Goal: Task Accomplishment & Management: Manage account settings

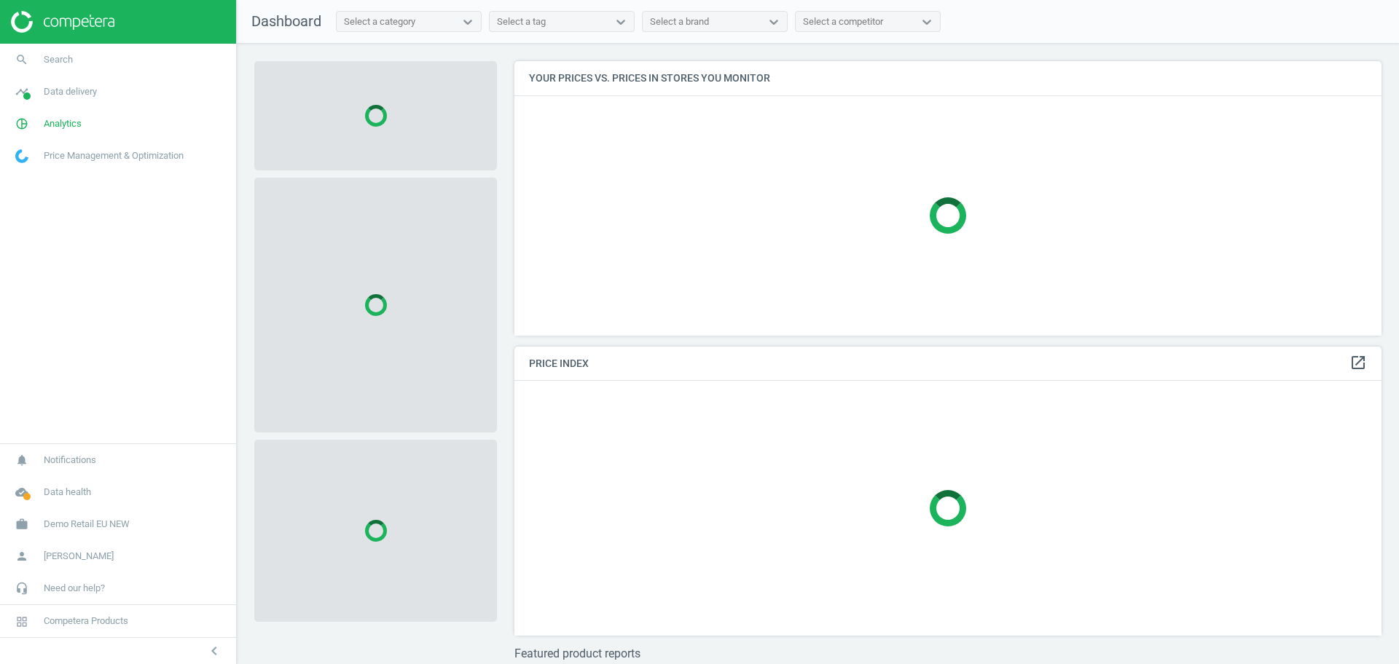
scroll to position [302, 882]
click at [65, 488] on span "Data health" at bounding box center [67, 492] width 47 height 13
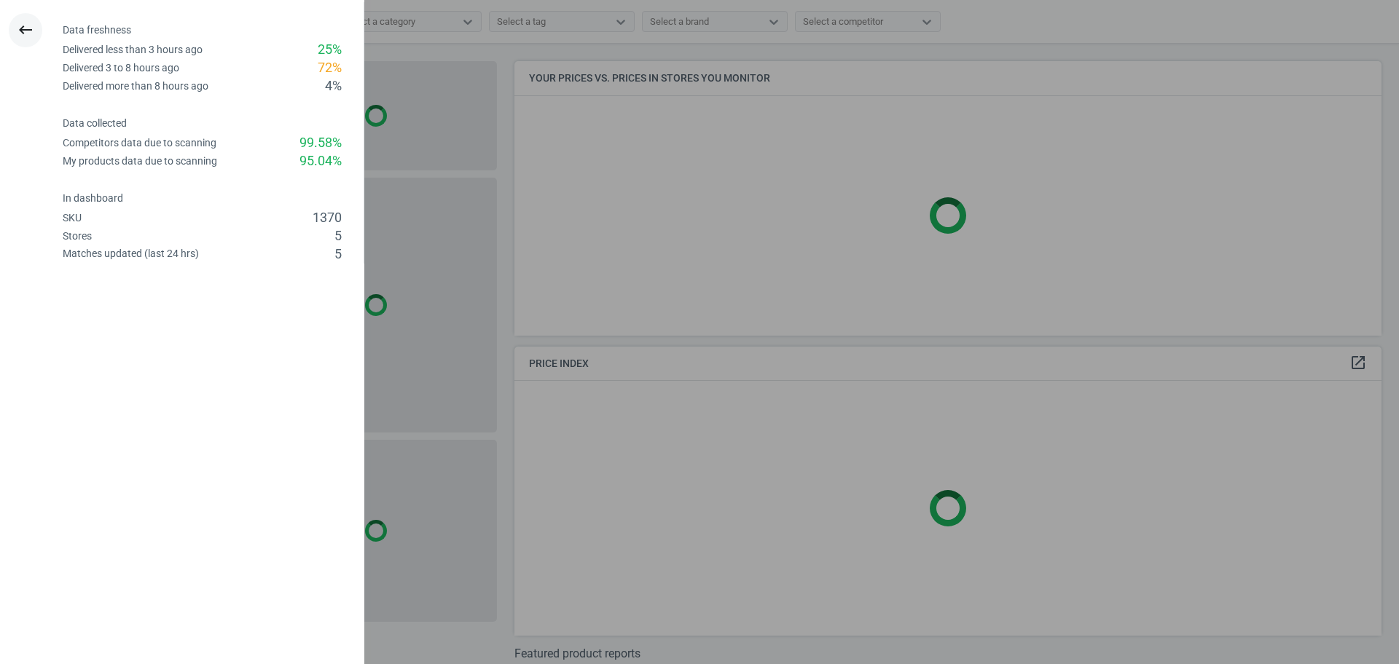
click at [31, 39] on button "keyboard_backspace" at bounding box center [26, 30] width 34 height 34
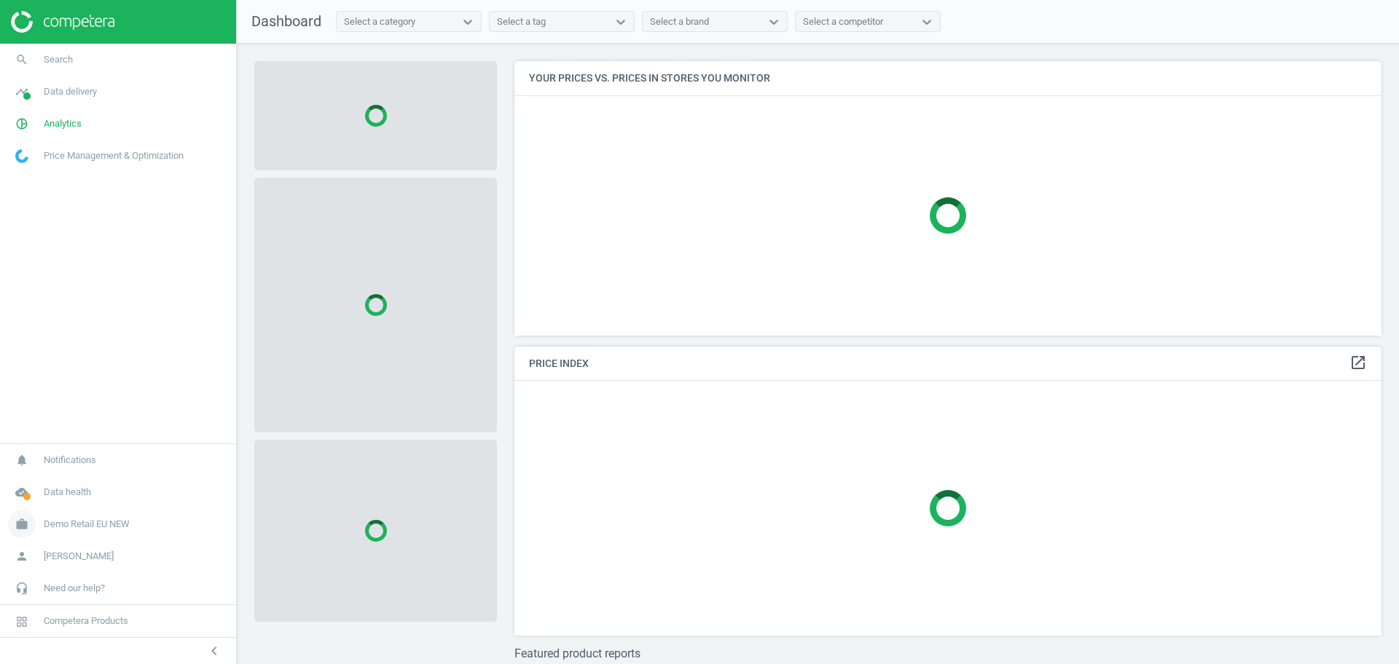
click at [87, 519] on span "Demo Retail EU NEW" at bounding box center [87, 524] width 86 height 13
click at [51, 482] on span "Switch campaign" at bounding box center [48, 482] width 65 height 12
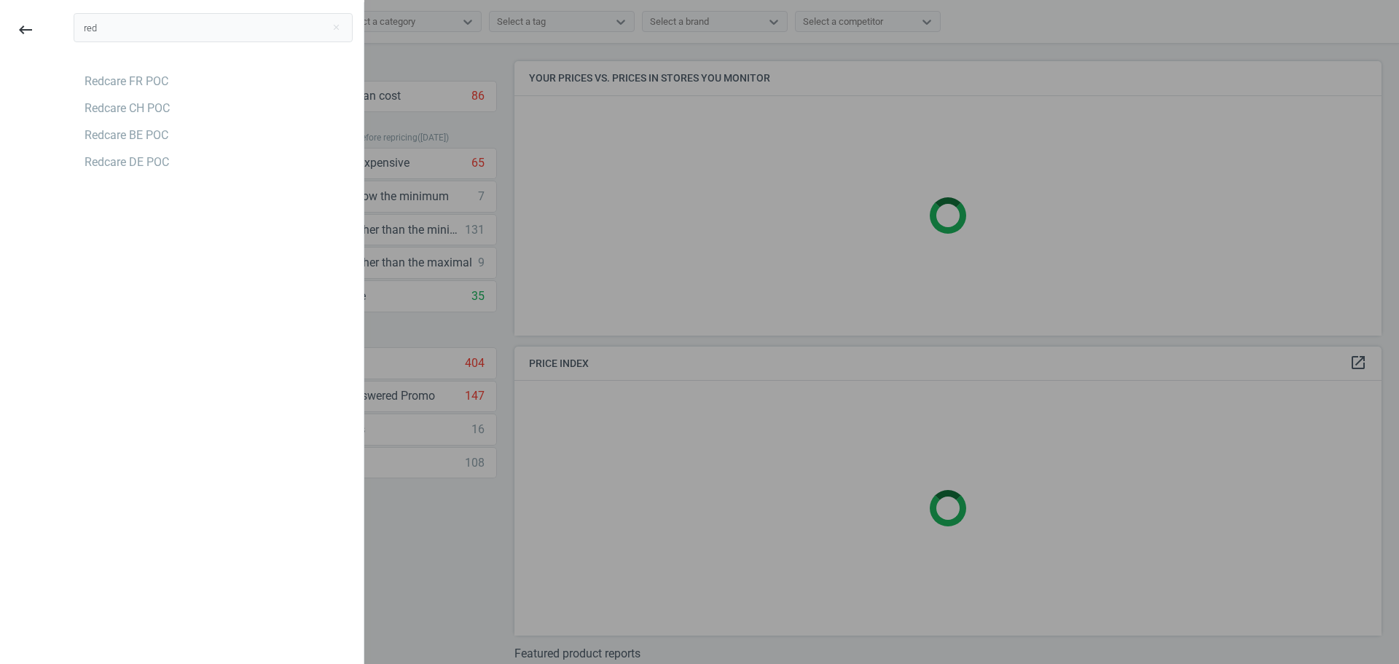
type input "red"
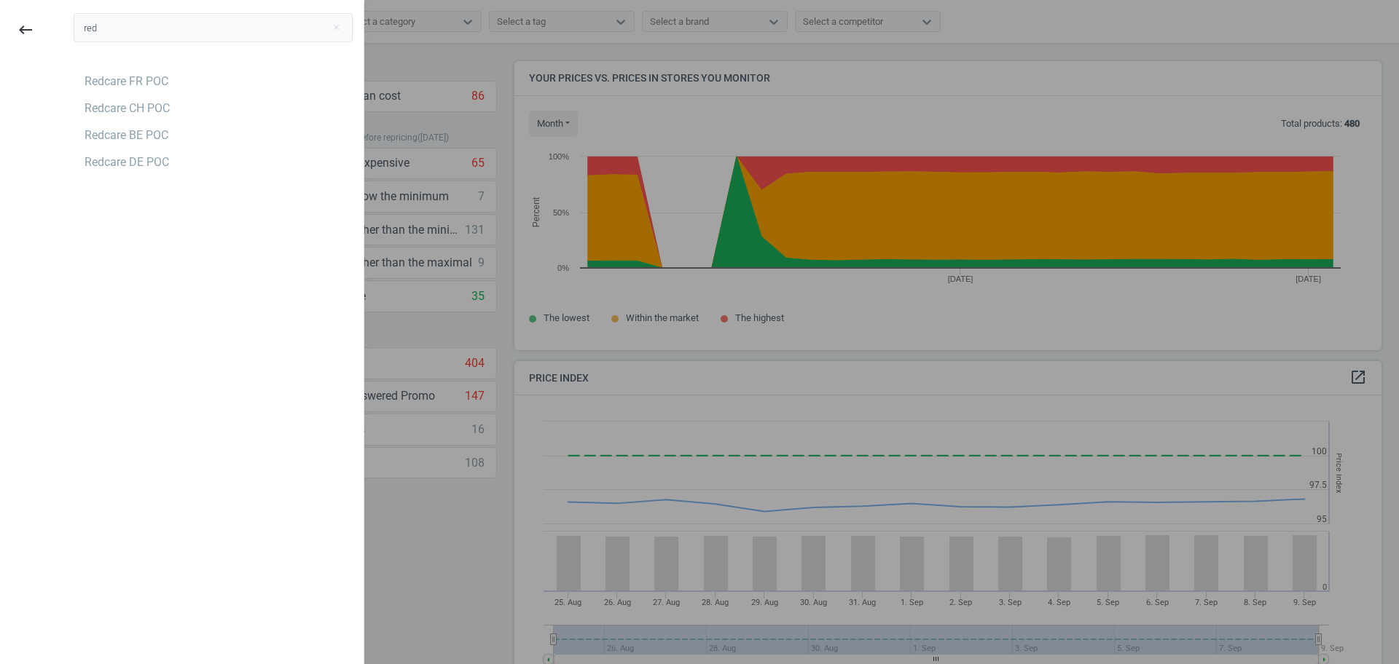
scroll to position [317, 882]
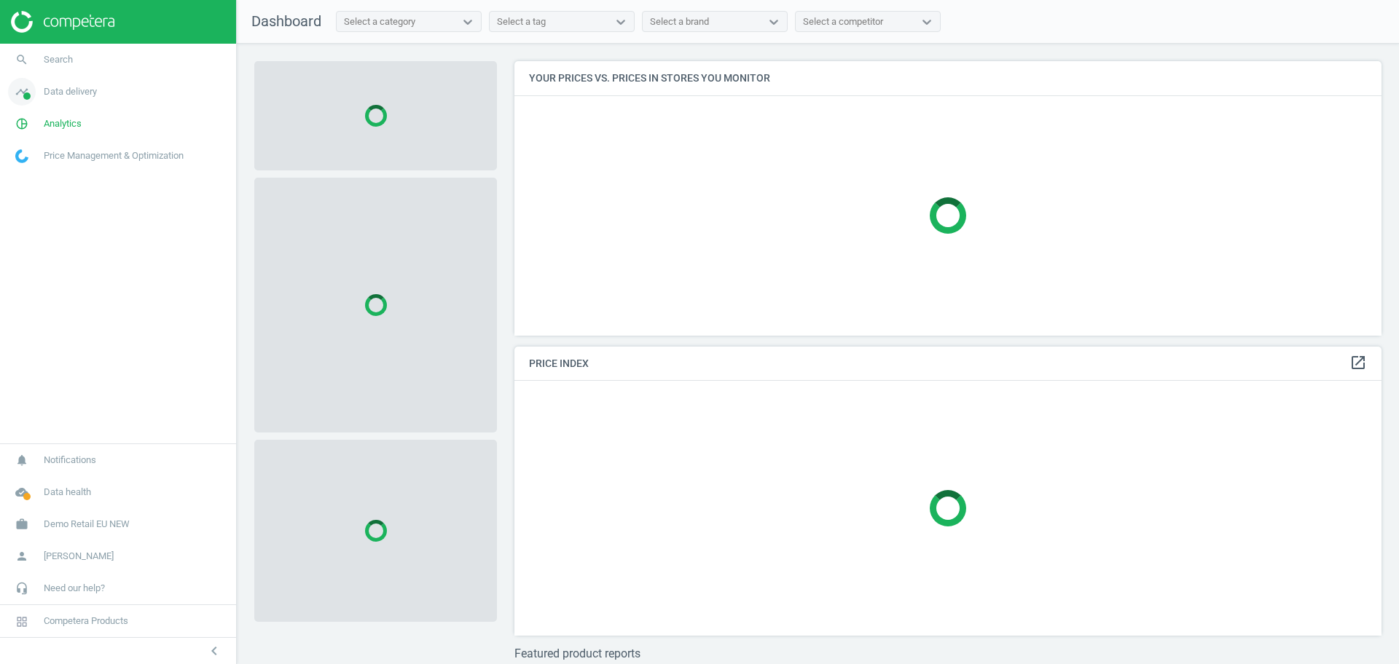
scroll to position [302, 882]
click at [47, 116] on link "pie_chart_outlined Analytics" at bounding box center [118, 124] width 236 height 32
click at [38, 176] on span "Products" at bounding box center [33, 177] width 34 height 12
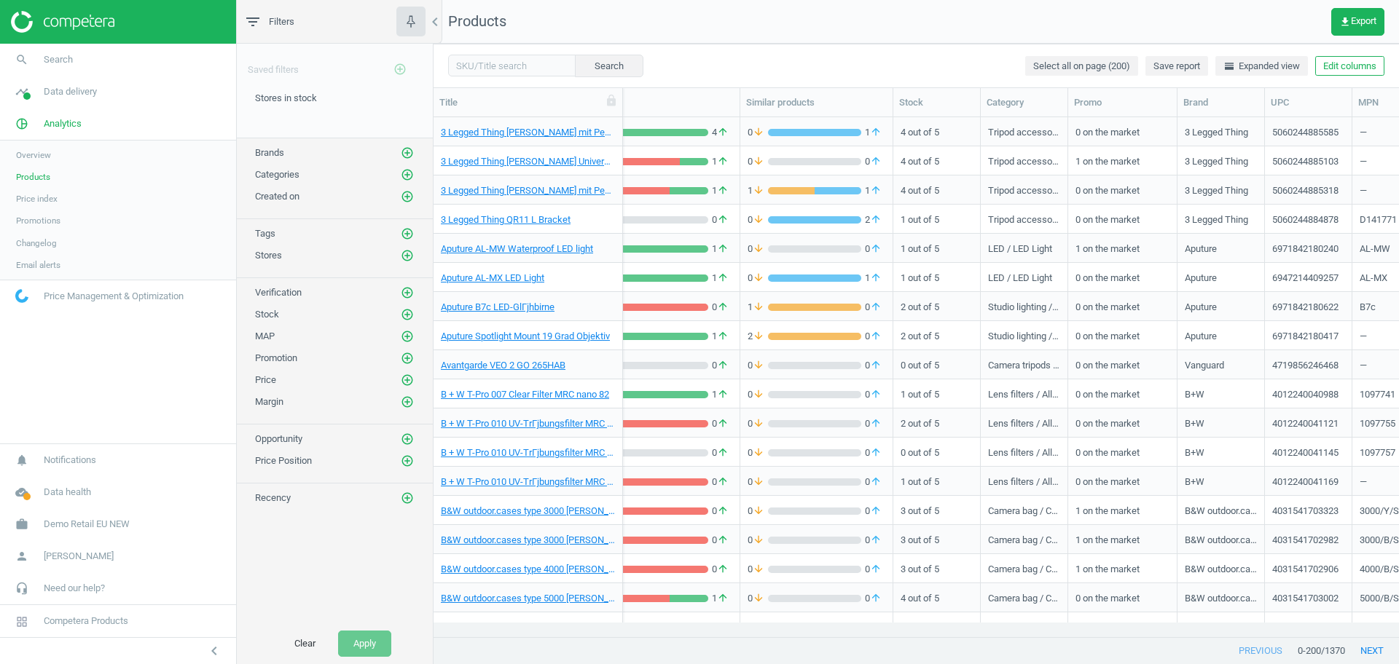
scroll to position [0, 417]
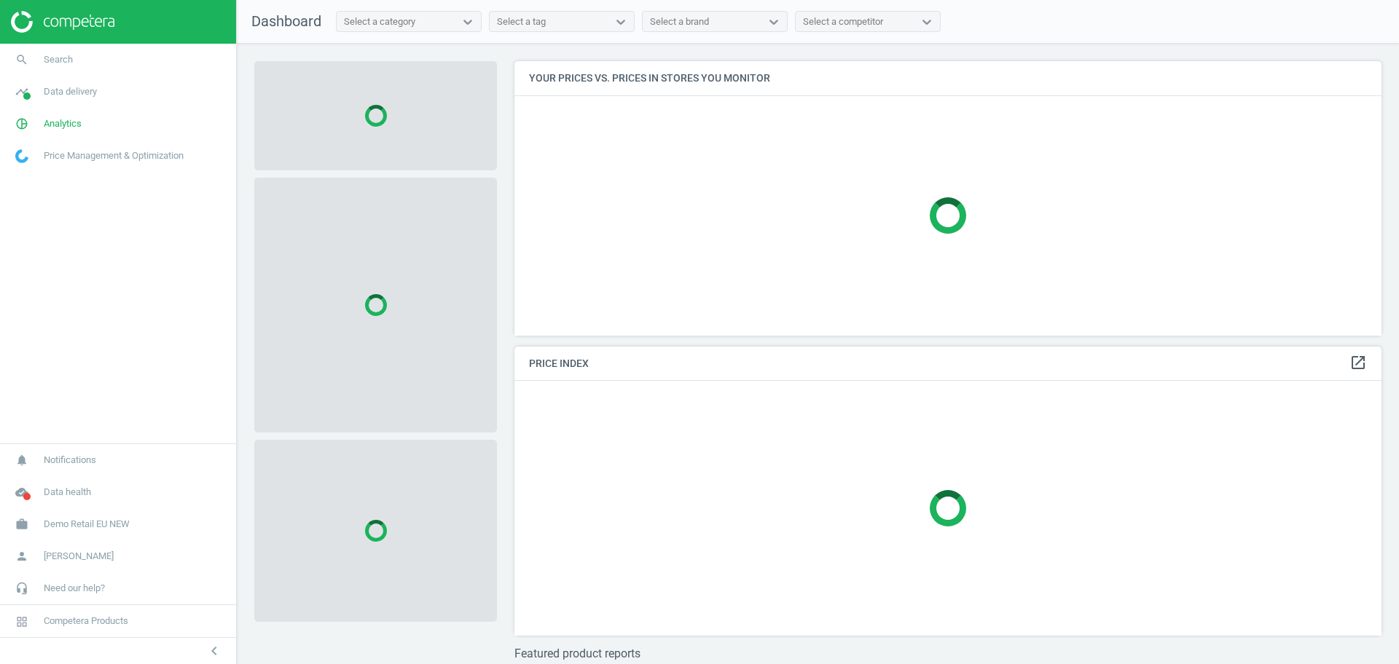
scroll to position [302, 882]
click at [71, 519] on span "Demo Retail EU NEW" at bounding box center [87, 524] width 86 height 13
click at [40, 478] on span "Switch campaign" at bounding box center [48, 482] width 65 height 12
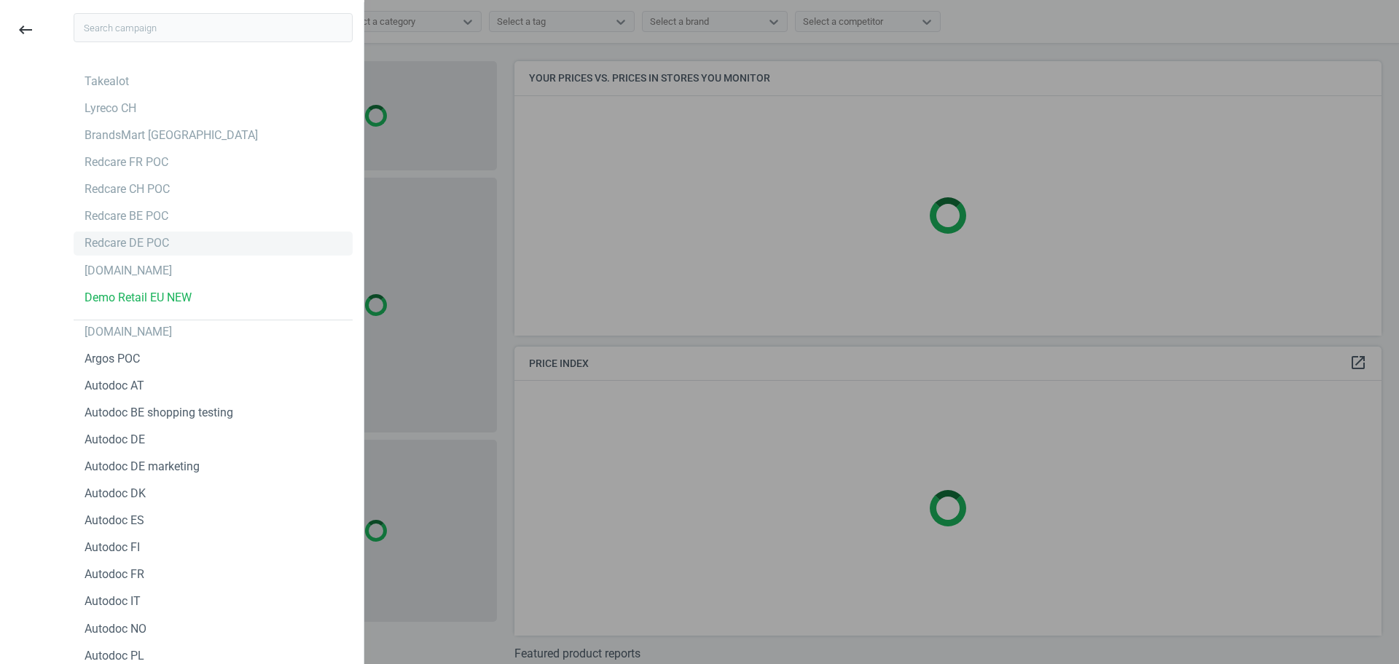
click at [149, 240] on div "Redcare DE POC" at bounding box center [127, 243] width 85 height 16
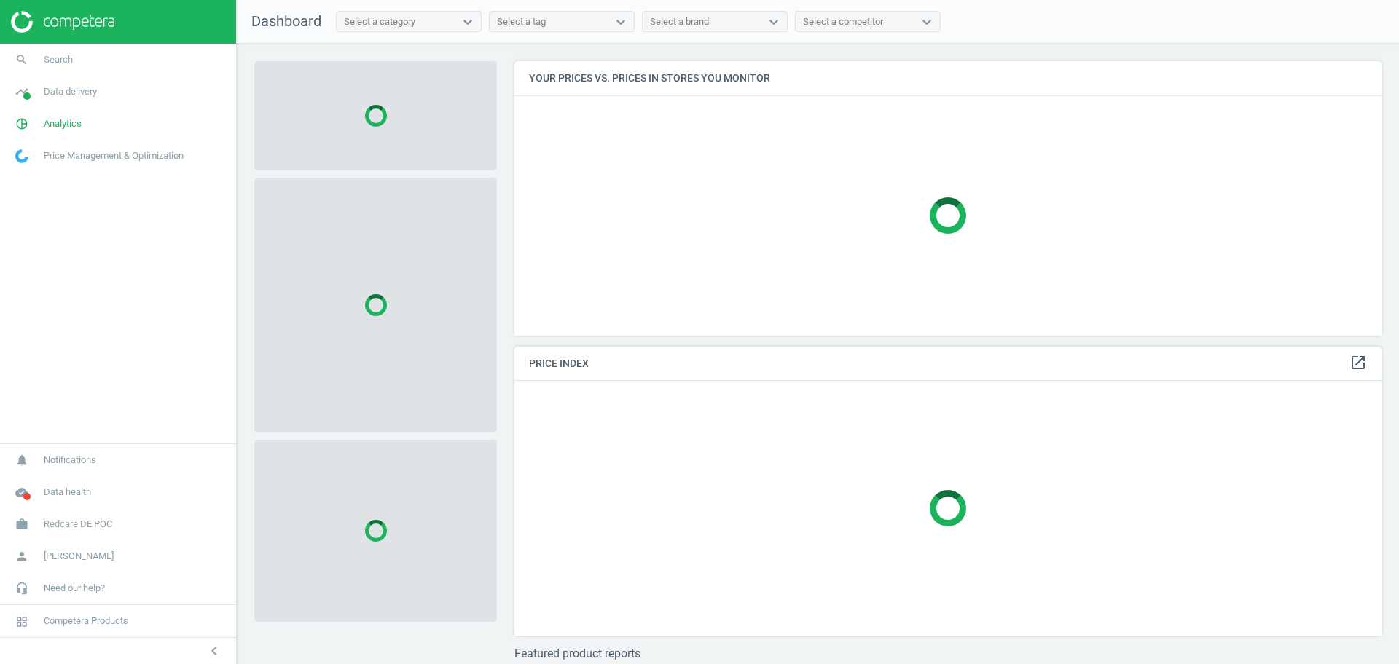
scroll to position [302, 882]
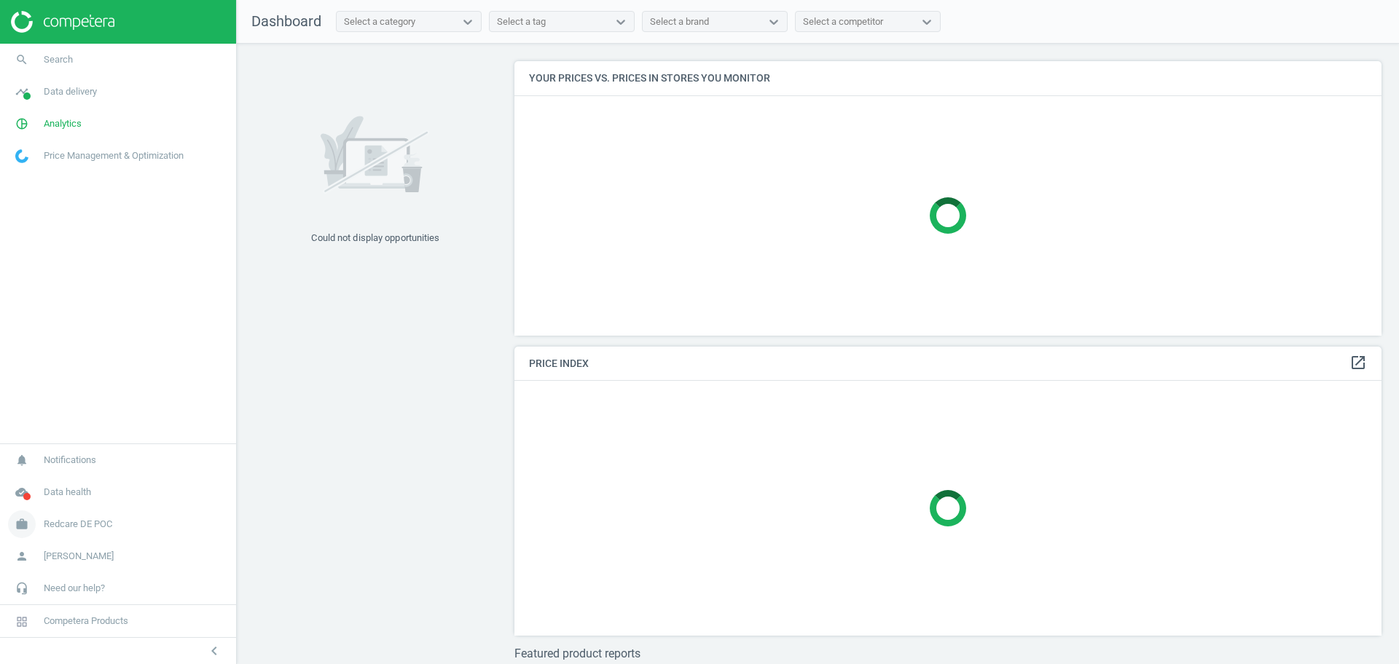
click at [73, 523] on span "Redcare DE POC" at bounding box center [78, 524] width 68 height 13
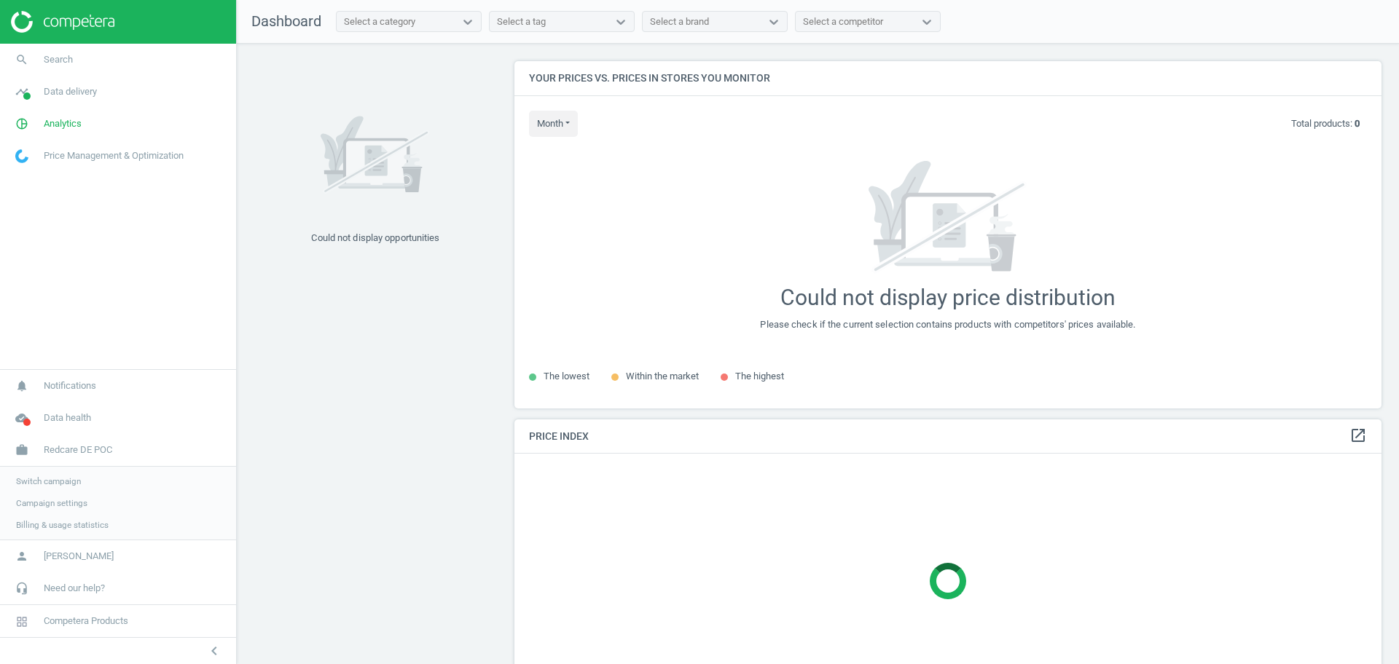
click at [47, 502] on span "Campaign settings" at bounding box center [51, 504] width 71 height 12
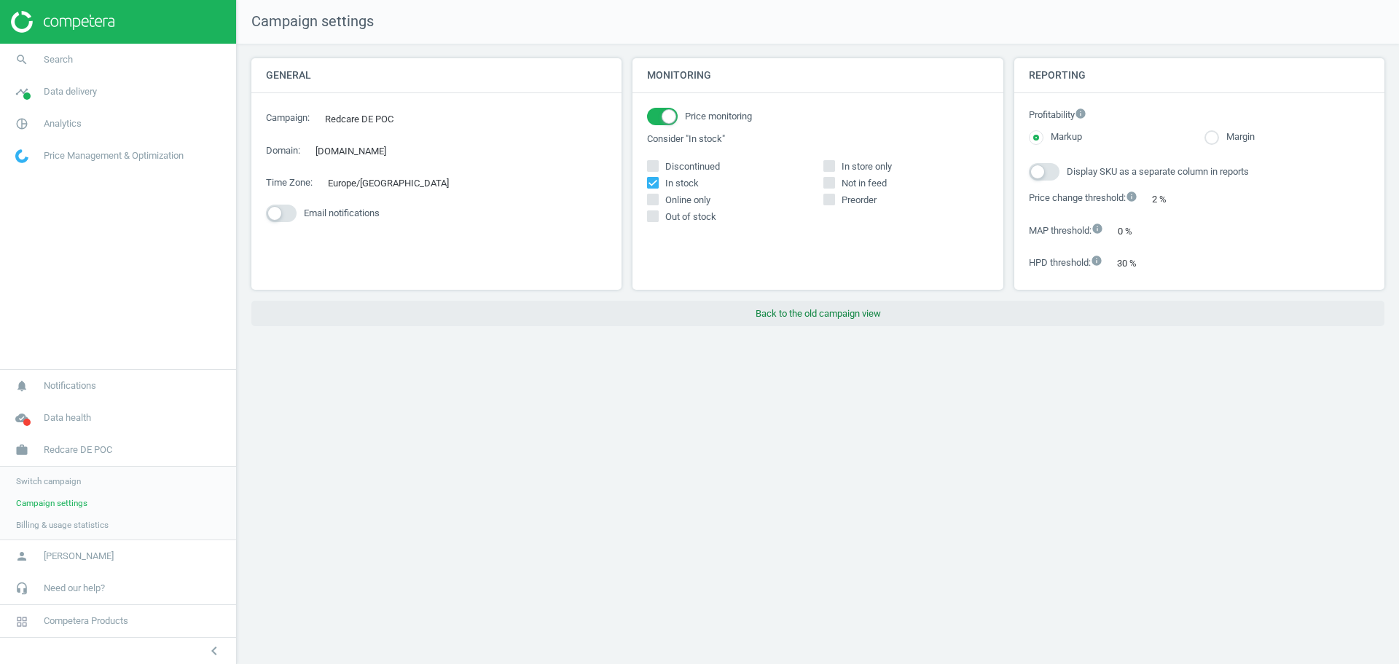
click at [796, 309] on button "Back to the old campaign view" at bounding box center [817, 314] width 1133 height 26
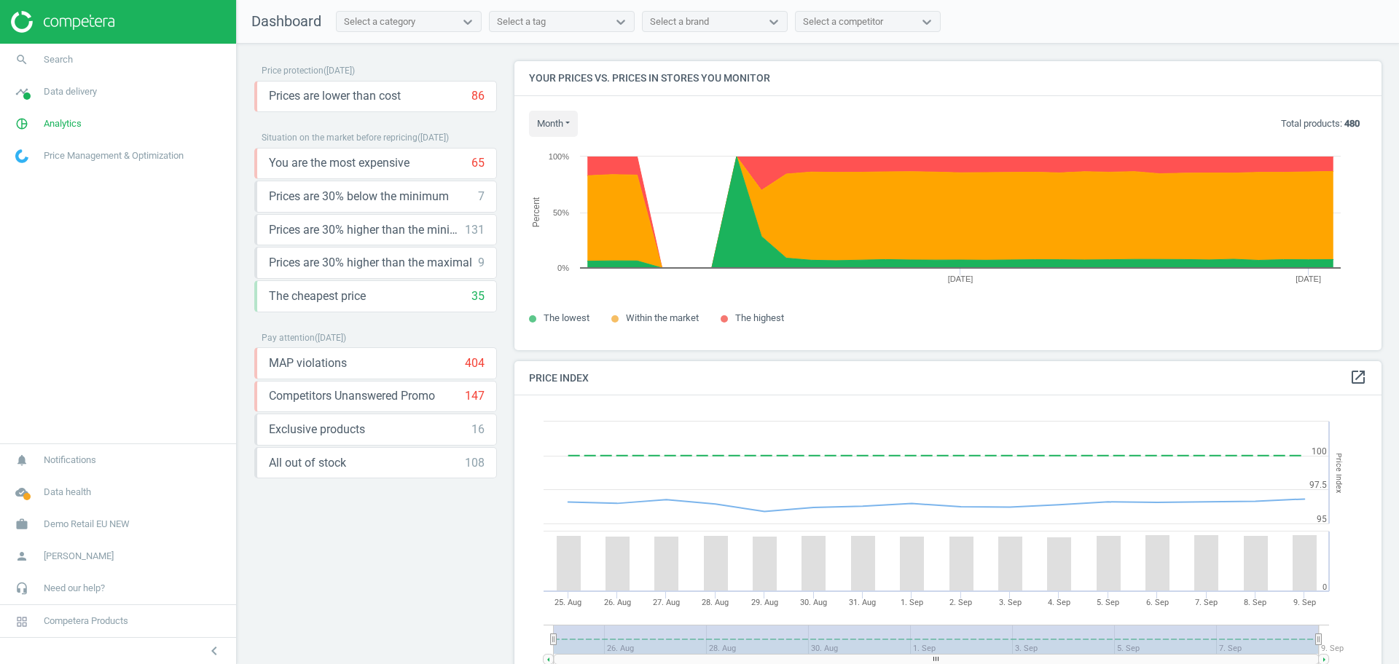
scroll to position [364, 882]
click at [63, 527] on span "Demo Retail EU NEW" at bounding box center [87, 524] width 86 height 13
click at [36, 483] on span "Switch campaign" at bounding box center [48, 482] width 65 height 12
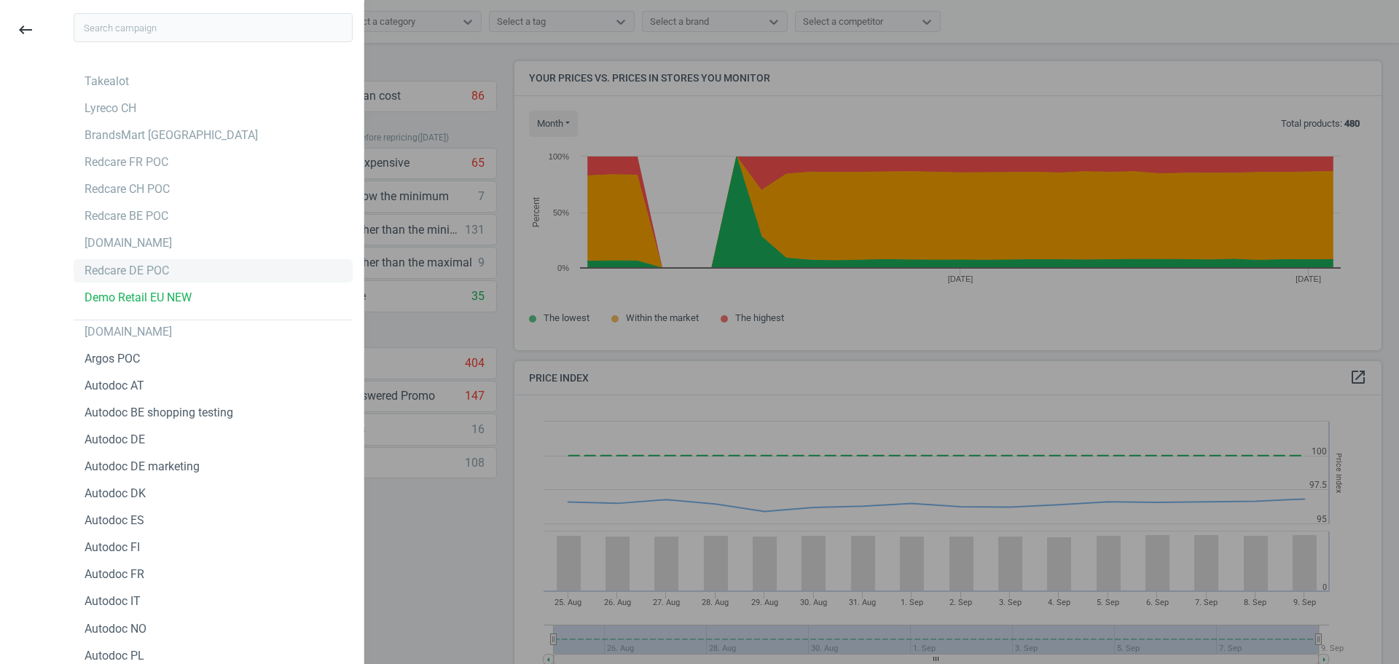
click at [152, 268] on div "Redcare DE POC" at bounding box center [127, 271] width 85 height 16
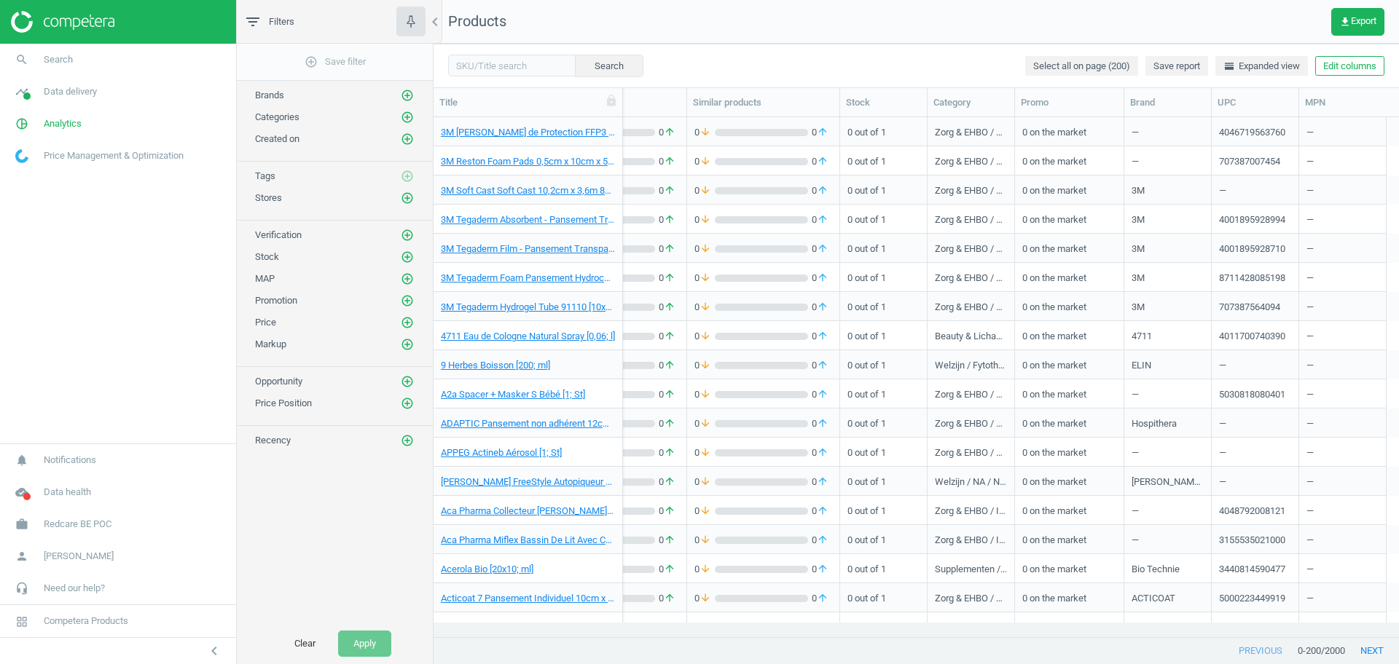
scroll to position [0, 417]
click at [59, 517] on link "work Redcare BE POC" at bounding box center [118, 525] width 236 height 32
click at [32, 484] on span "Switch campaign" at bounding box center [48, 482] width 65 height 12
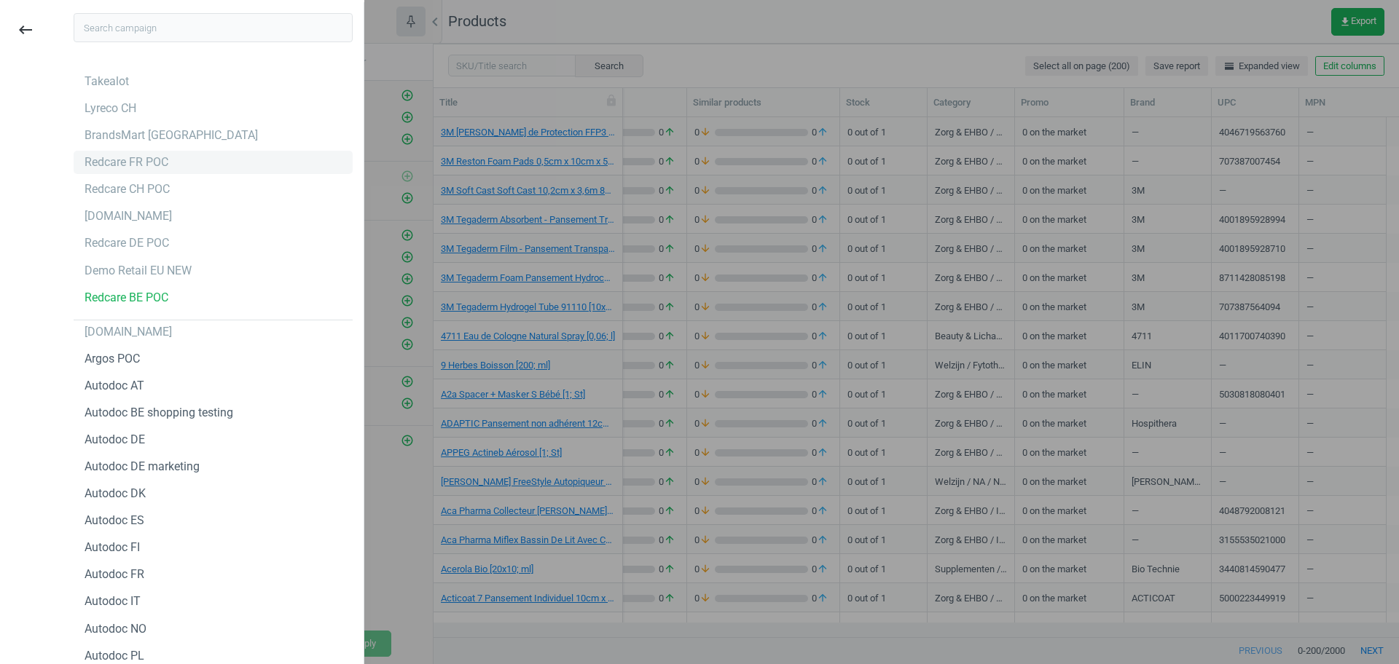
click at [157, 164] on div "Redcare FR POC" at bounding box center [127, 162] width 84 height 16
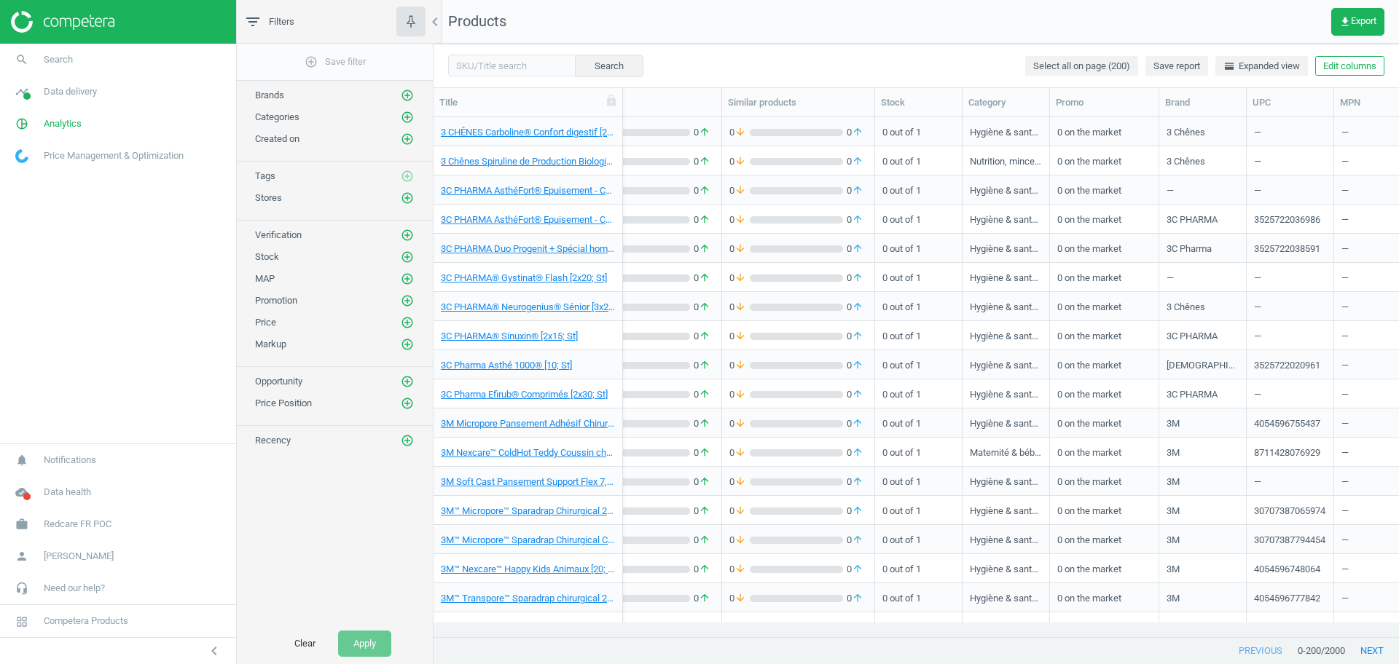
scroll to position [0, 417]
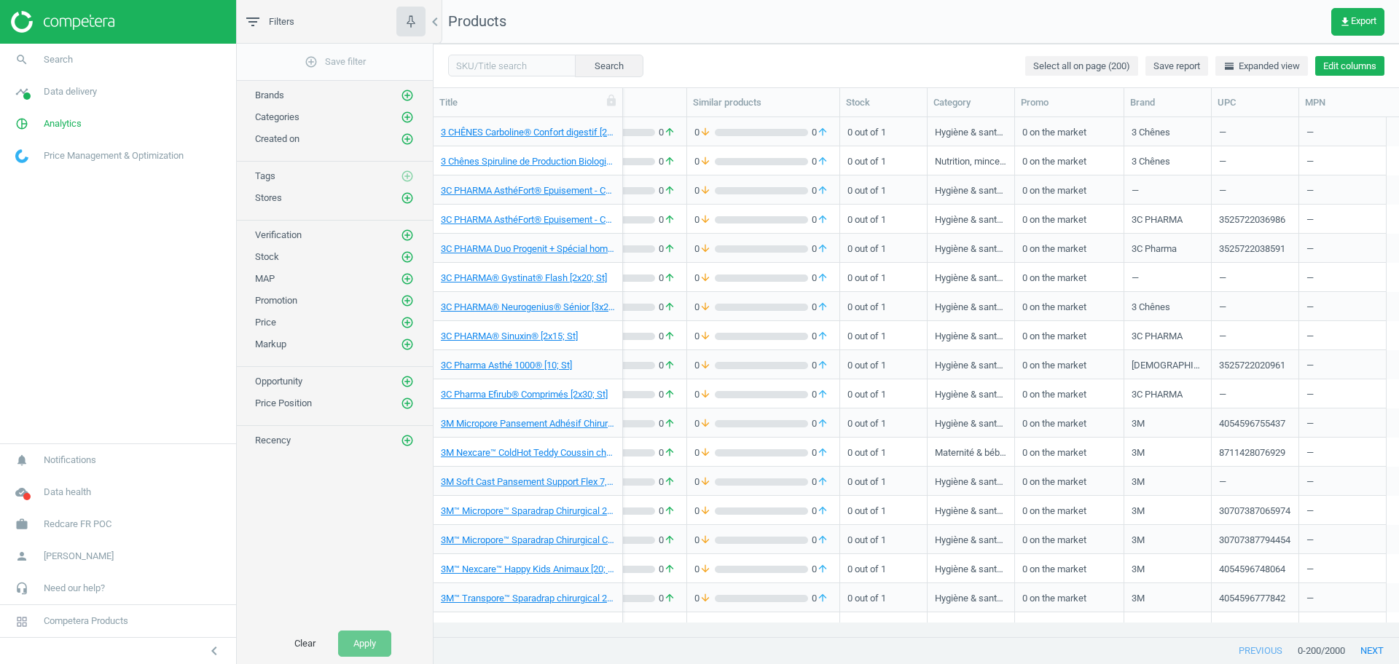
click at [1324, 74] on button "Edit columns" at bounding box center [1349, 66] width 69 height 20
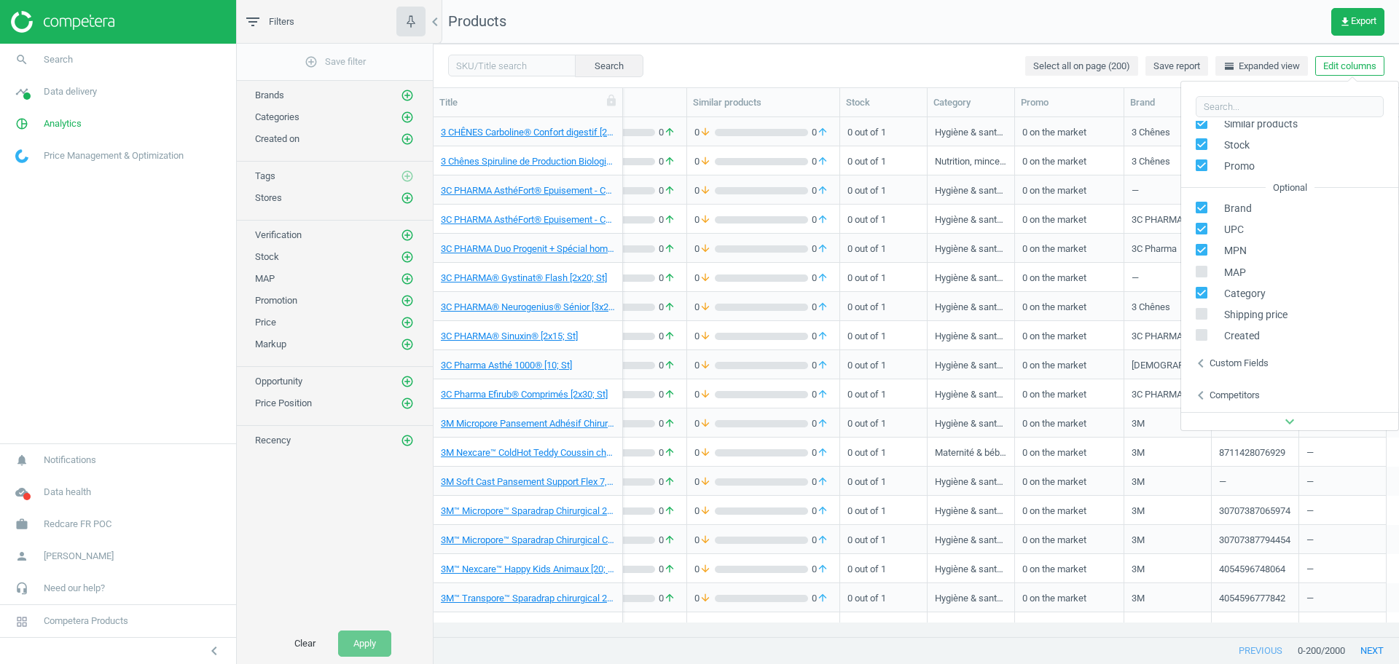
scroll to position [166, 0]
click at [85, 514] on link "work Redcare FR POC" at bounding box center [118, 525] width 236 height 32
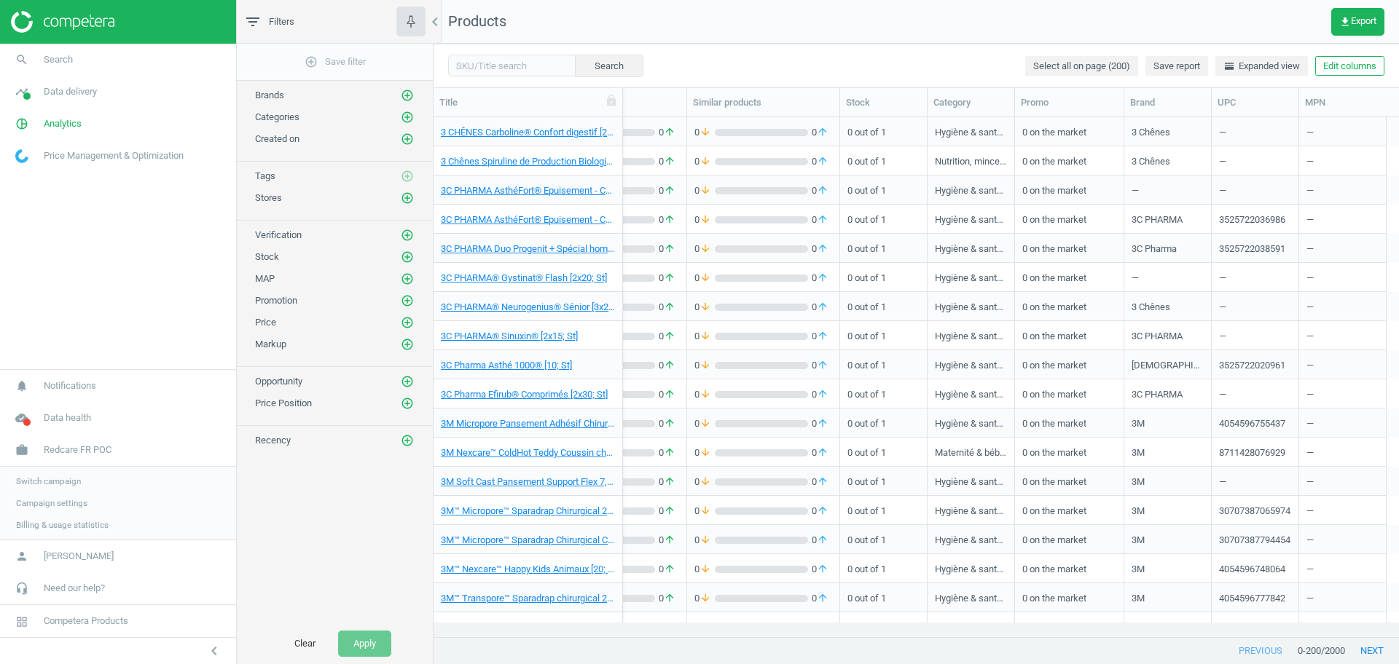
click at [36, 480] on span "Switch campaign" at bounding box center [48, 482] width 65 height 12
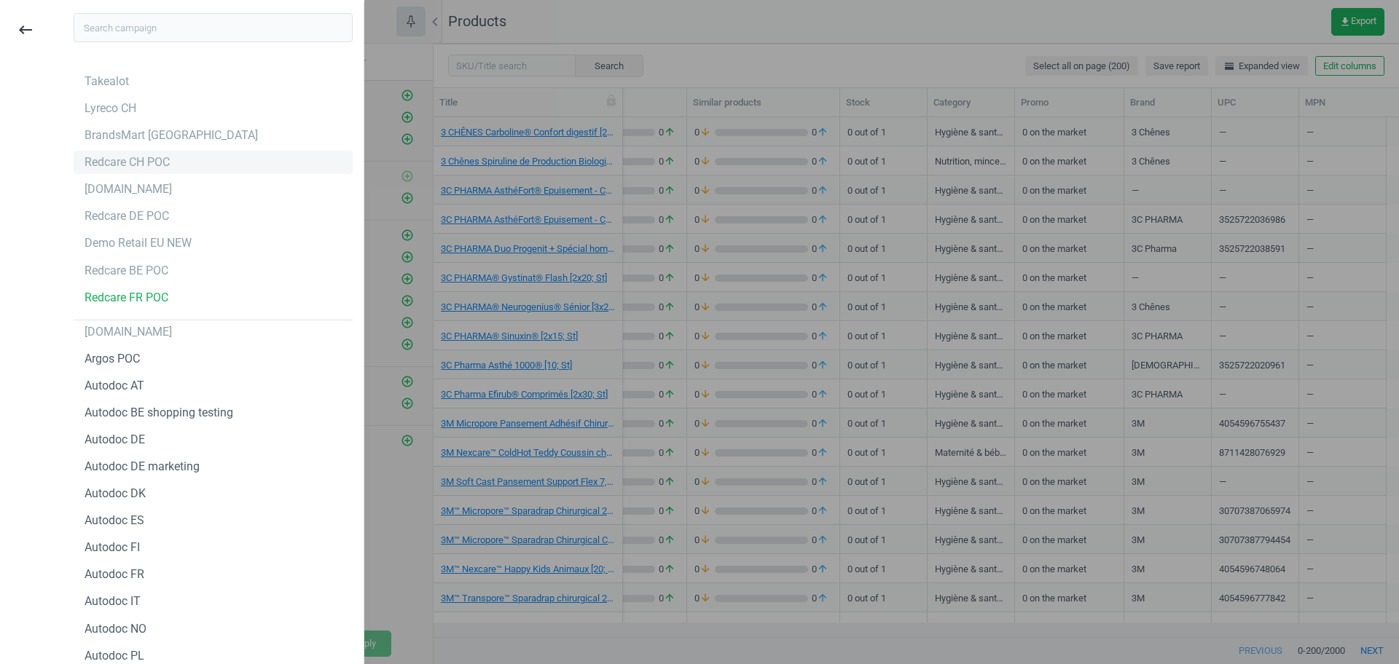
click at [177, 162] on div "Redcare CH POC" at bounding box center [213, 162] width 279 height 23
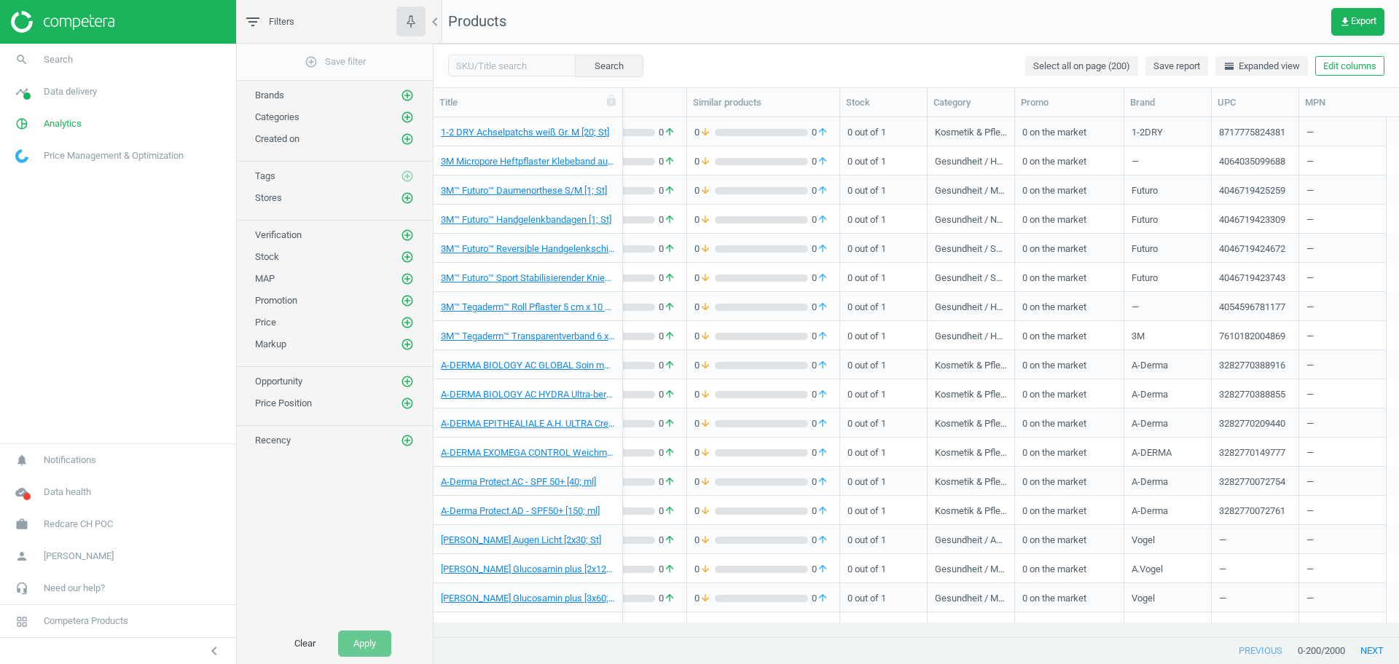
scroll to position [0, 417]
click at [72, 522] on span "Redcare CH POC" at bounding box center [78, 524] width 69 height 13
click at [44, 498] on span "Campaign settings" at bounding box center [51, 504] width 71 height 12
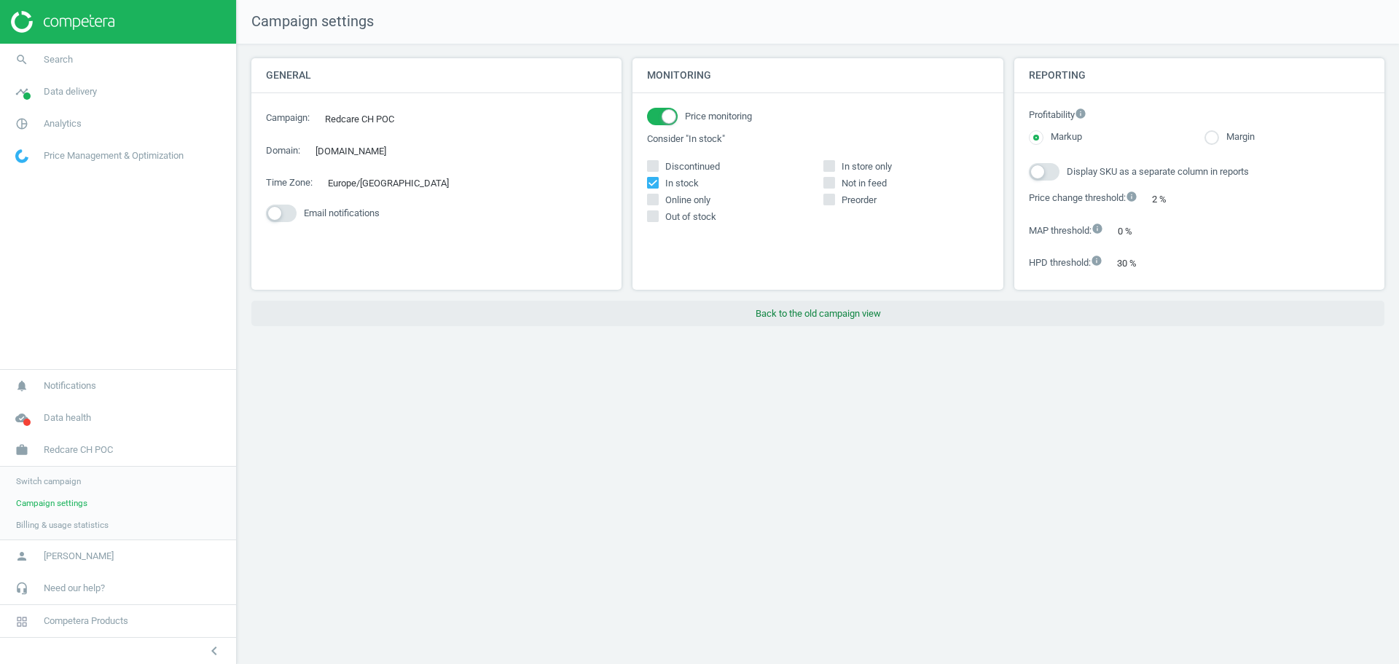
click at [836, 311] on button "Back to the old campaign view" at bounding box center [817, 314] width 1133 height 26
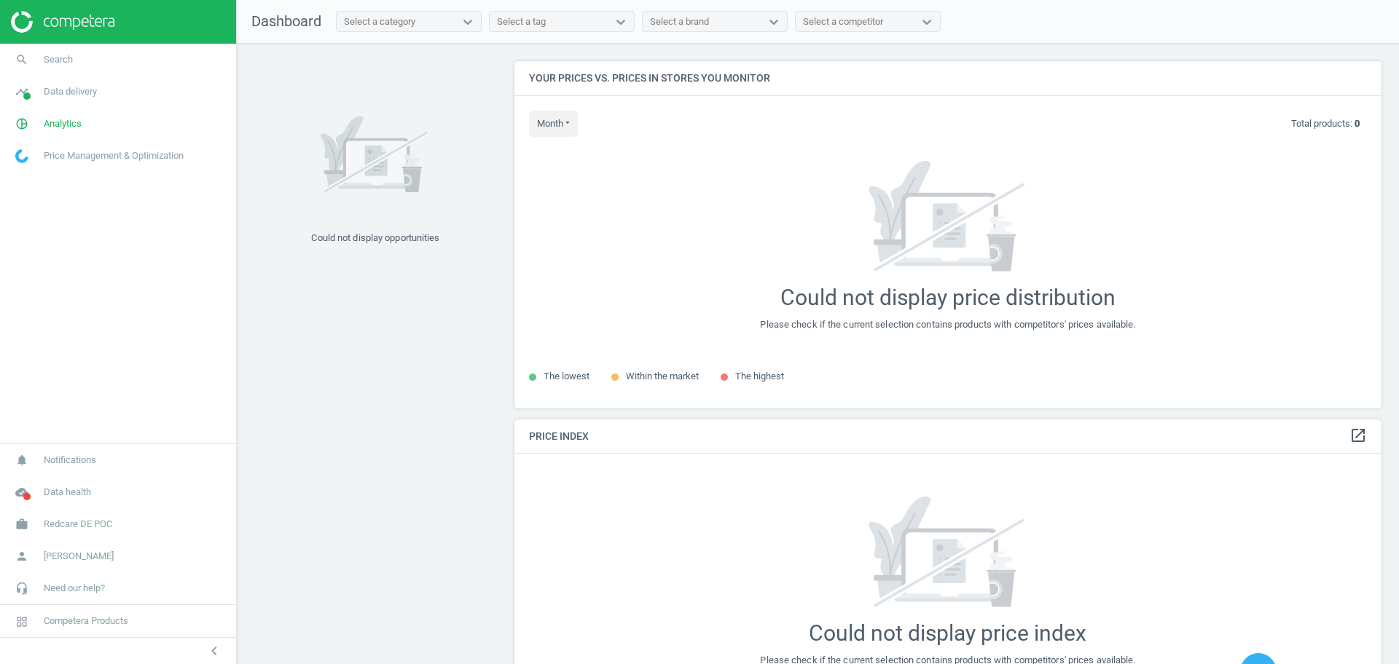
scroll to position [375, 882]
click at [61, 120] on span "Analytics" at bounding box center [63, 123] width 38 height 13
click at [39, 178] on span "Products" at bounding box center [33, 177] width 34 height 12
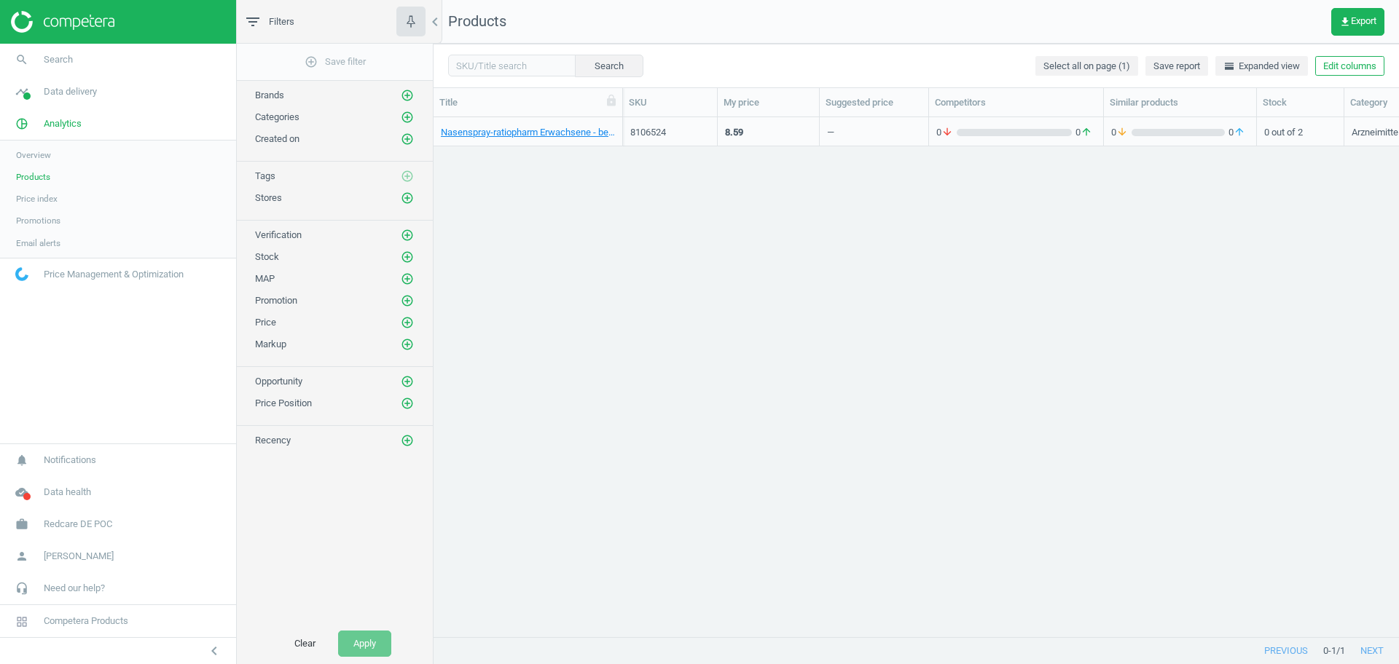
scroll to position [0, 764]
click at [74, 525] on span "Redcare DE POC" at bounding box center [78, 524] width 68 height 13
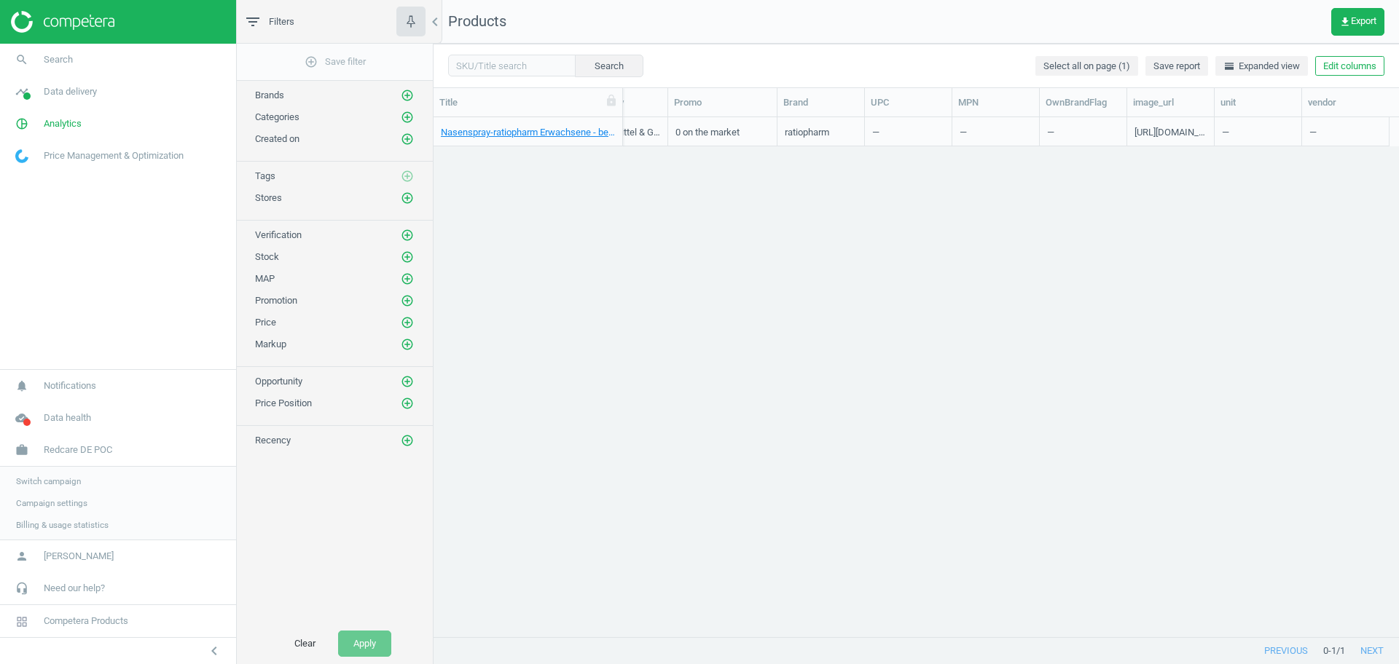
click at [39, 476] on span "Switch campaign" at bounding box center [48, 482] width 65 height 12
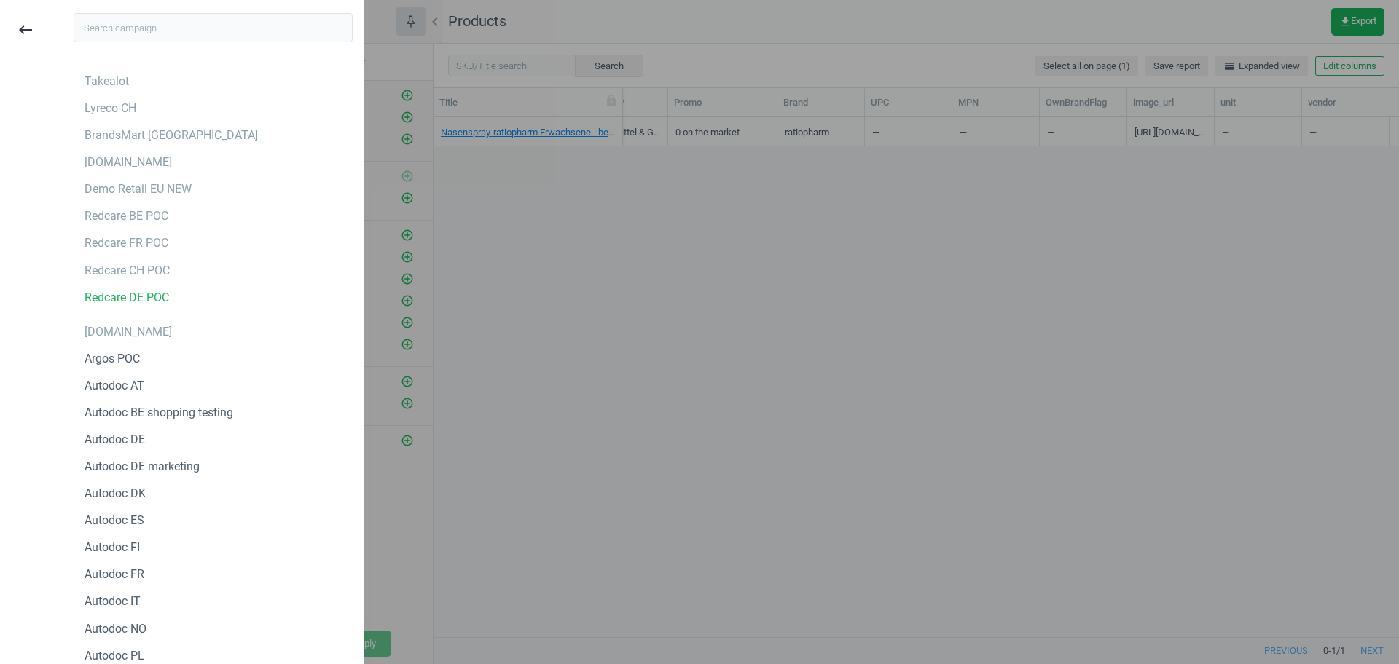
click at [525, 420] on div at bounding box center [699, 332] width 1399 height 664
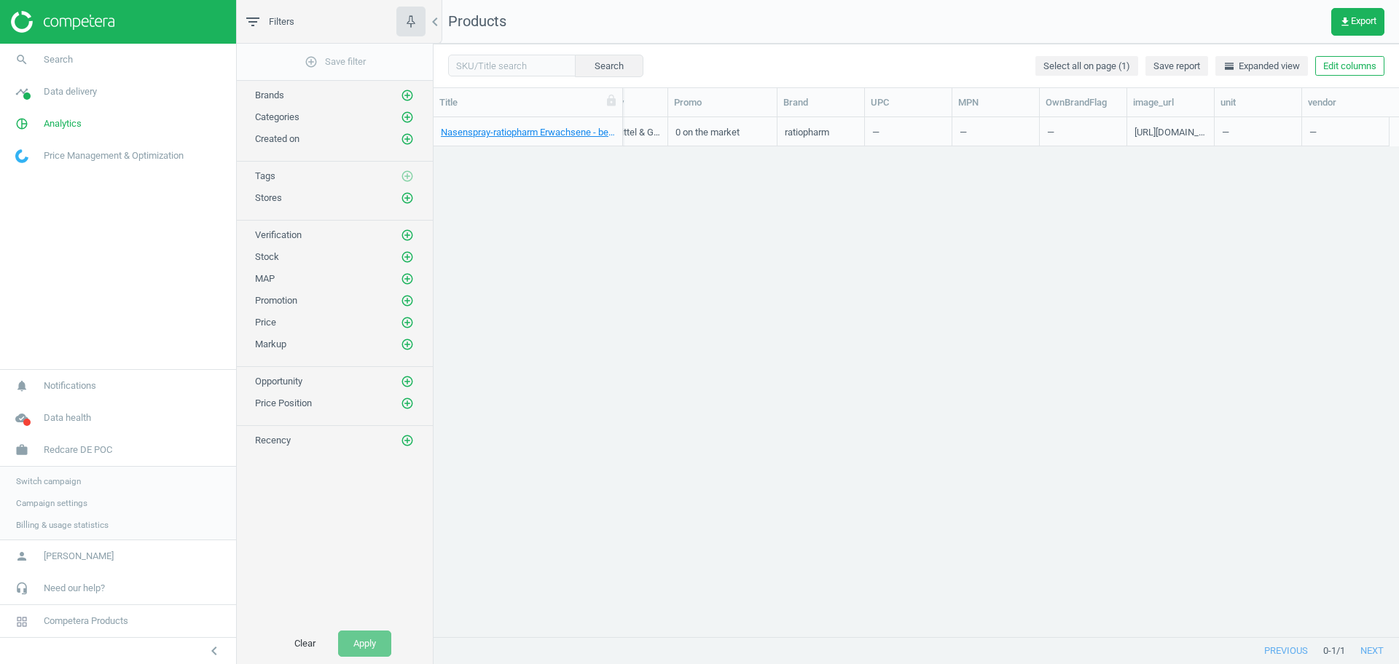
click at [53, 499] on span "Campaign settings" at bounding box center [51, 504] width 71 height 12
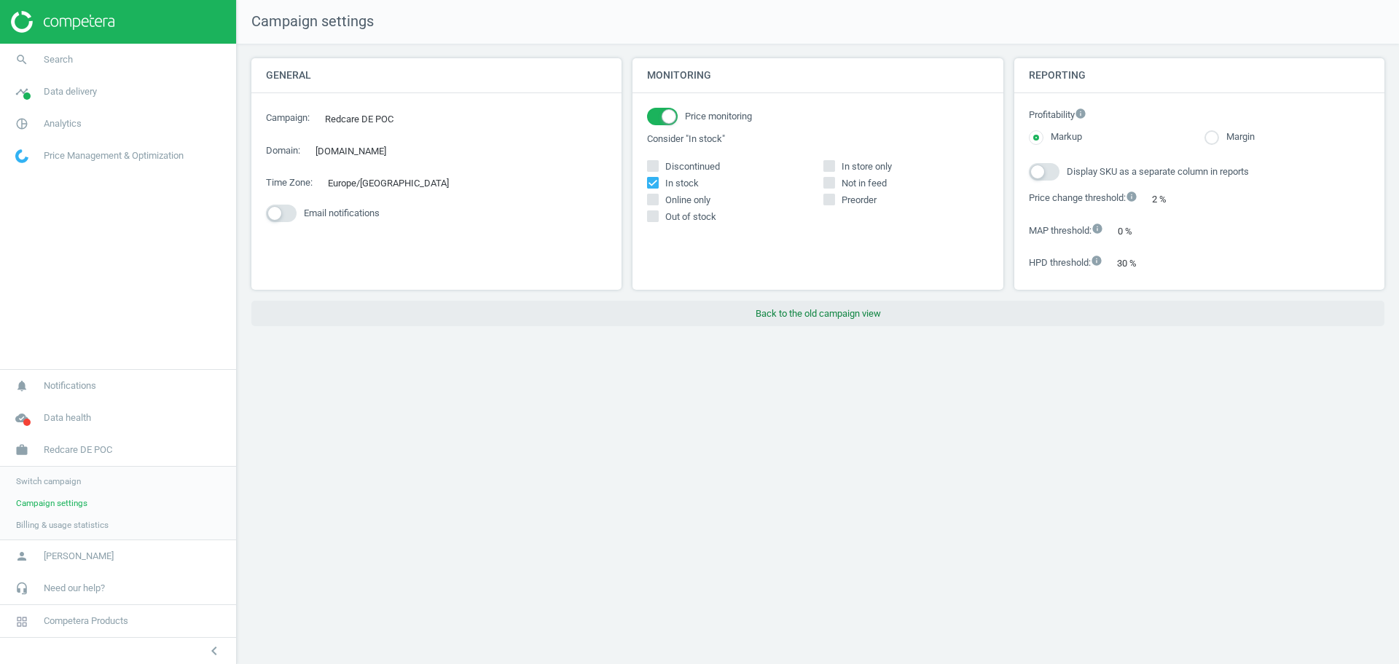
click at [759, 305] on button "Back to the old campaign view" at bounding box center [817, 314] width 1133 height 26
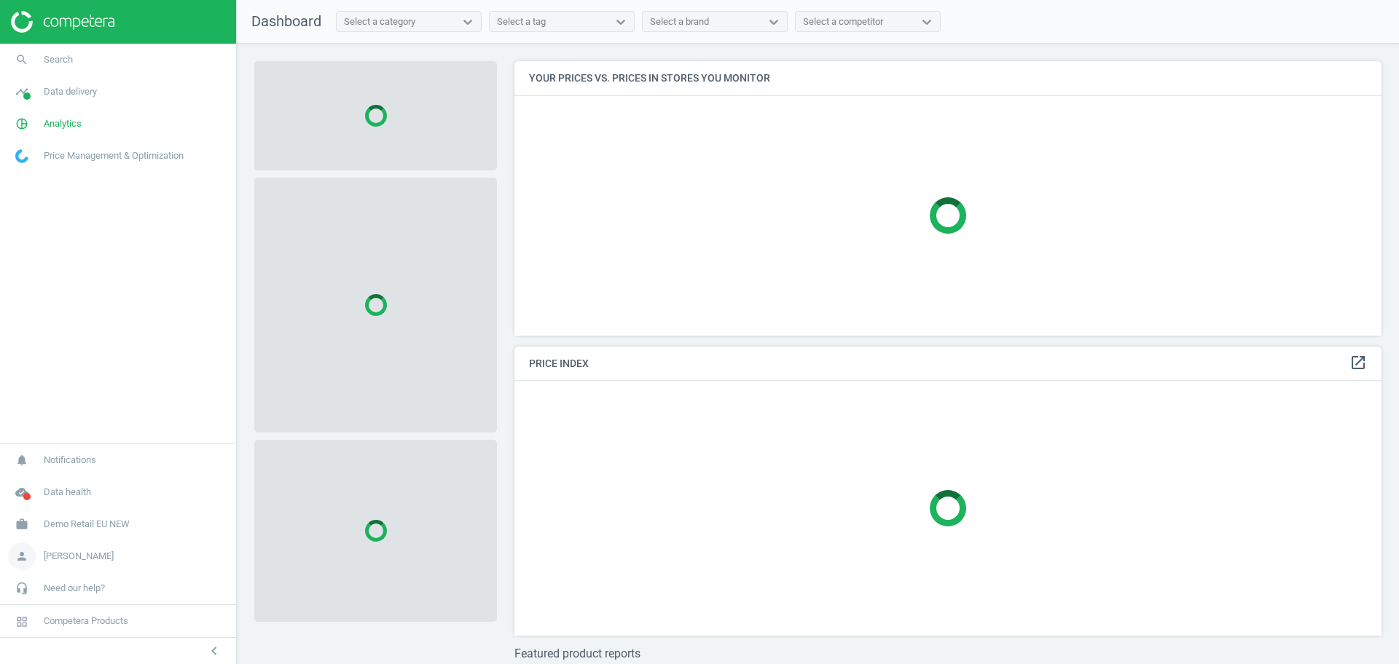
scroll to position [302, 882]
click at [86, 523] on span "Demo Retail EU NEW" at bounding box center [87, 524] width 86 height 13
click at [35, 482] on span "Switch campaign" at bounding box center [48, 482] width 65 height 12
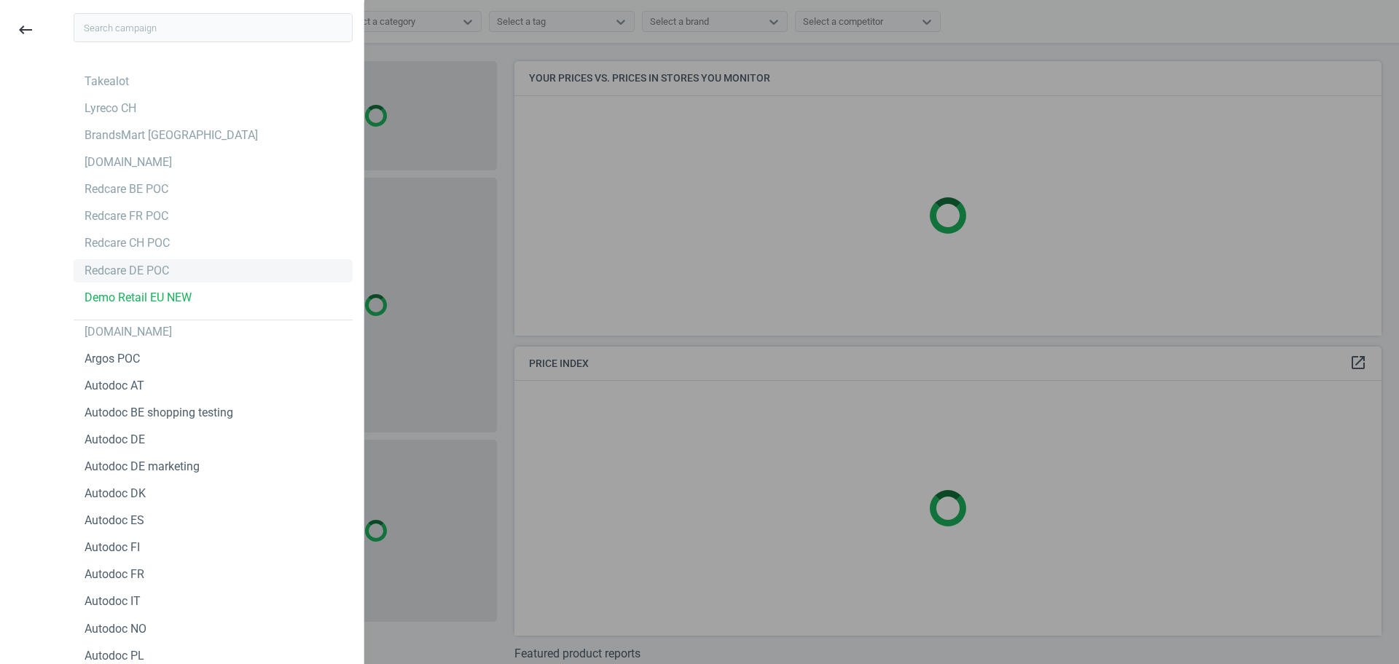
click at [150, 271] on div "Redcare DE POC" at bounding box center [127, 271] width 85 height 16
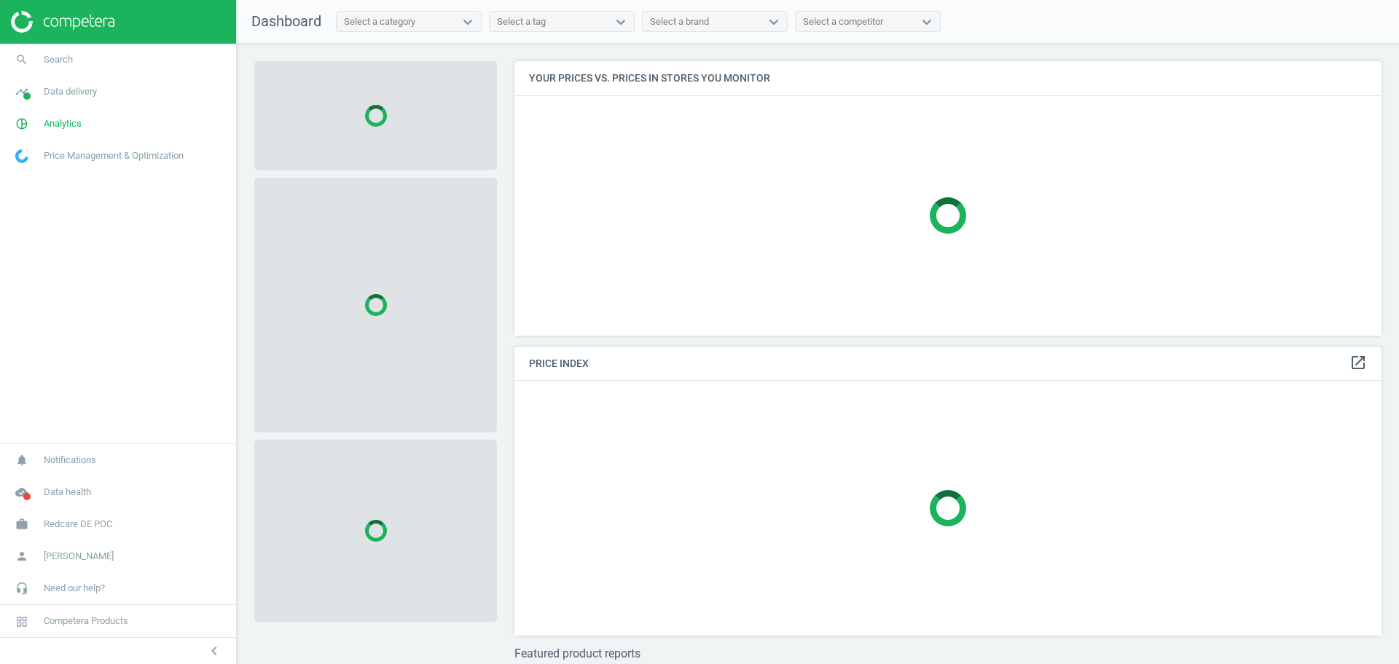
scroll to position [302, 882]
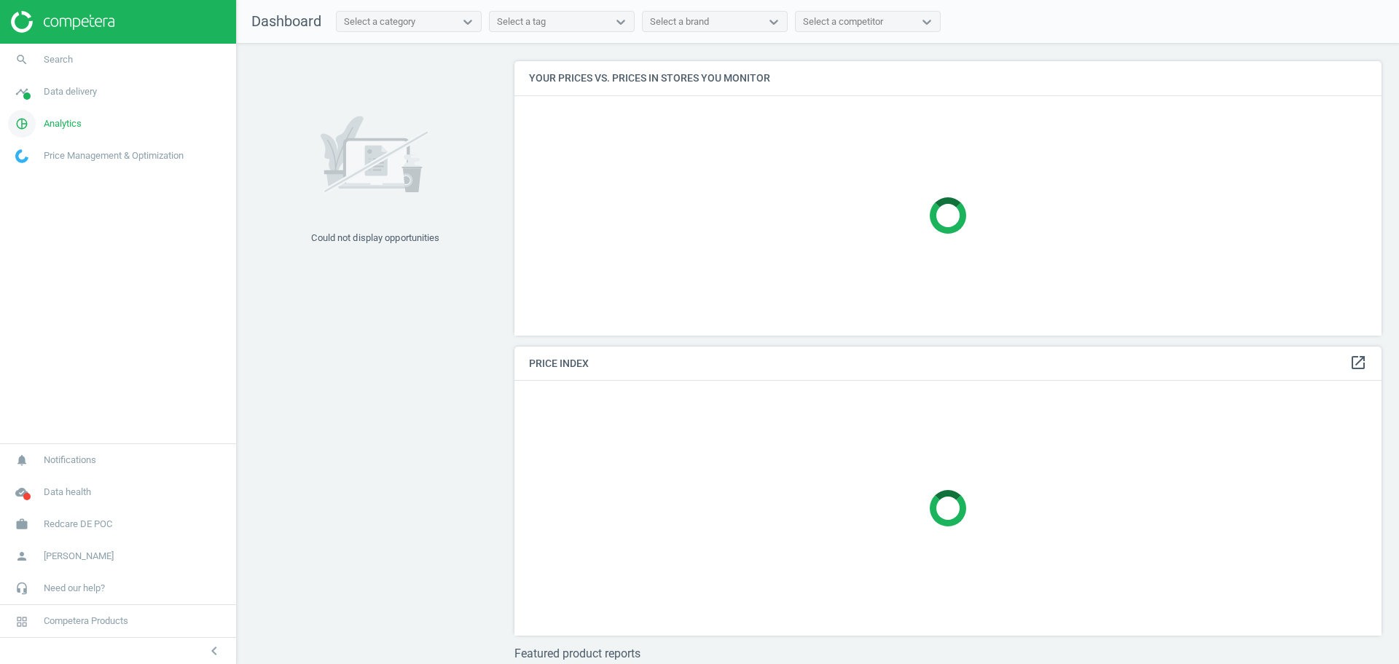
click at [50, 123] on span "Analytics" at bounding box center [63, 123] width 38 height 13
click at [42, 175] on span "Products" at bounding box center [33, 177] width 34 height 12
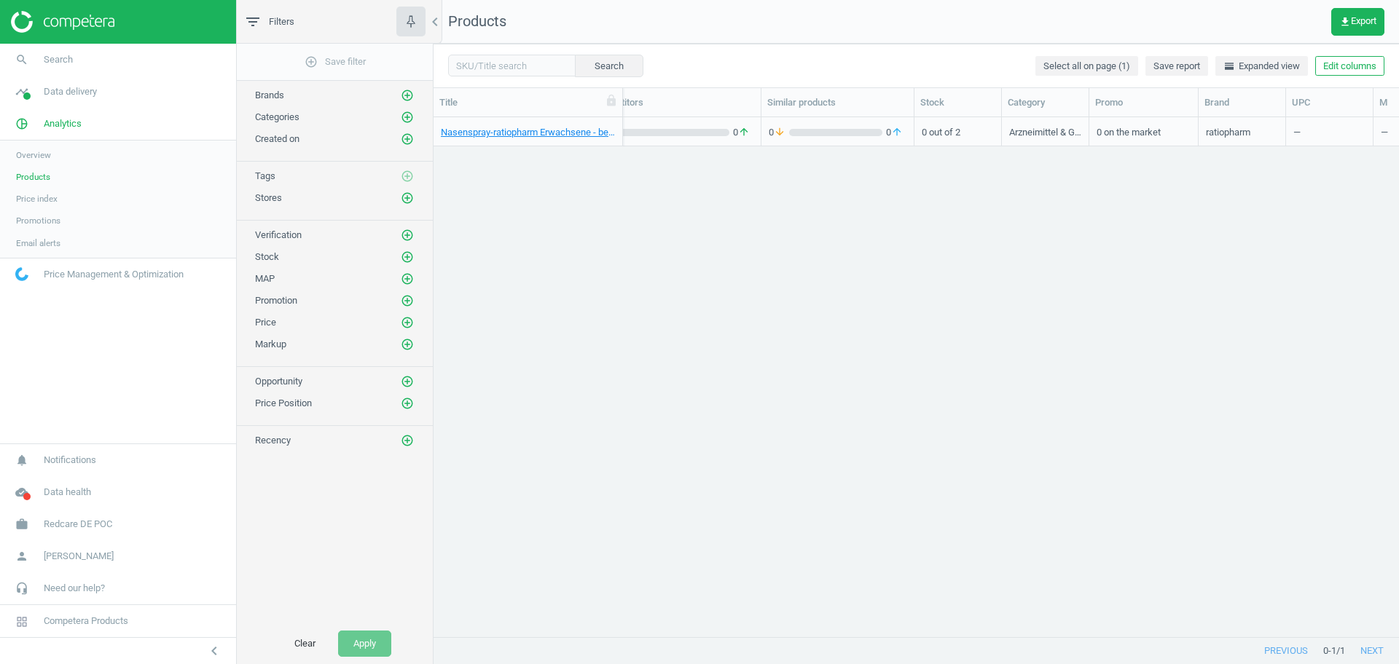
scroll to position [0, 417]
click at [1351, 67] on button "Edit columns" at bounding box center [1349, 66] width 69 height 20
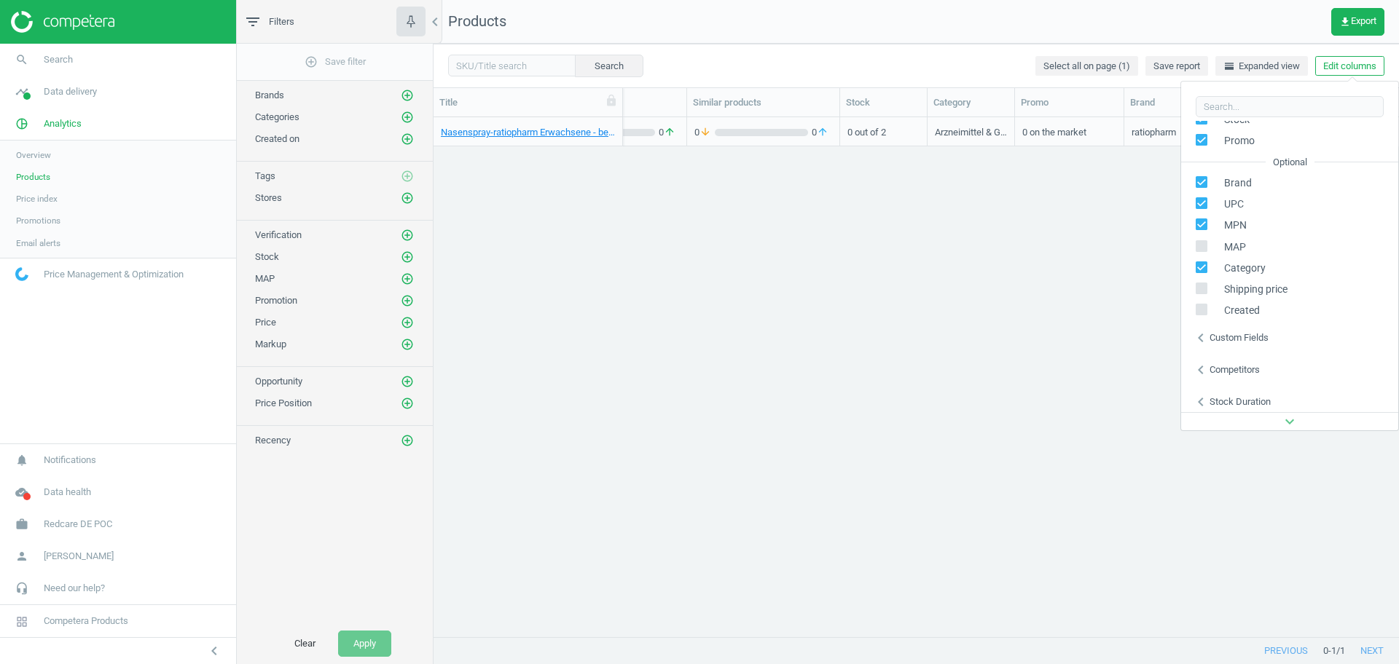
scroll to position [166, 0]
click at [1233, 329] on div "Custom fields" at bounding box center [1238, 332] width 59 height 13
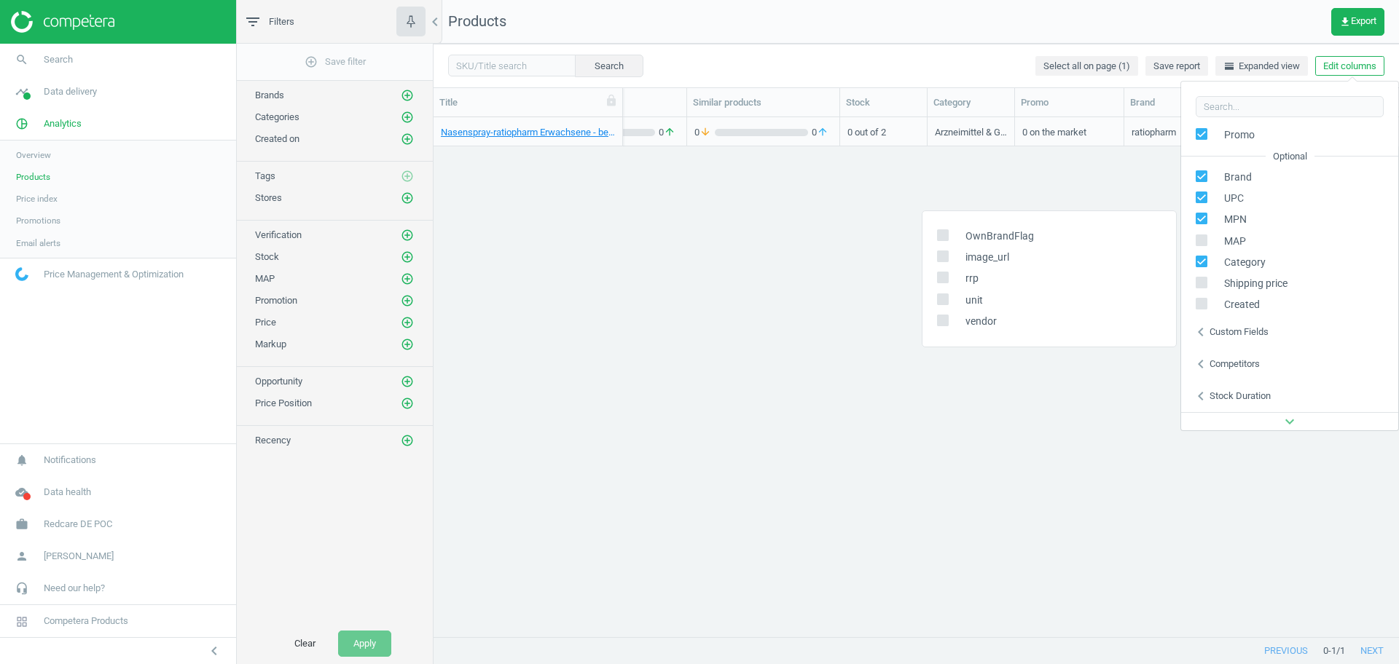
click at [1003, 237] on span "OwnBrandFlag" at bounding box center [996, 236] width 76 height 14
click at [939, 235] on input "checkbox" at bounding box center [942, 234] width 9 height 9
checkbox input "true"
click at [943, 261] on input "checkbox" at bounding box center [942, 255] width 9 height 9
checkbox input "true"
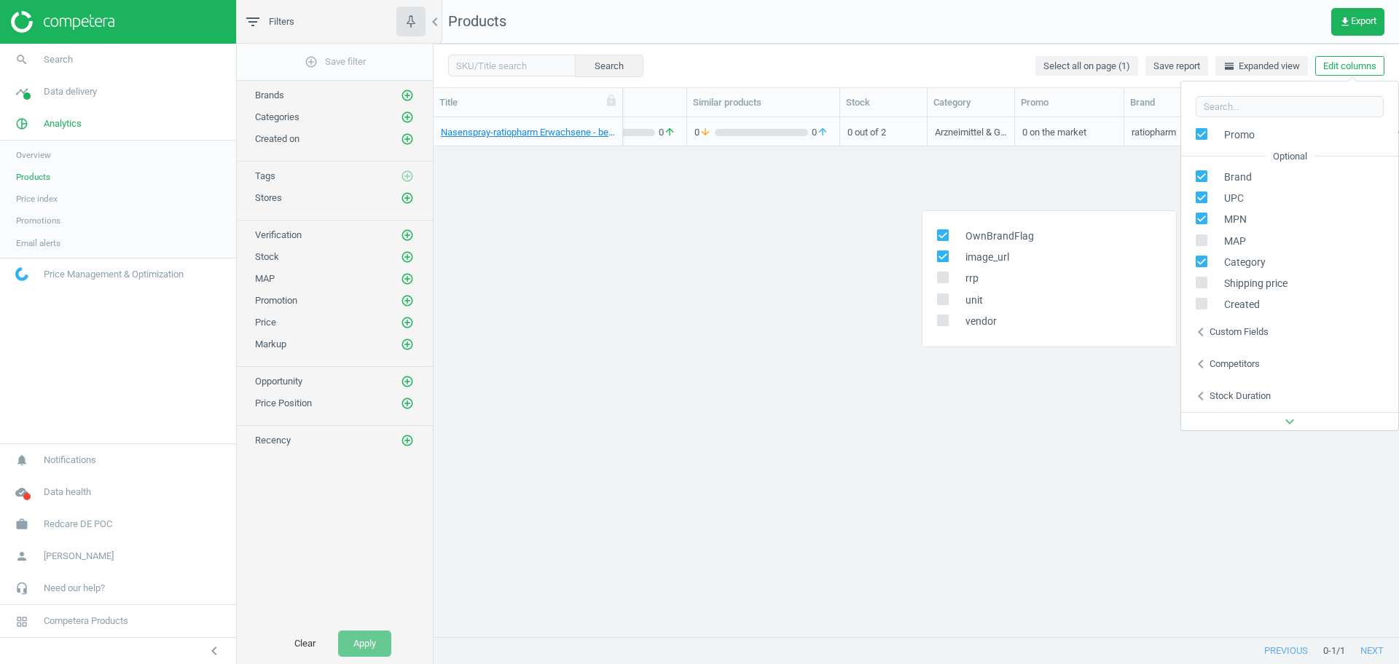
click at [946, 323] on input "checkbox" at bounding box center [942, 319] width 9 height 9
checkbox input "true"
click at [986, 455] on div "Nasenspray-ratiopharm Erwachsene - bei Schnupfen [2x15; ml] 8106524 — — 0 arrow…" at bounding box center [915, 370] width 965 height 506
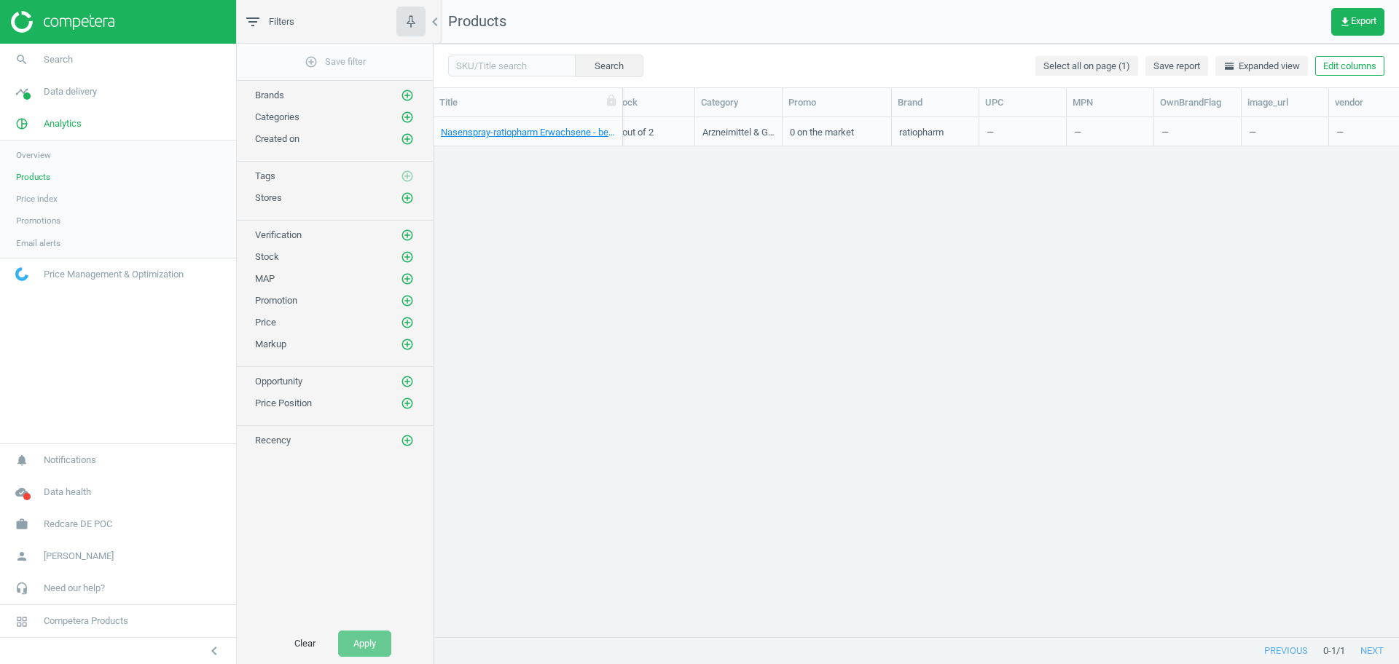
scroll to position [0, 677]
click at [79, 529] on span "Redcare DE POC" at bounding box center [78, 524] width 68 height 13
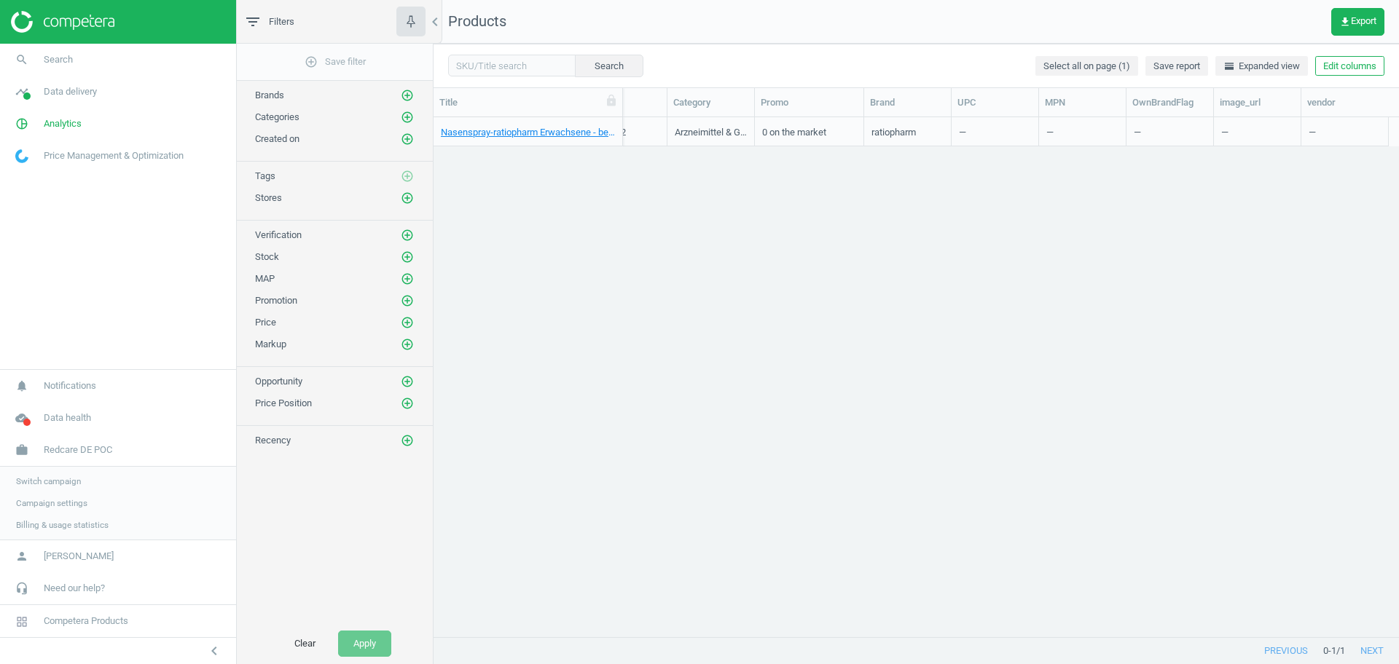
click at [54, 481] on span "Switch campaign" at bounding box center [48, 482] width 65 height 12
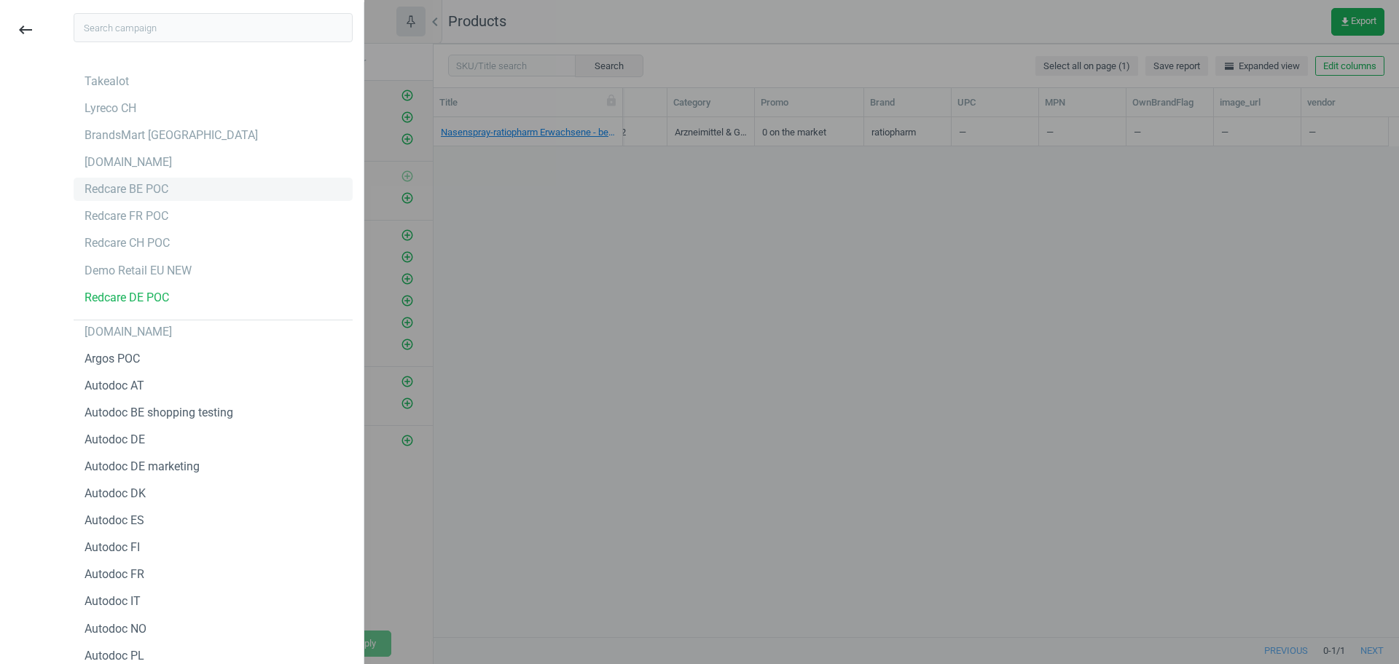
click at [152, 189] on div "Redcare BE POC" at bounding box center [127, 189] width 84 height 16
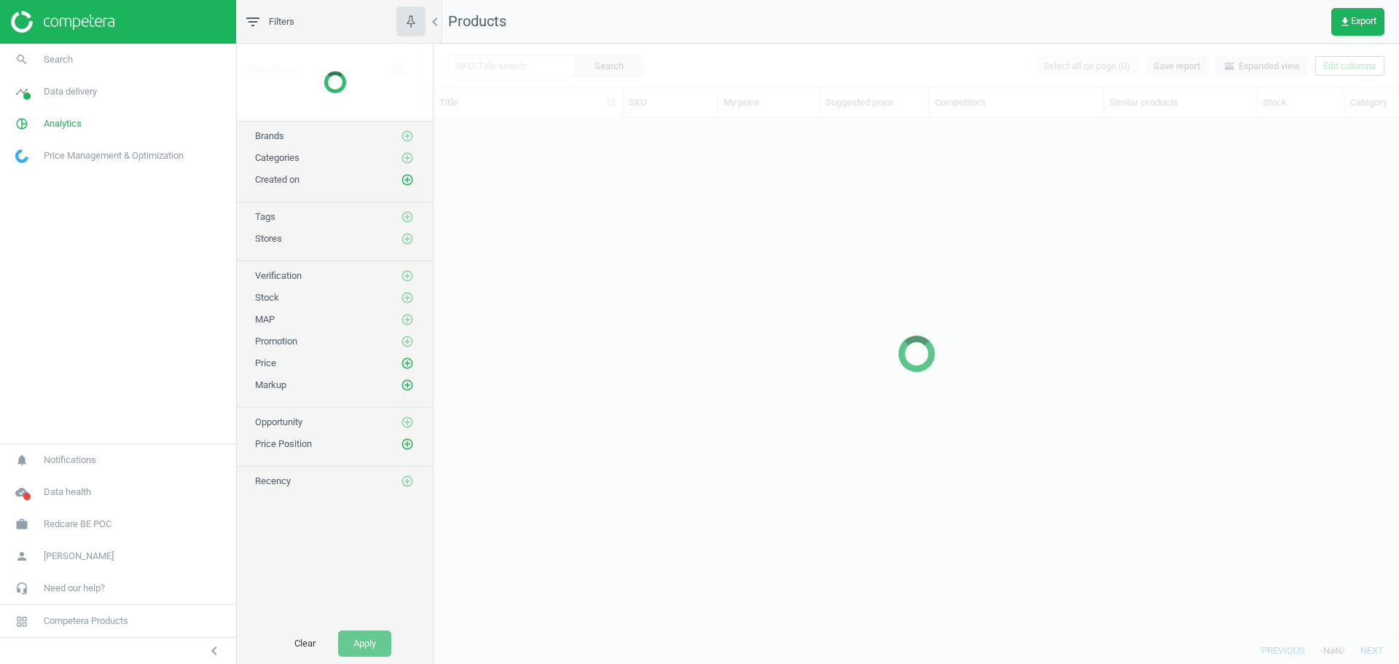
scroll to position [492, 951]
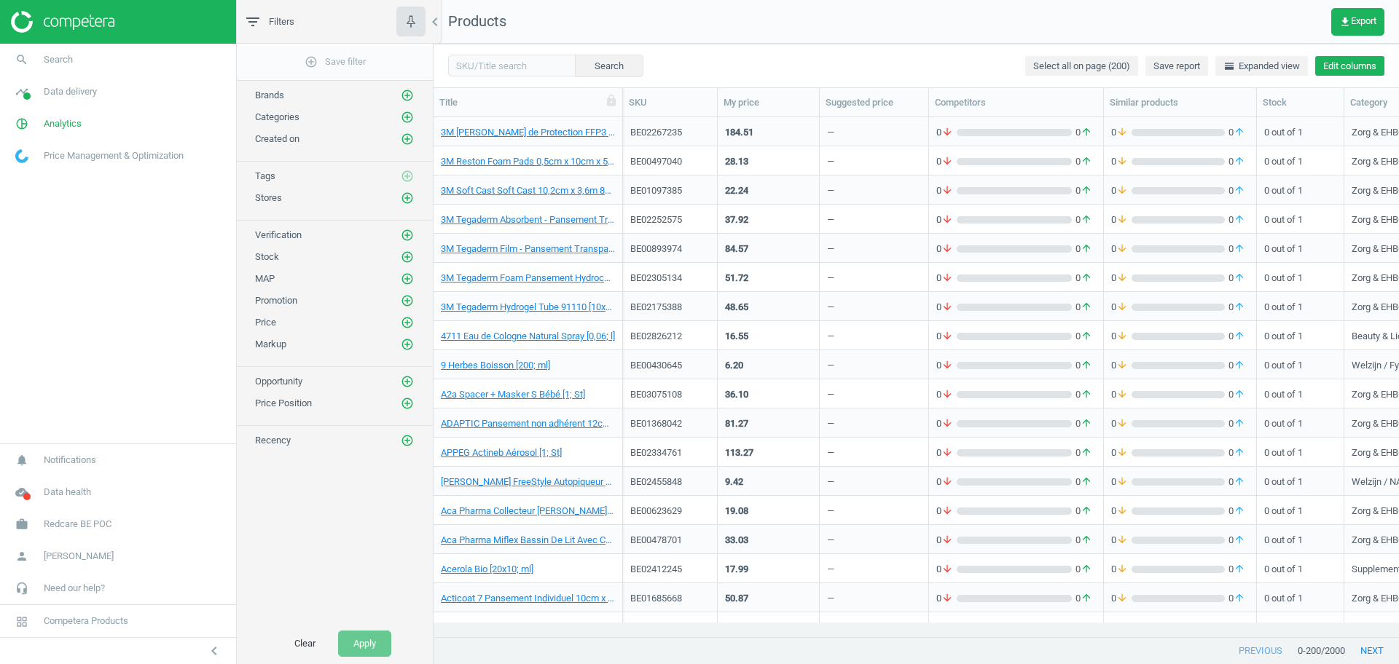
click at [1357, 65] on button "Edit columns" at bounding box center [1349, 66] width 69 height 20
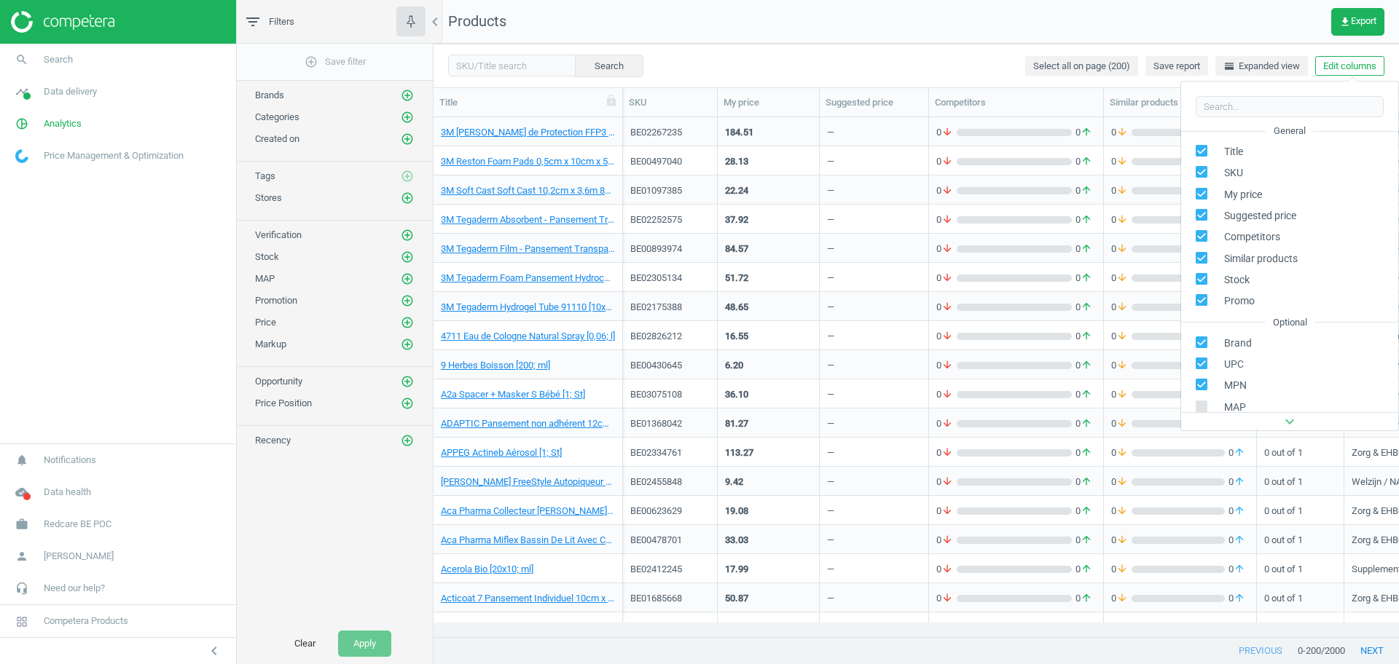
scroll to position [166, 0]
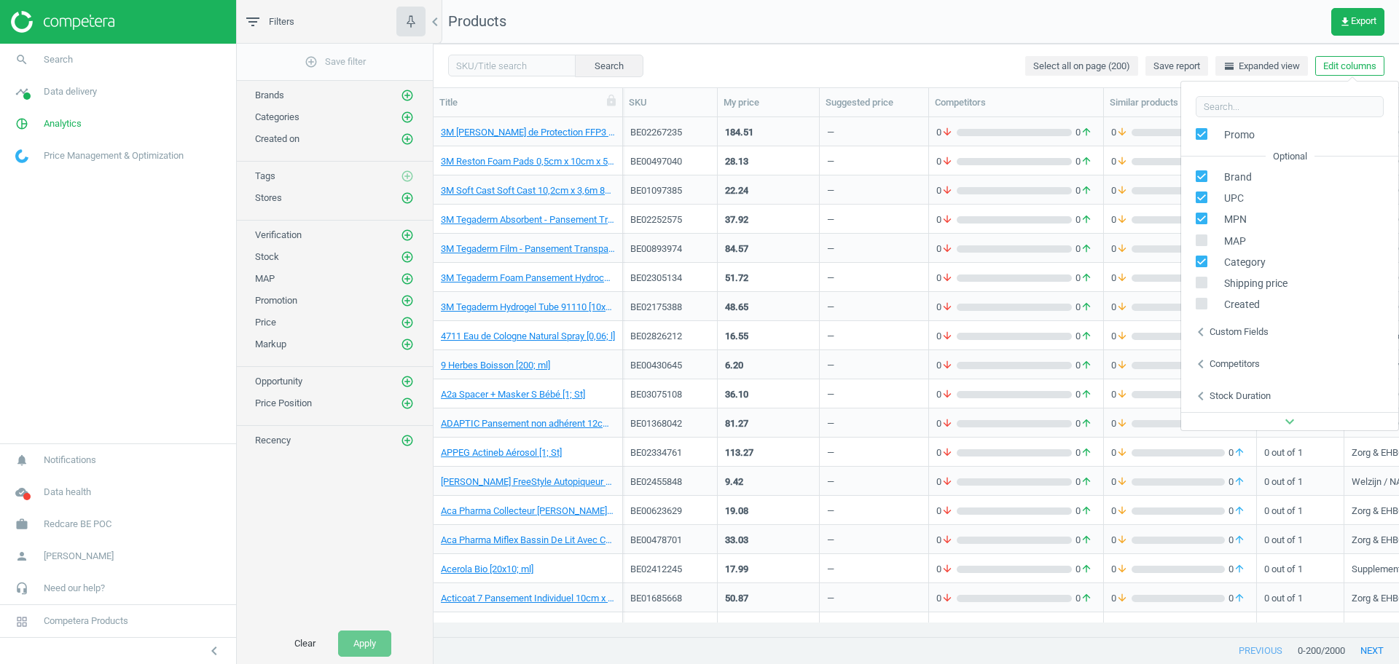
click at [1225, 338] on div "Custom fields" at bounding box center [1238, 332] width 59 height 13
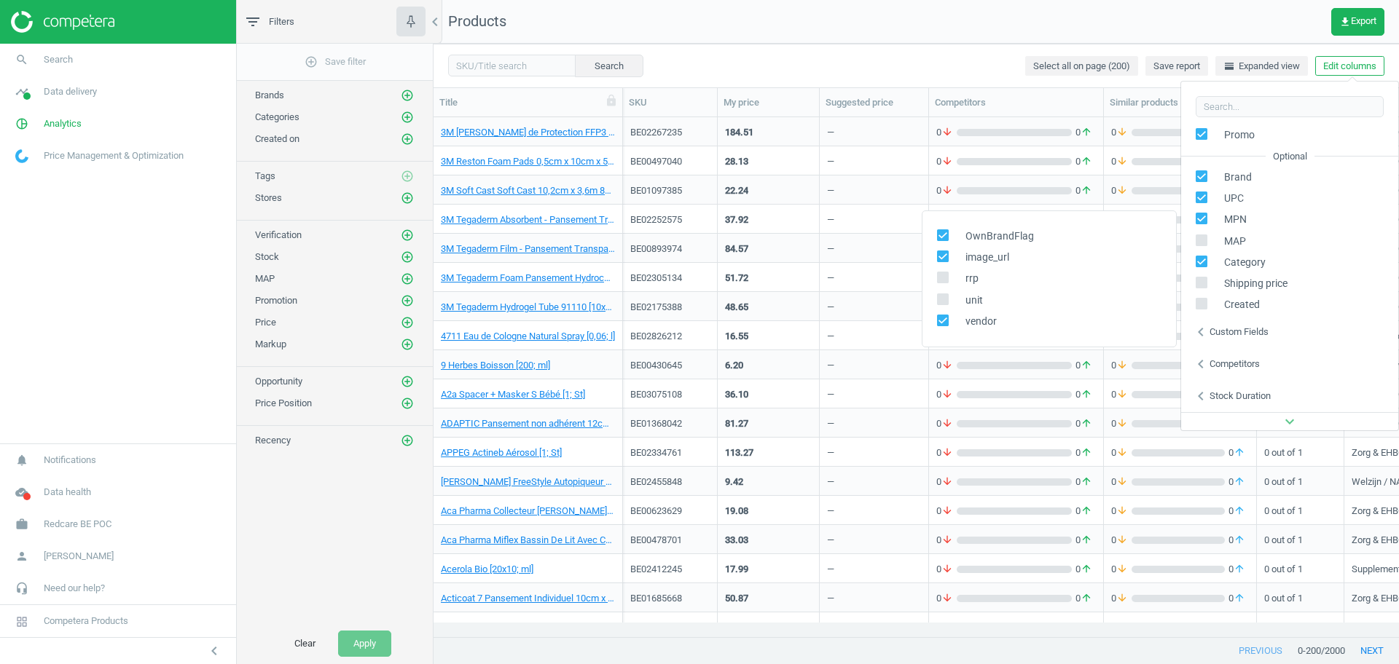
click at [927, 41] on nav "Products get_app Export" at bounding box center [915, 22] width 965 height 44
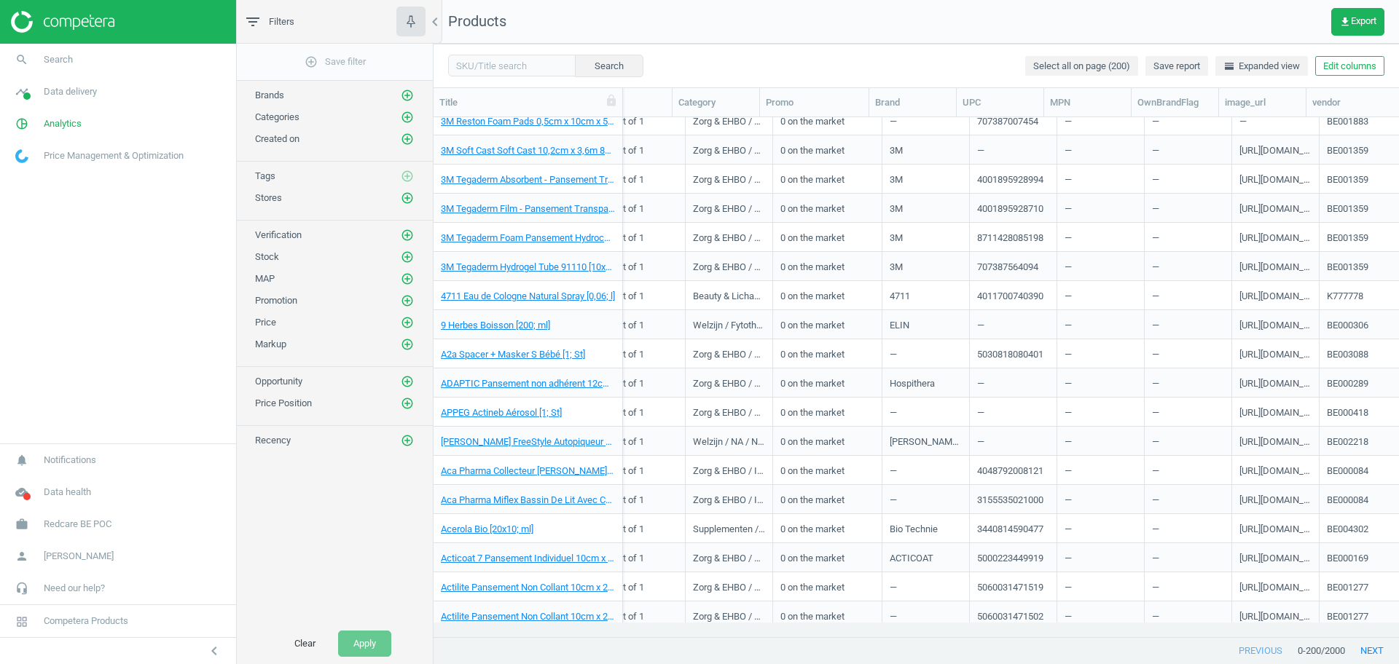
scroll to position [0, 0]
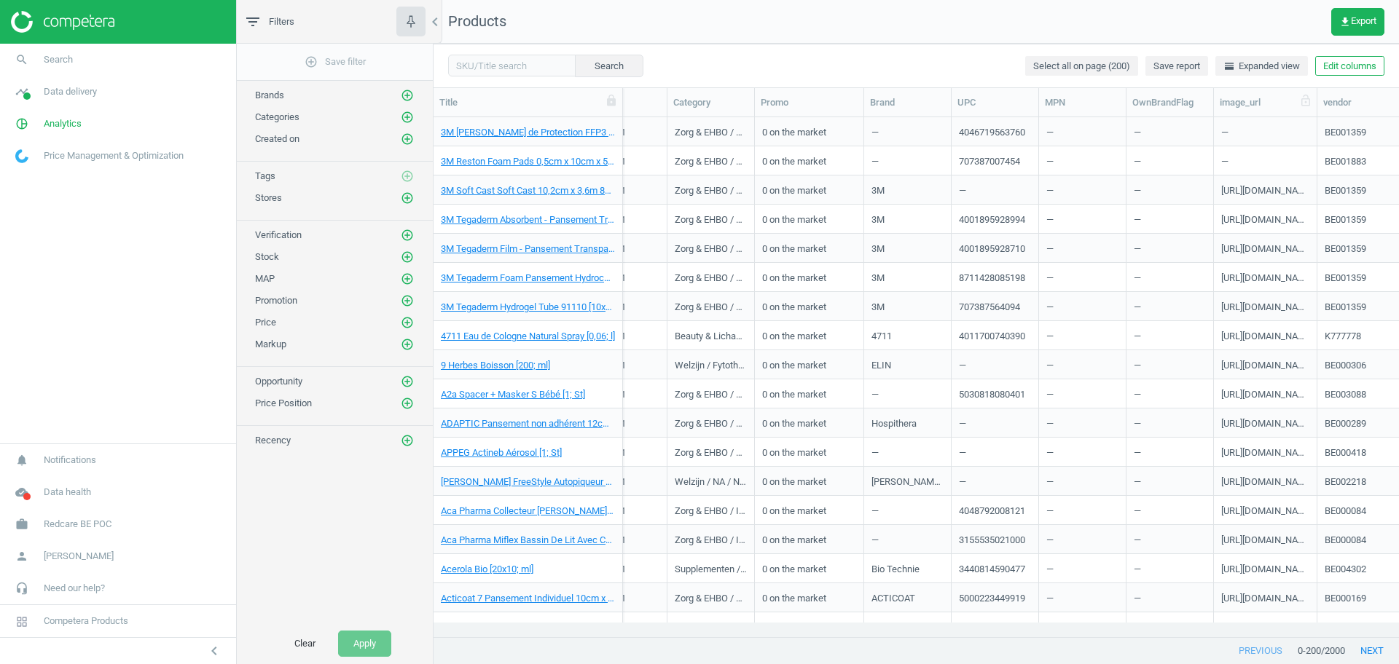
drag, startPoint x: 1300, startPoint y: 108, endPoint x: 1317, endPoint y: 111, distance: 17.1
click at [1317, 111] on div at bounding box center [1316, 102] width 15 height 28
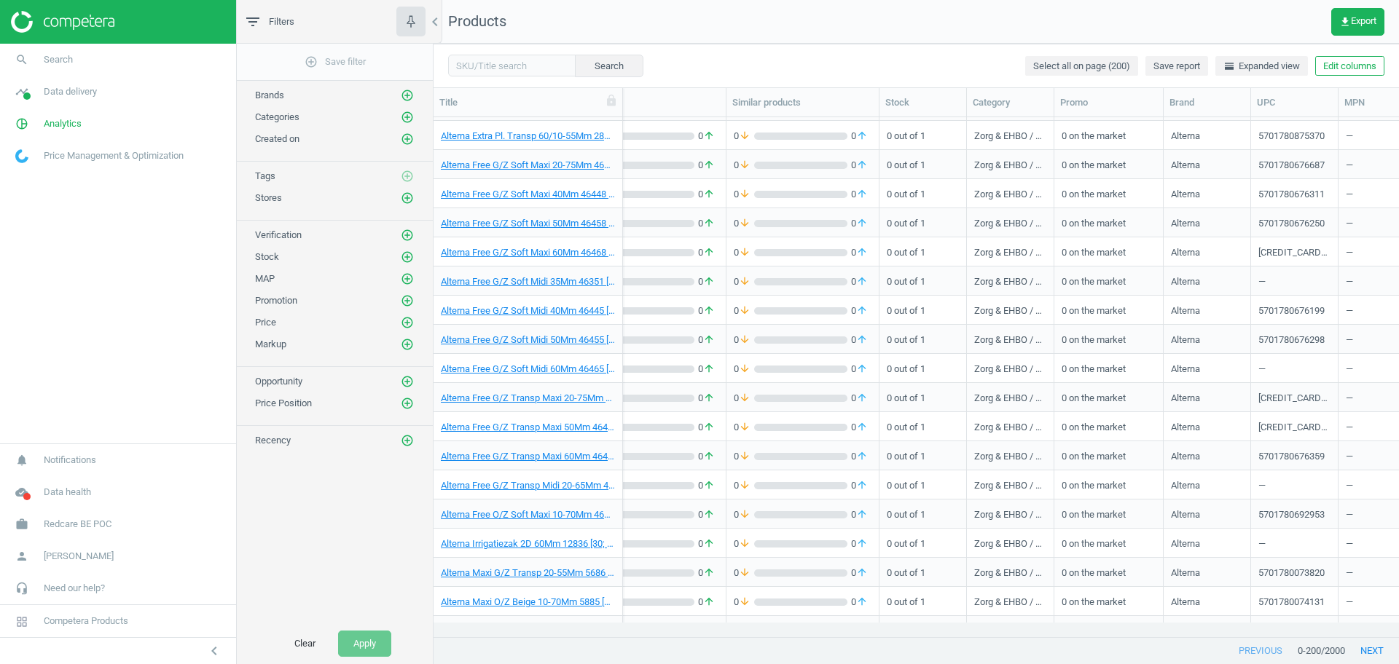
scroll to position [0, 694]
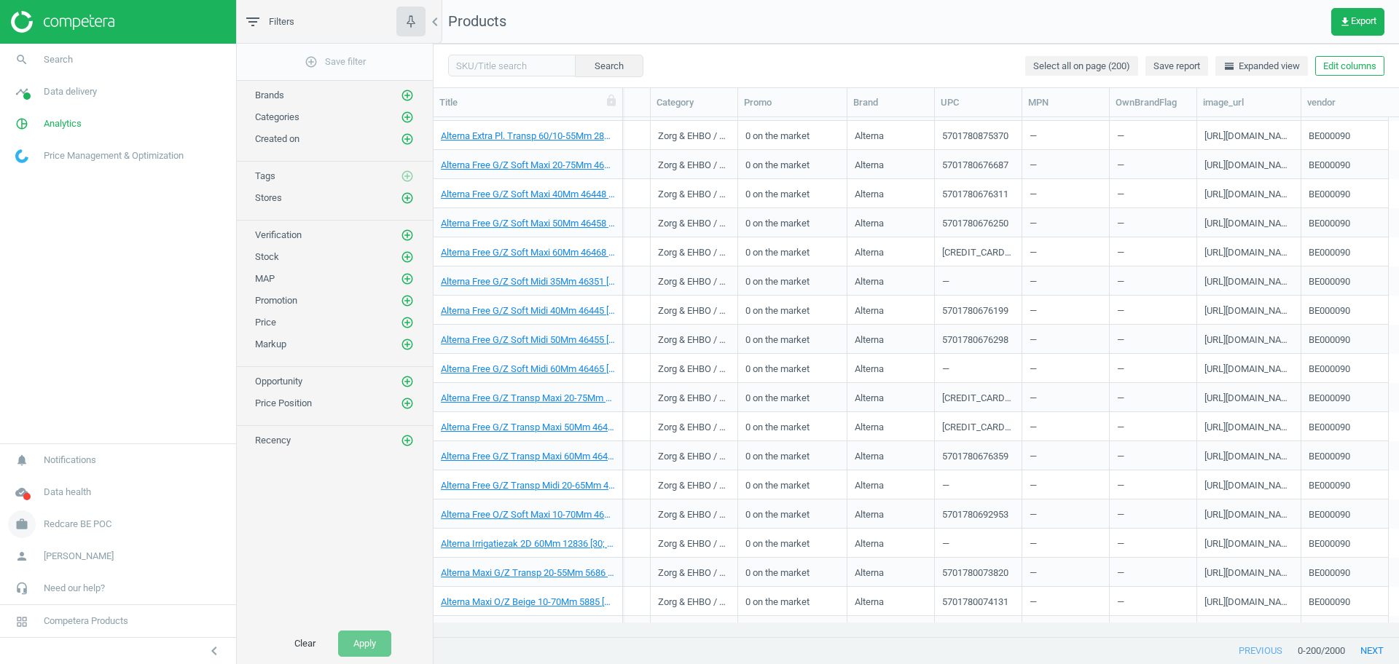
click at [112, 528] on link "work Redcare BE POC" at bounding box center [118, 525] width 236 height 32
click at [31, 483] on span "Switch campaign" at bounding box center [48, 482] width 65 height 12
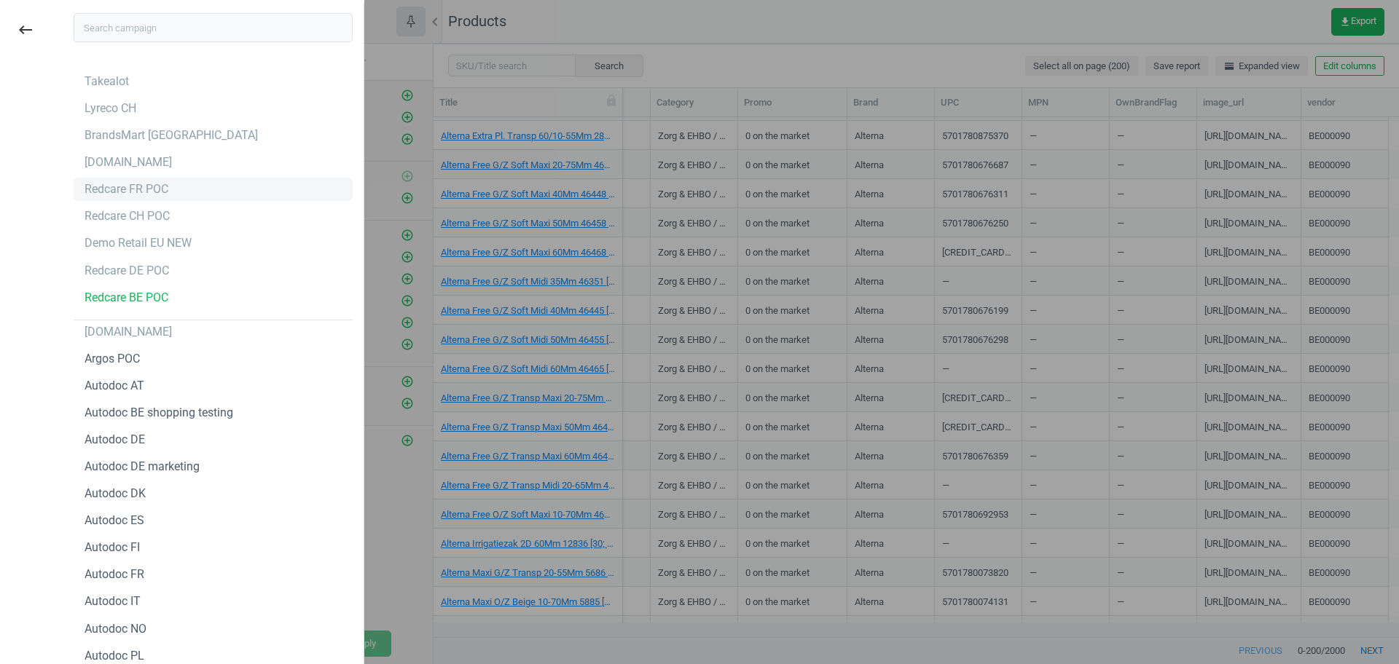
click at [158, 192] on div "Redcare FR POC" at bounding box center [127, 189] width 84 height 16
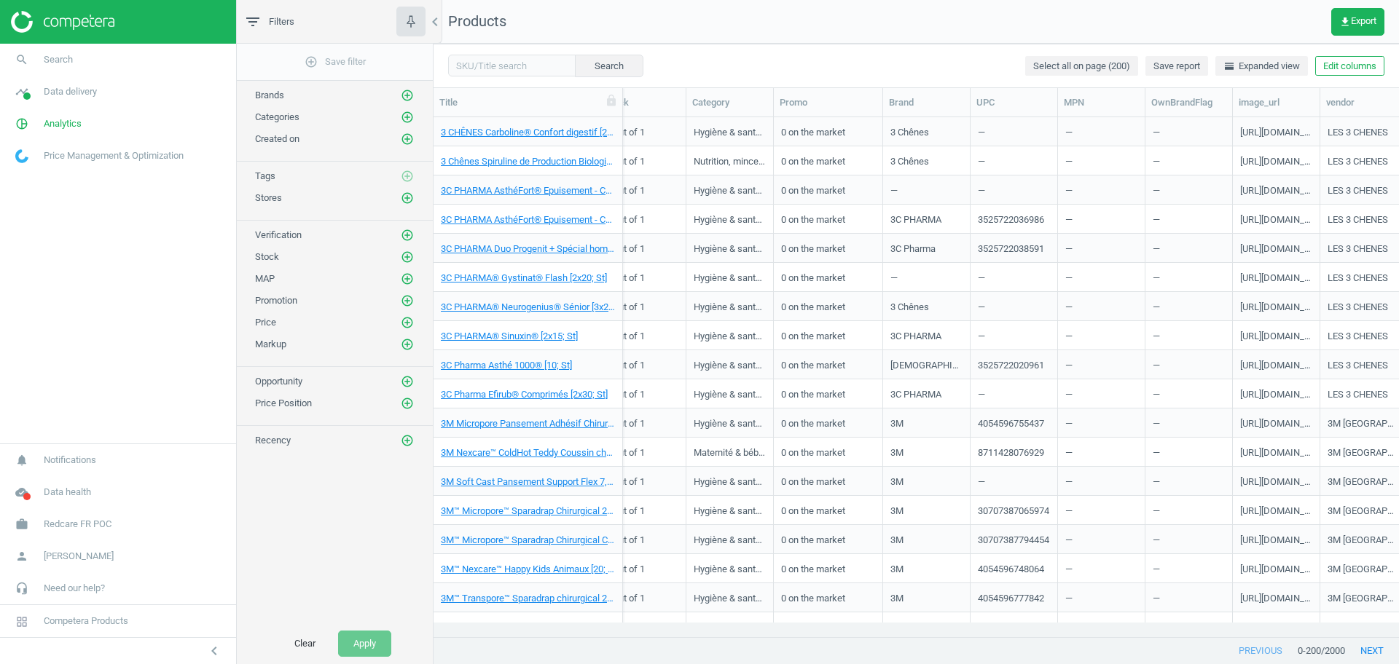
scroll to position [0, 677]
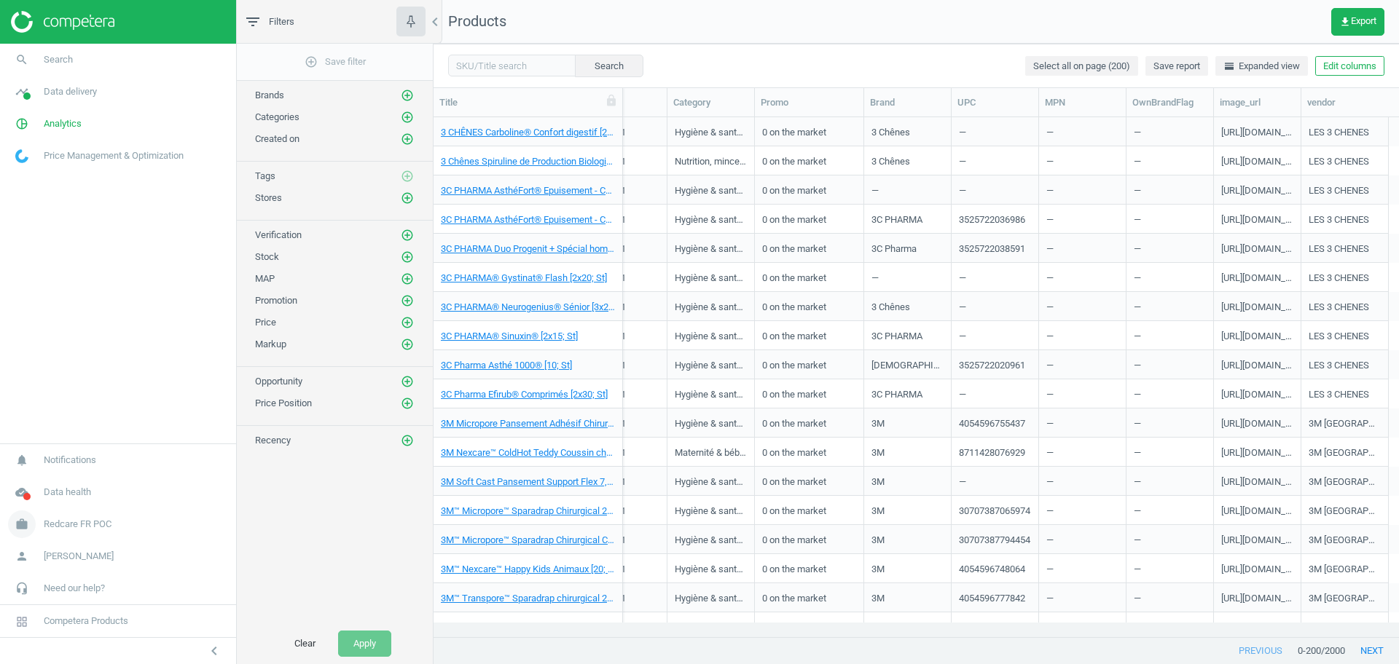
click at [31, 526] on icon "work" at bounding box center [22, 525] width 28 height 28
click at [48, 482] on span "Switch campaign" at bounding box center [48, 482] width 65 height 12
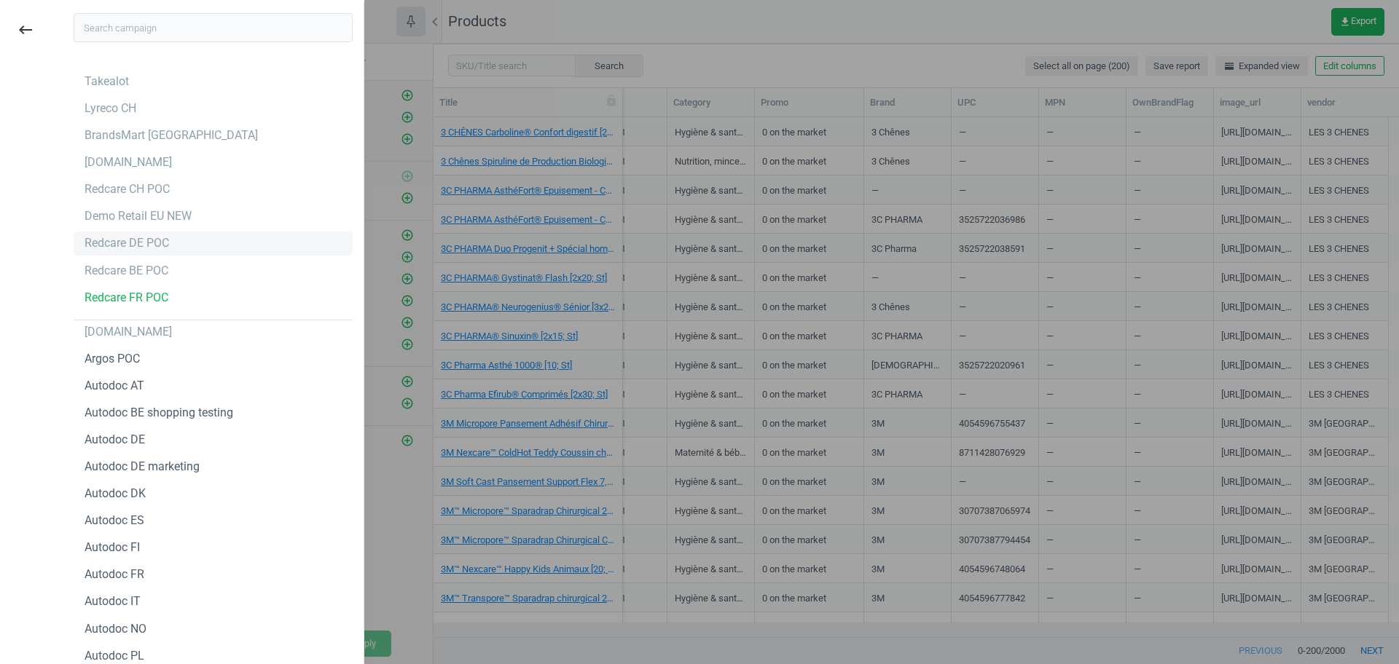
click at [125, 240] on div "Redcare DE POC" at bounding box center [127, 243] width 85 height 16
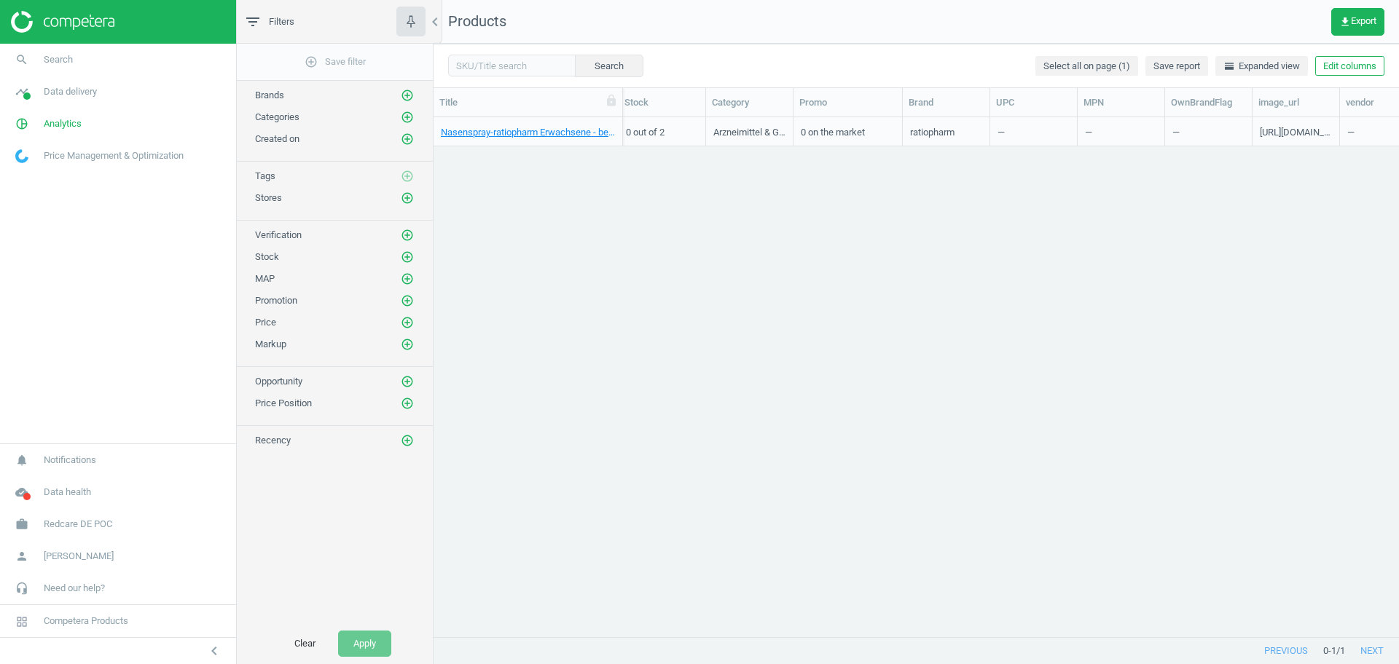
scroll to position [0, 677]
click at [59, 522] on span "Redcare DE POC" at bounding box center [78, 524] width 68 height 13
click at [59, 479] on span "Switch campaign" at bounding box center [48, 482] width 65 height 12
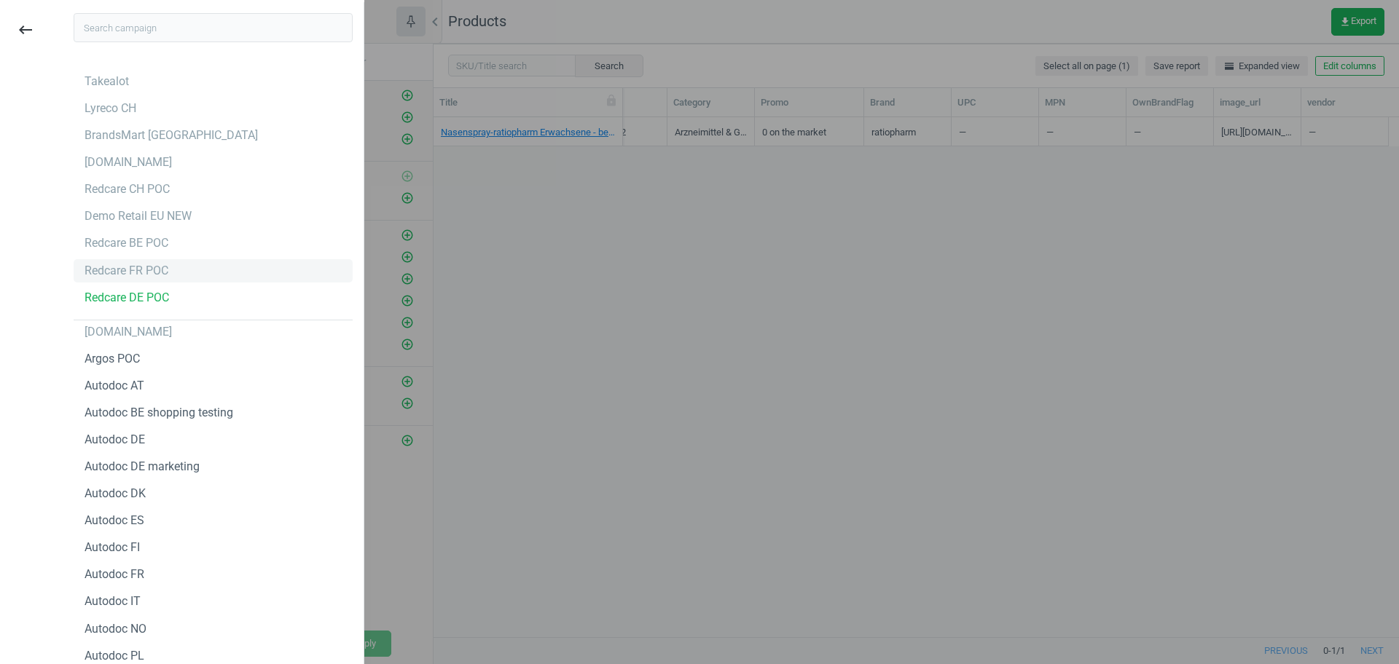
click at [149, 268] on div "Redcare FR POC" at bounding box center [127, 271] width 84 height 16
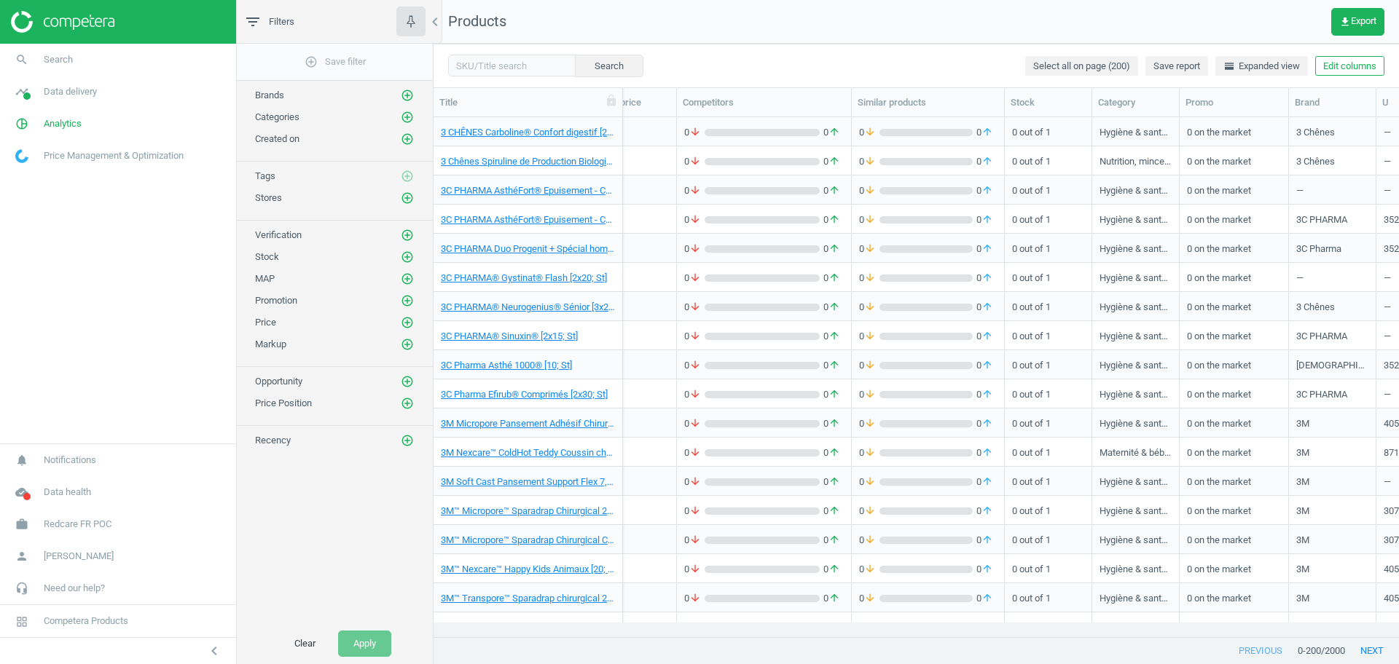
scroll to position [0, 677]
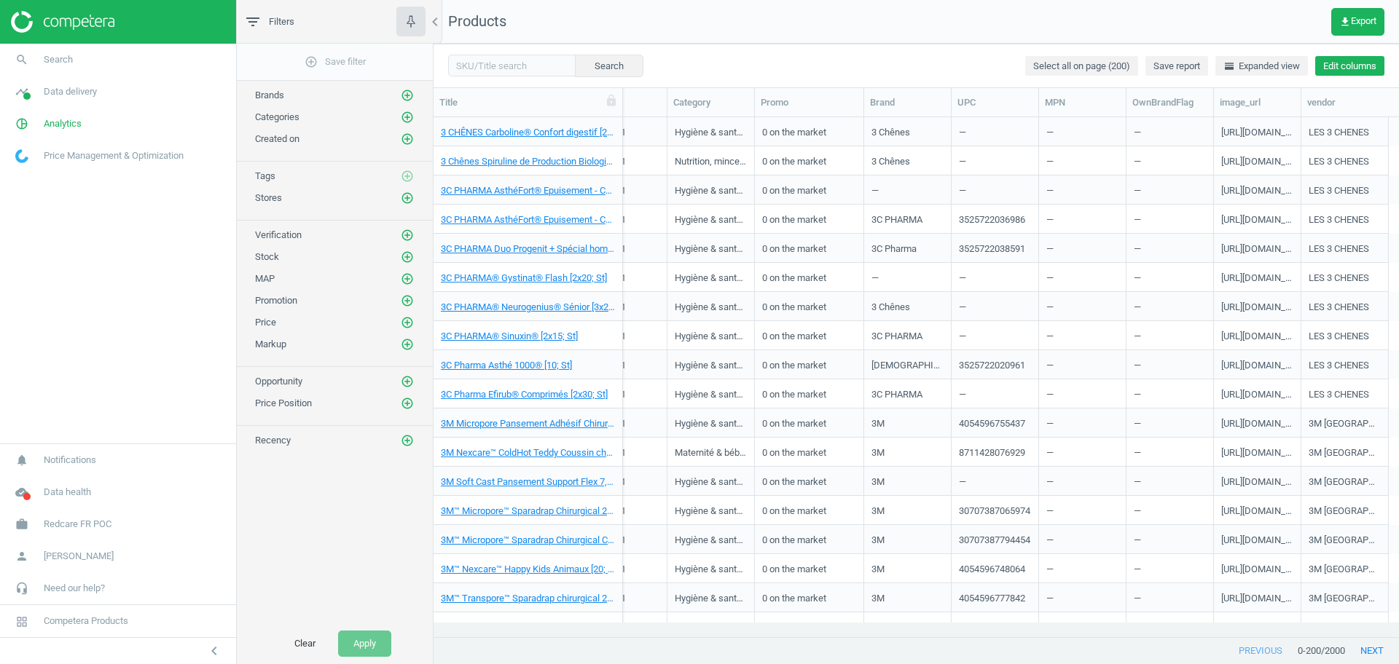
click at [1348, 71] on button "Edit columns" at bounding box center [1349, 66] width 69 height 20
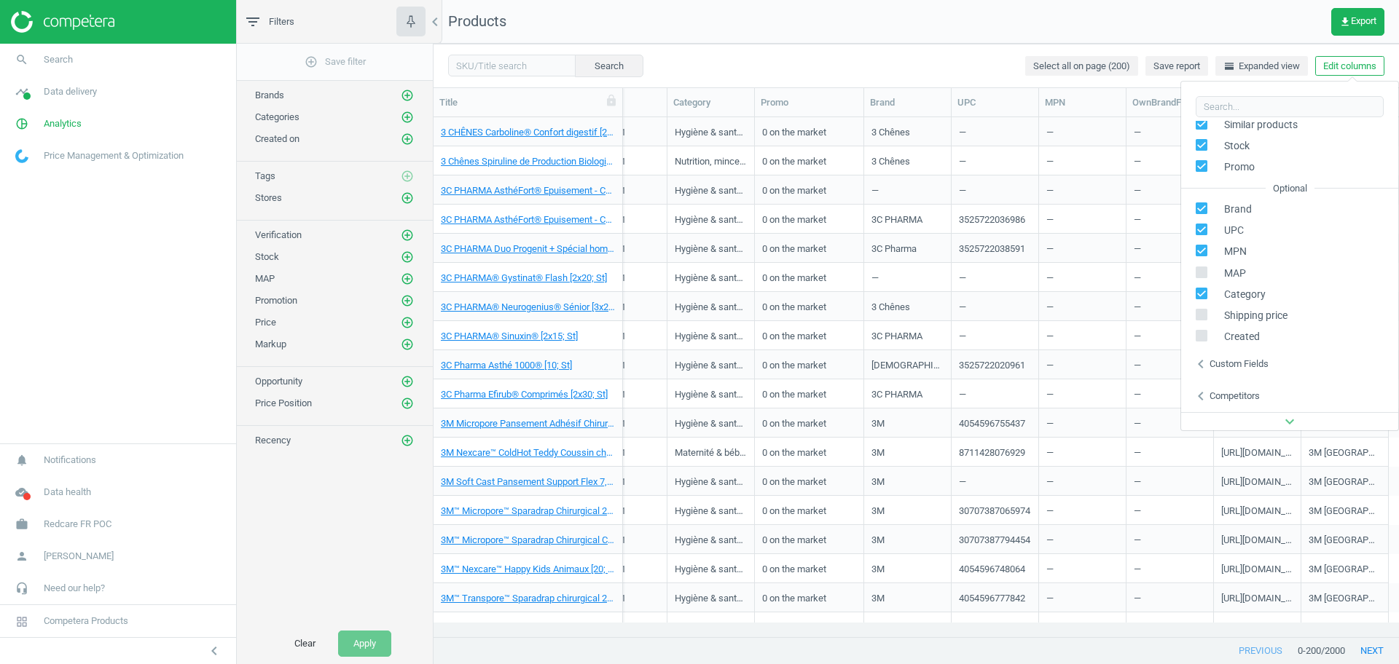
scroll to position [145, 0]
click at [1249, 357] on div "Custom fields" at bounding box center [1238, 353] width 59 height 13
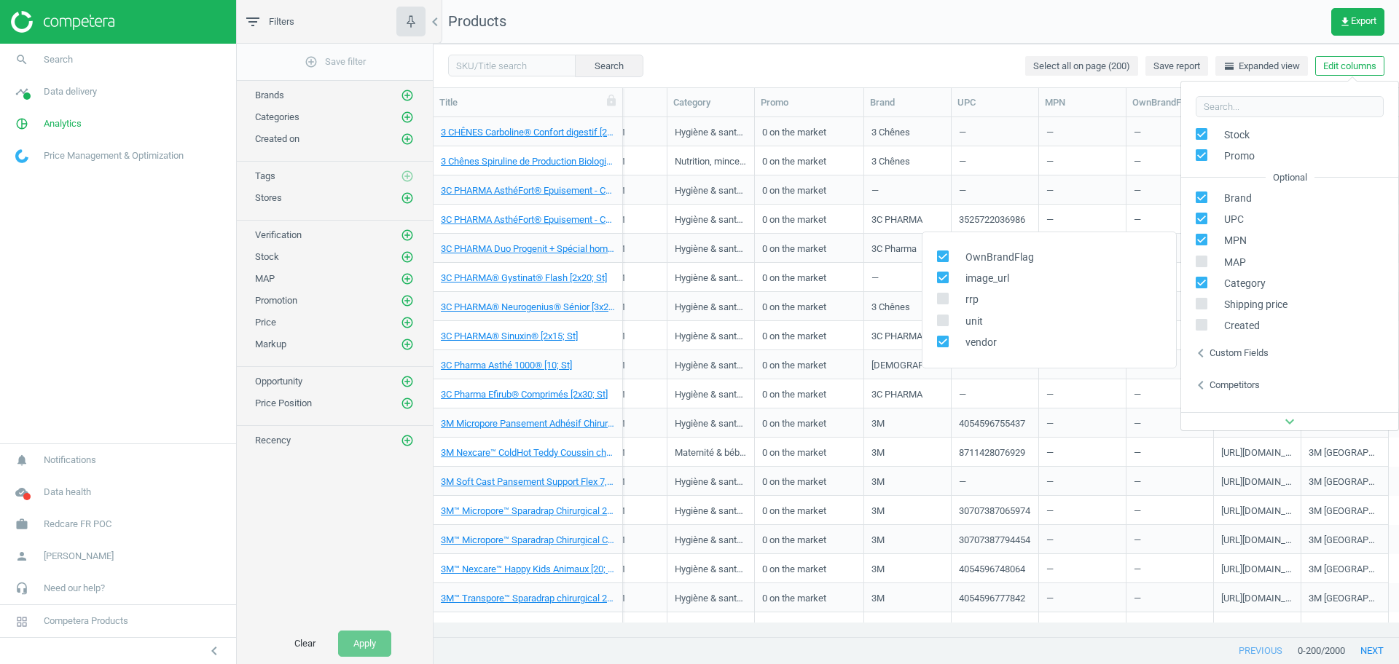
click at [941, 318] on input "checkbox" at bounding box center [942, 319] width 9 height 9
checkbox input "true"
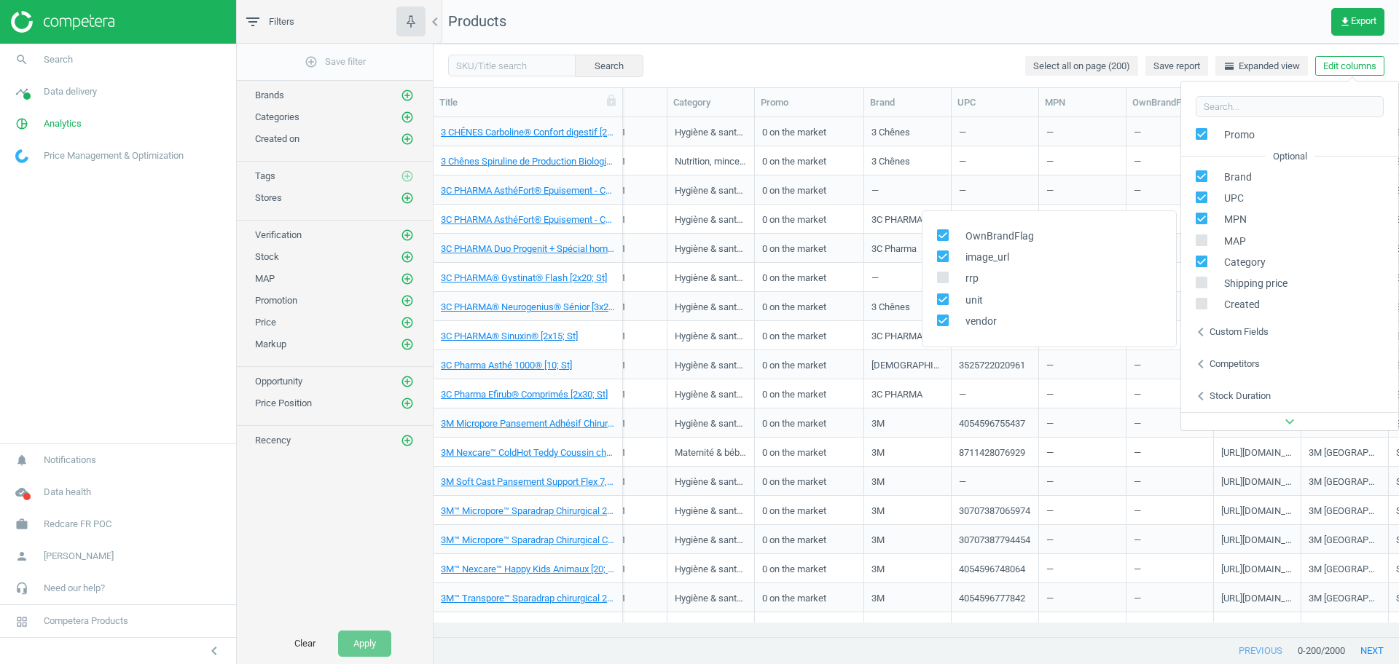
click at [1255, 361] on div "Competitors" at bounding box center [1234, 364] width 50 height 13
click at [1245, 391] on div "Stock duration" at bounding box center [1239, 396] width 61 height 13
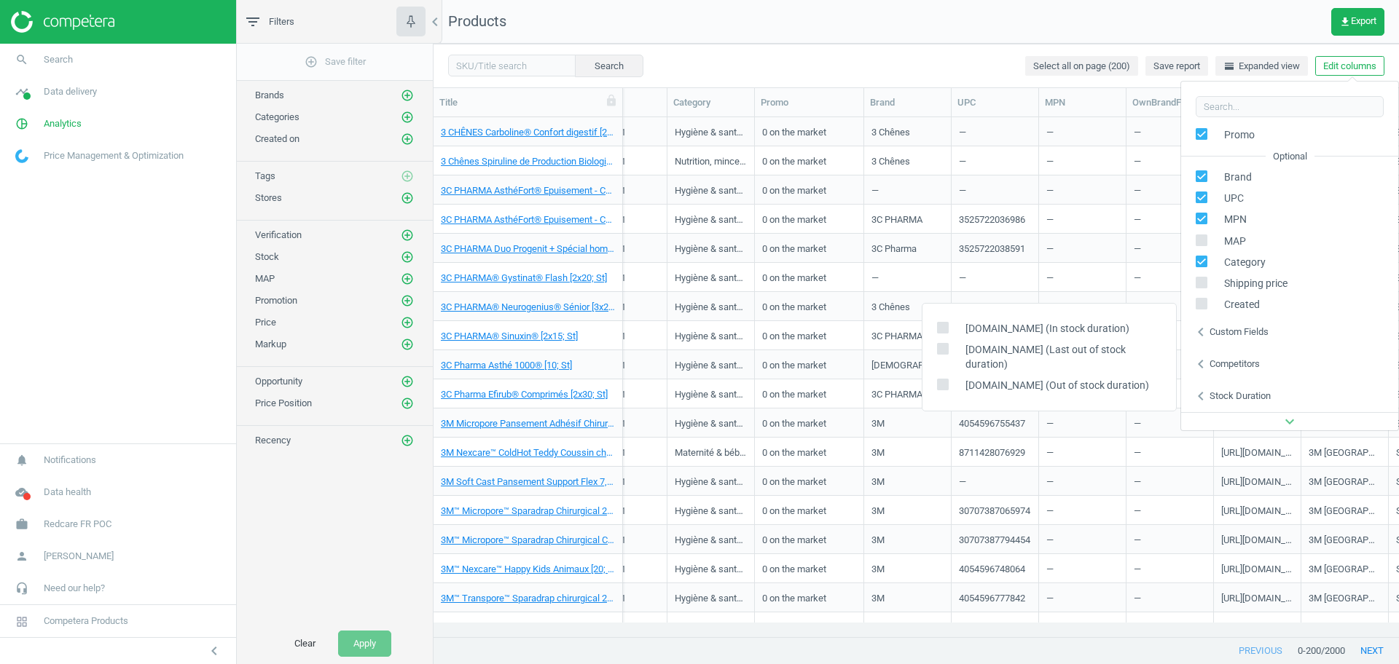
click at [1032, 47] on div "Search Select all on page (200) Save report horizontal_split Expanded view Edit…" at bounding box center [915, 66] width 965 height 44
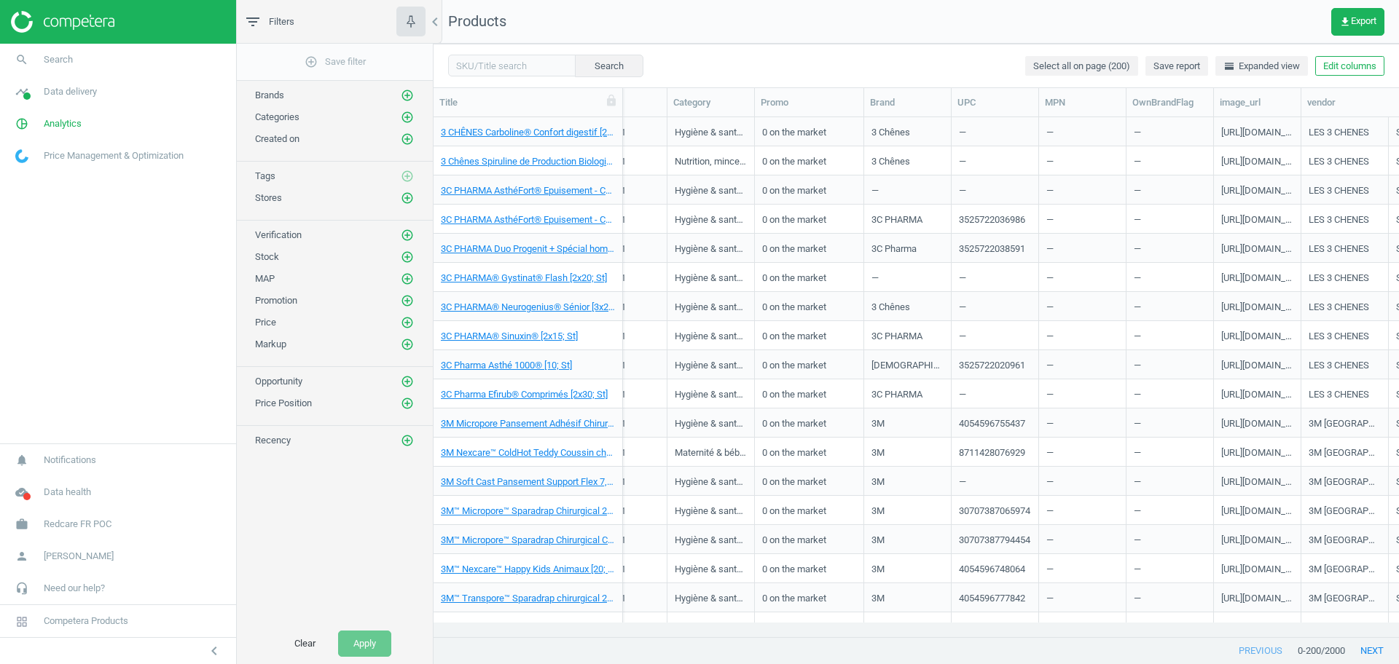
scroll to position [0, 764]
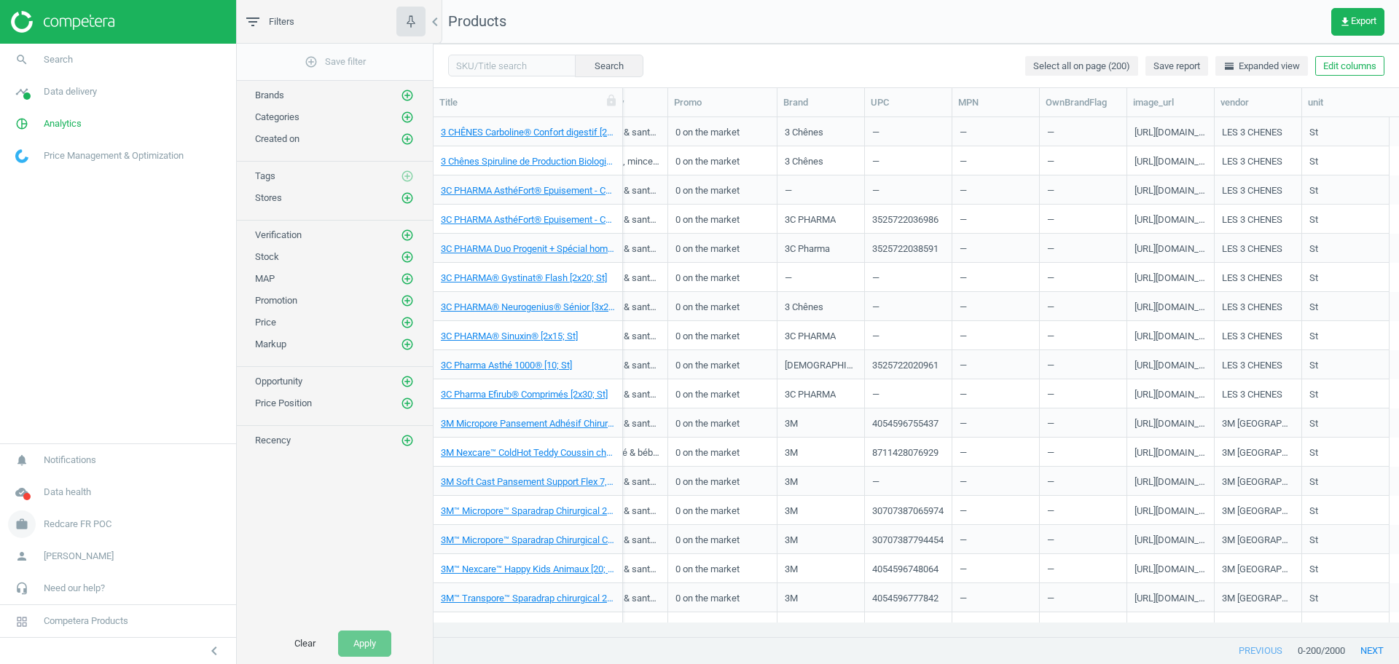
click at [78, 527] on span "Redcare FR POC" at bounding box center [78, 524] width 68 height 13
click at [42, 481] on span "Switch campaign" at bounding box center [48, 482] width 65 height 12
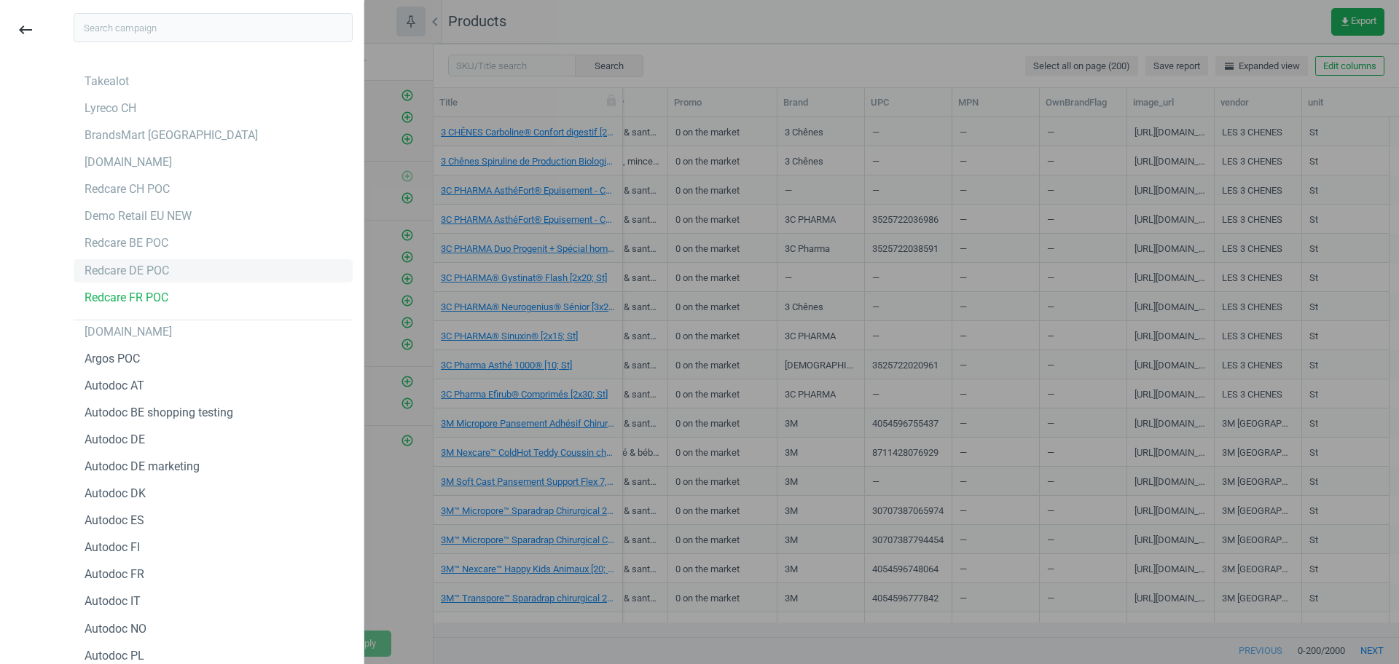
click at [140, 270] on div "Redcare DE POC" at bounding box center [127, 271] width 85 height 16
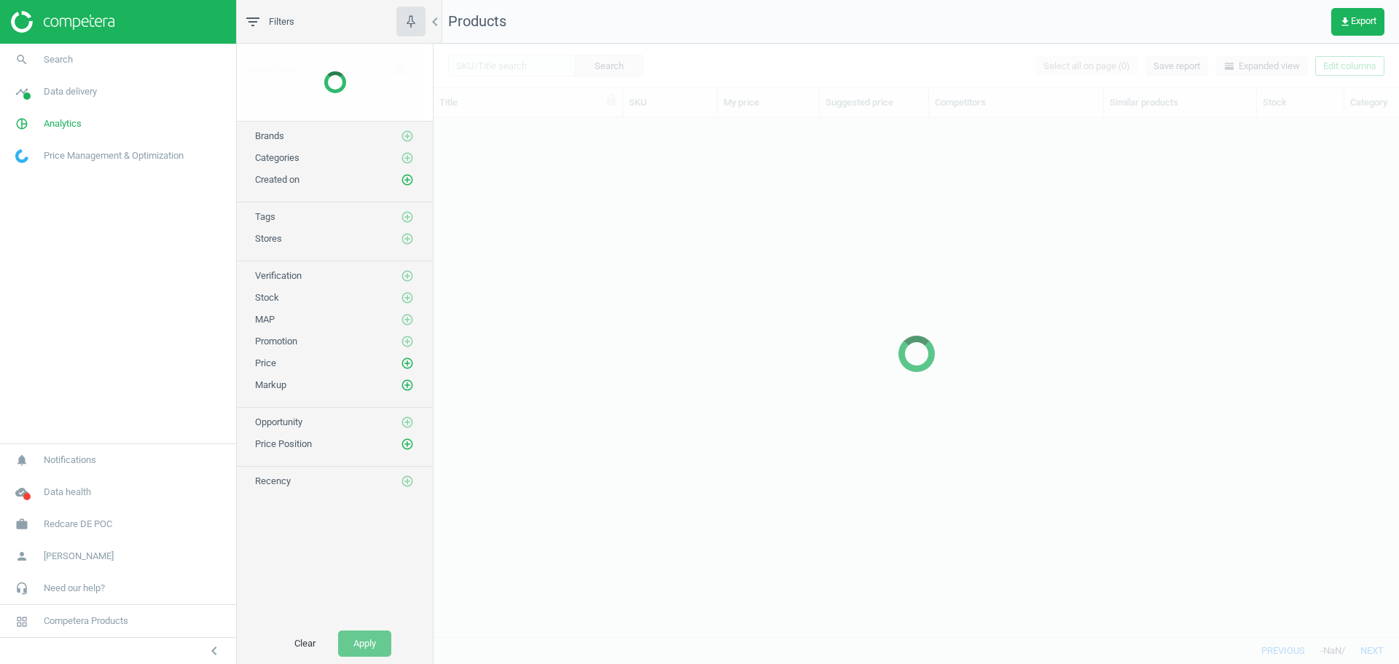
scroll to position [492, 951]
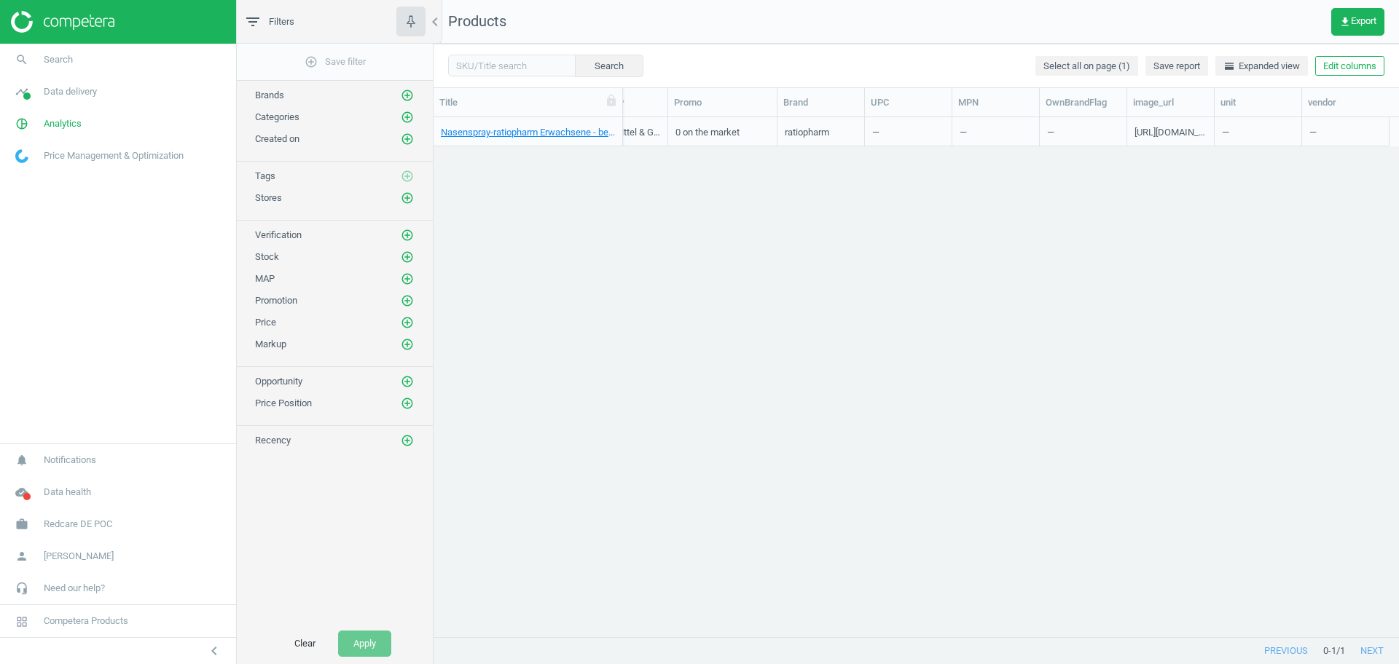
scroll to position [0, 764]
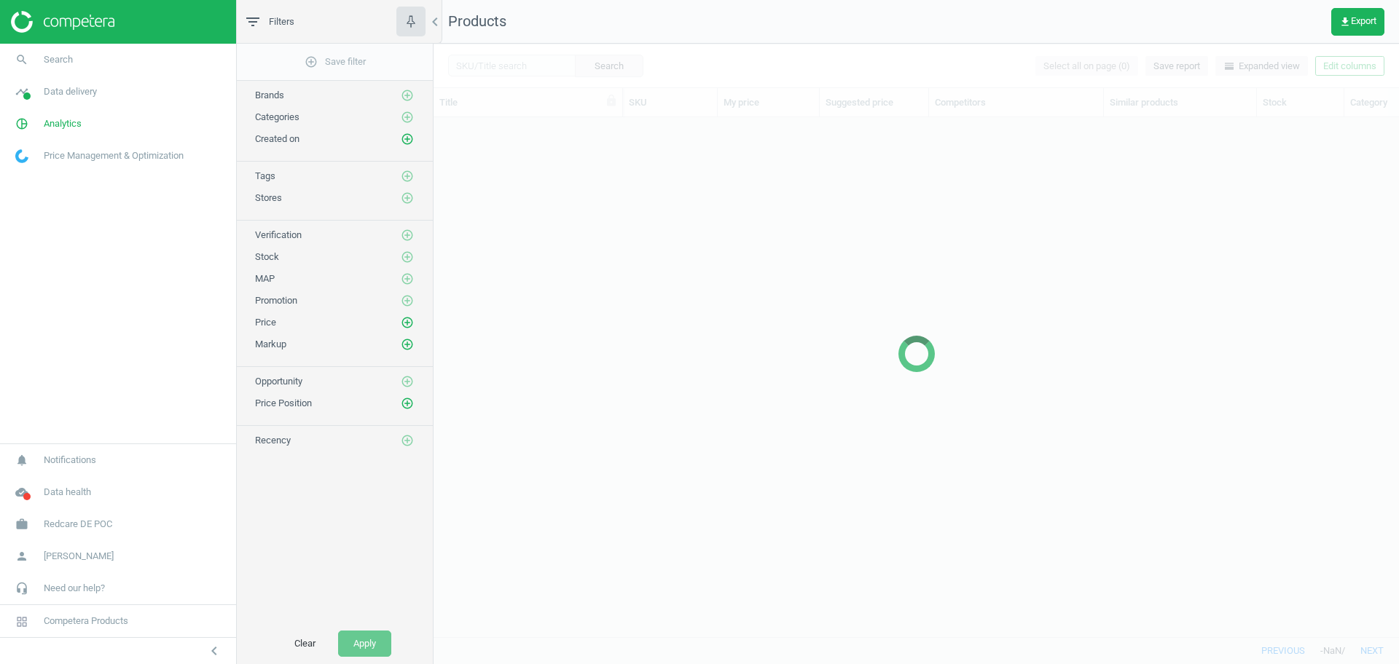
scroll to position [492, 951]
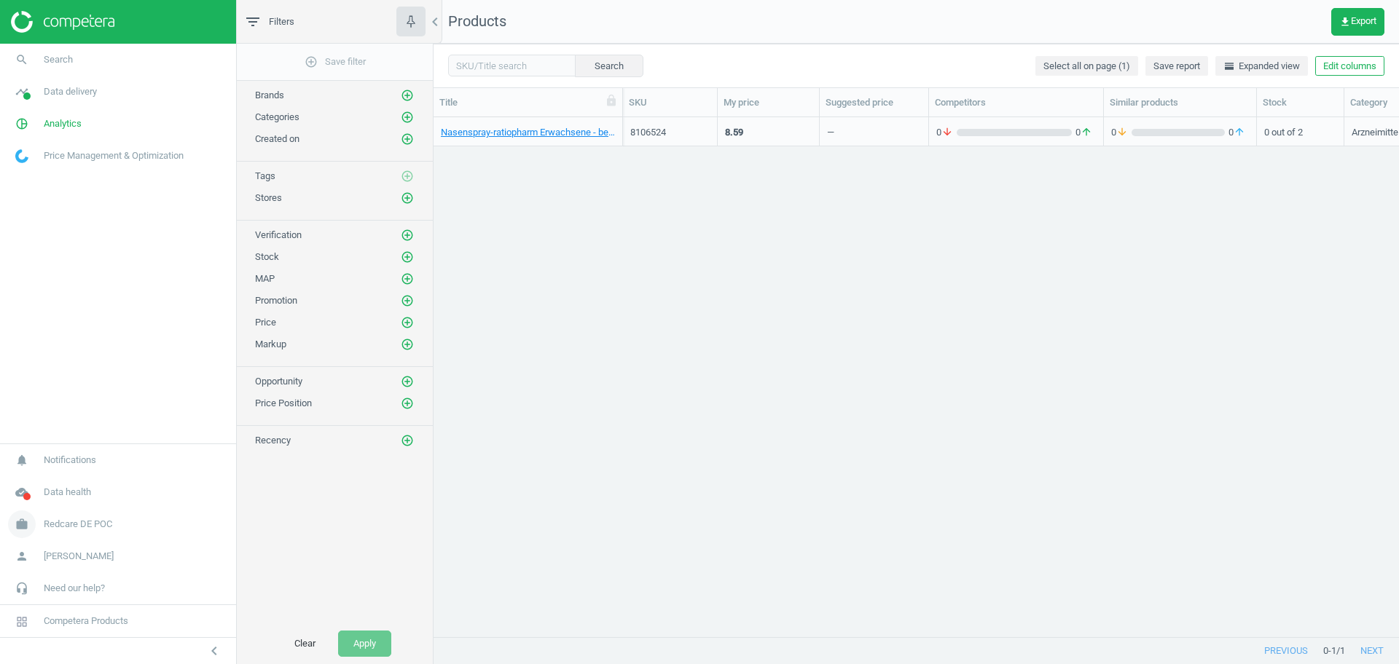
click at [100, 517] on link "work Redcare DE POC" at bounding box center [118, 525] width 236 height 32
click at [36, 498] on span "Campaign settings" at bounding box center [51, 504] width 71 height 12
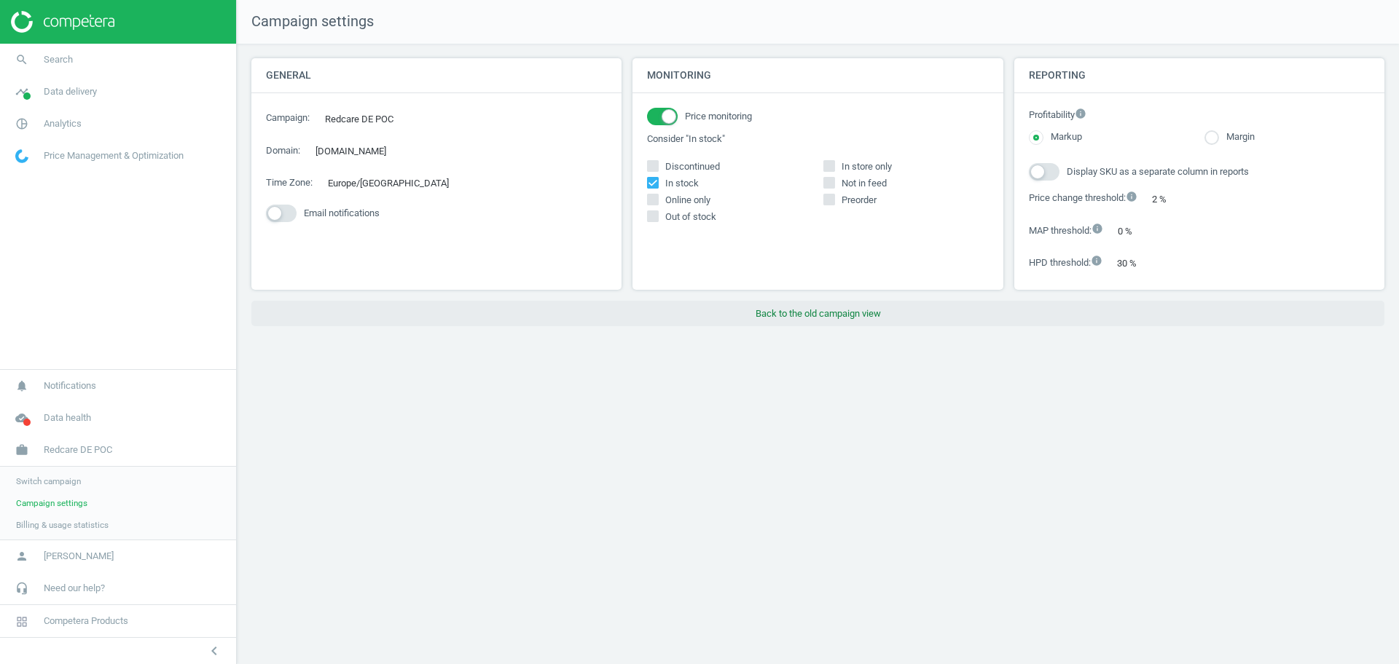
click at [827, 307] on button "Back to the old campaign view" at bounding box center [817, 314] width 1133 height 26
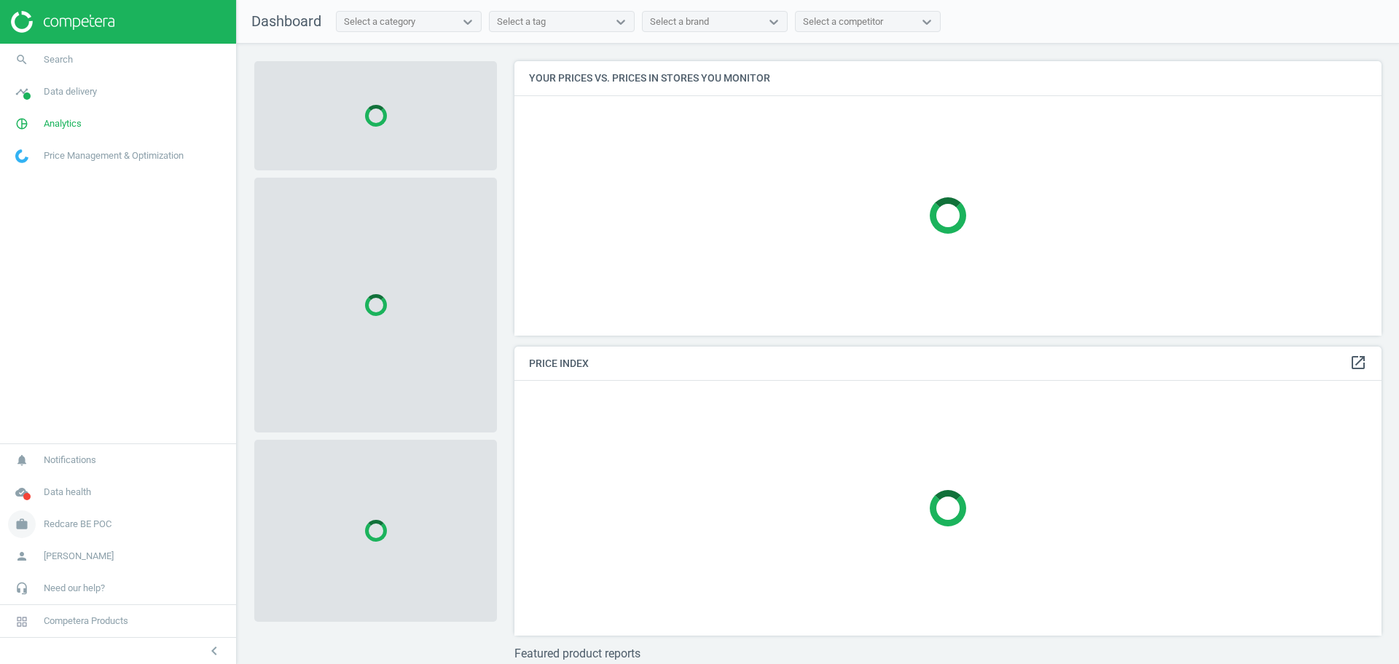
scroll to position [302, 882]
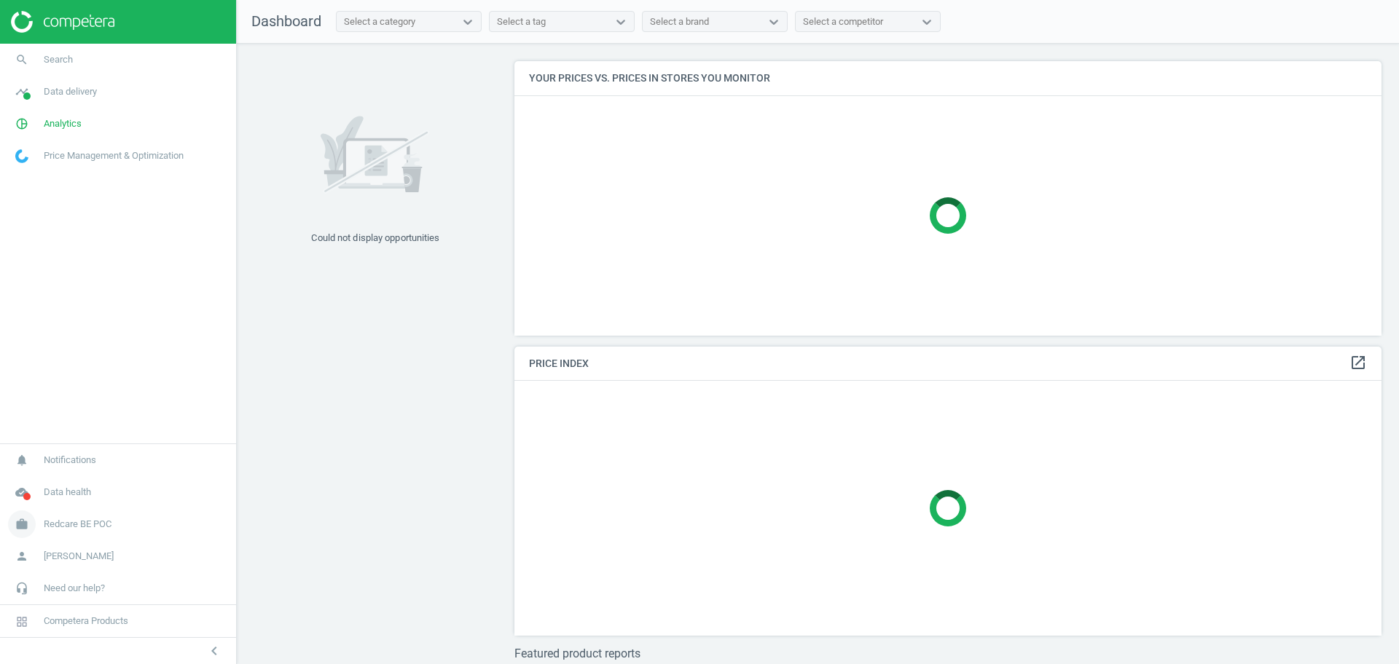
click at [71, 523] on span "Redcare BE POC" at bounding box center [78, 524] width 68 height 13
click at [63, 481] on span "Switch campaign" at bounding box center [48, 482] width 65 height 12
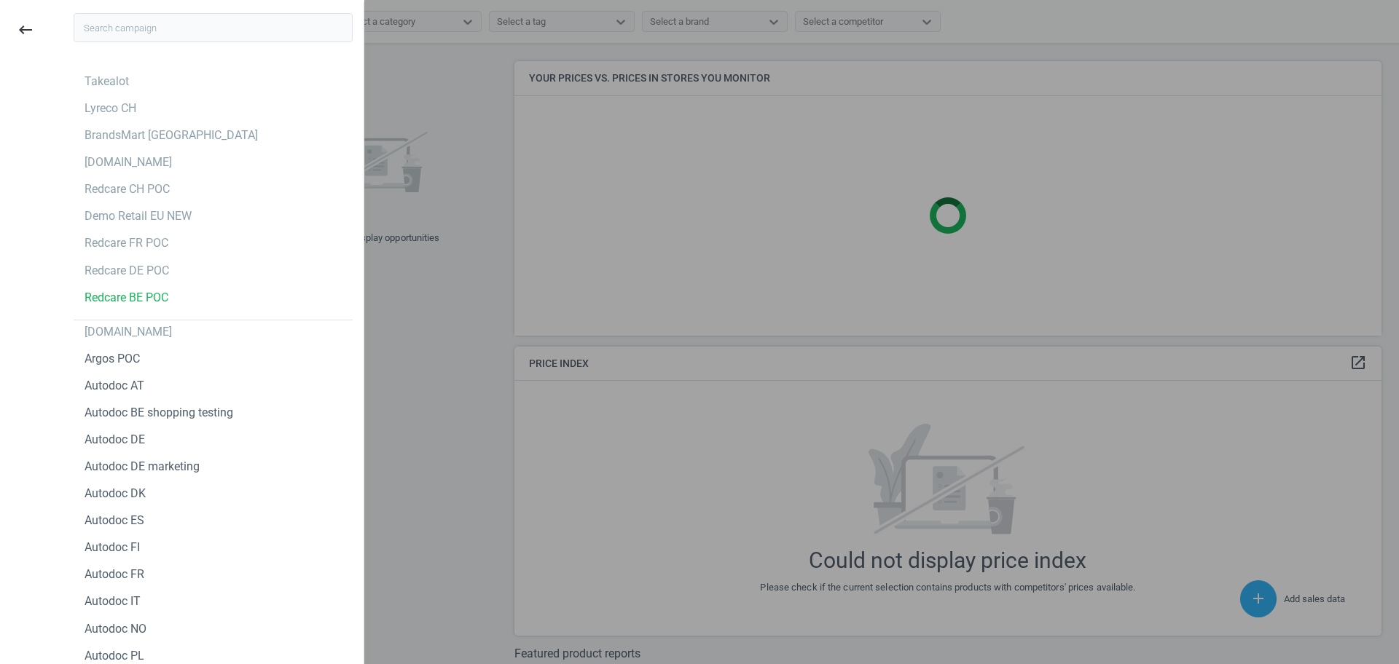
scroll to position [375, 882]
click at [457, 349] on div at bounding box center [699, 332] width 1399 height 664
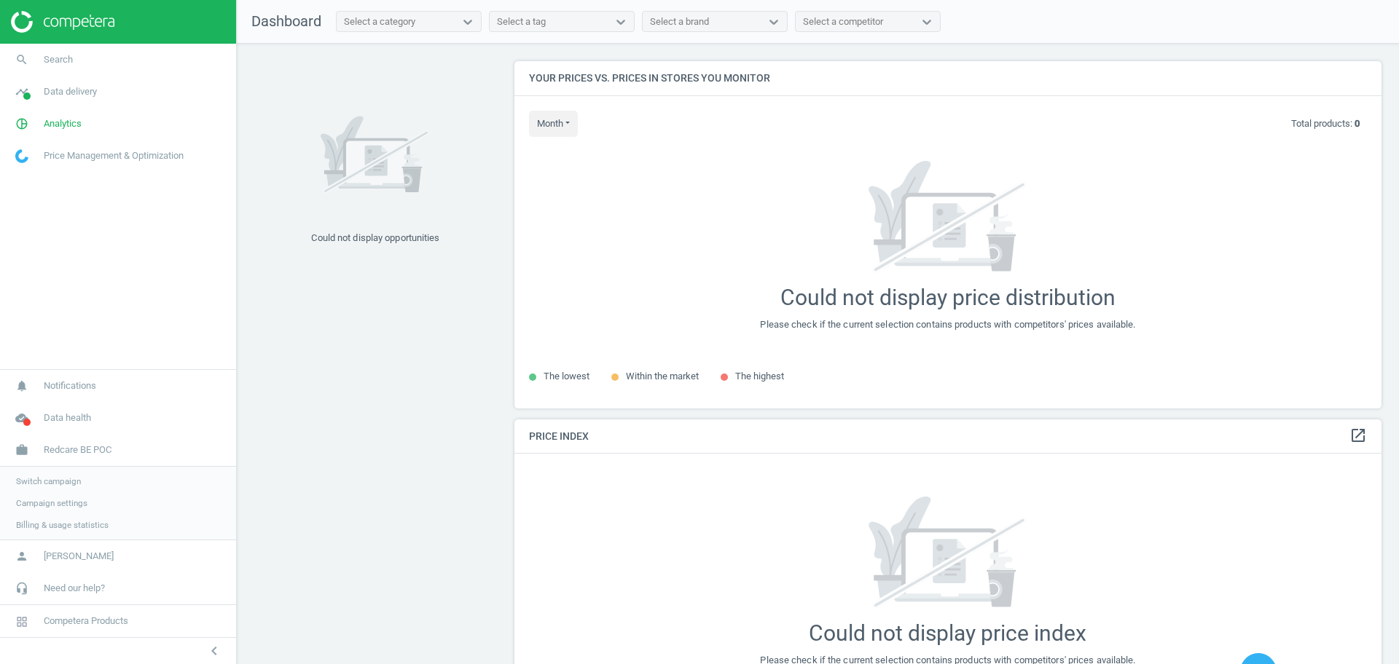
click at [59, 500] on span "Campaign settings" at bounding box center [51, 504] width 71 height 12
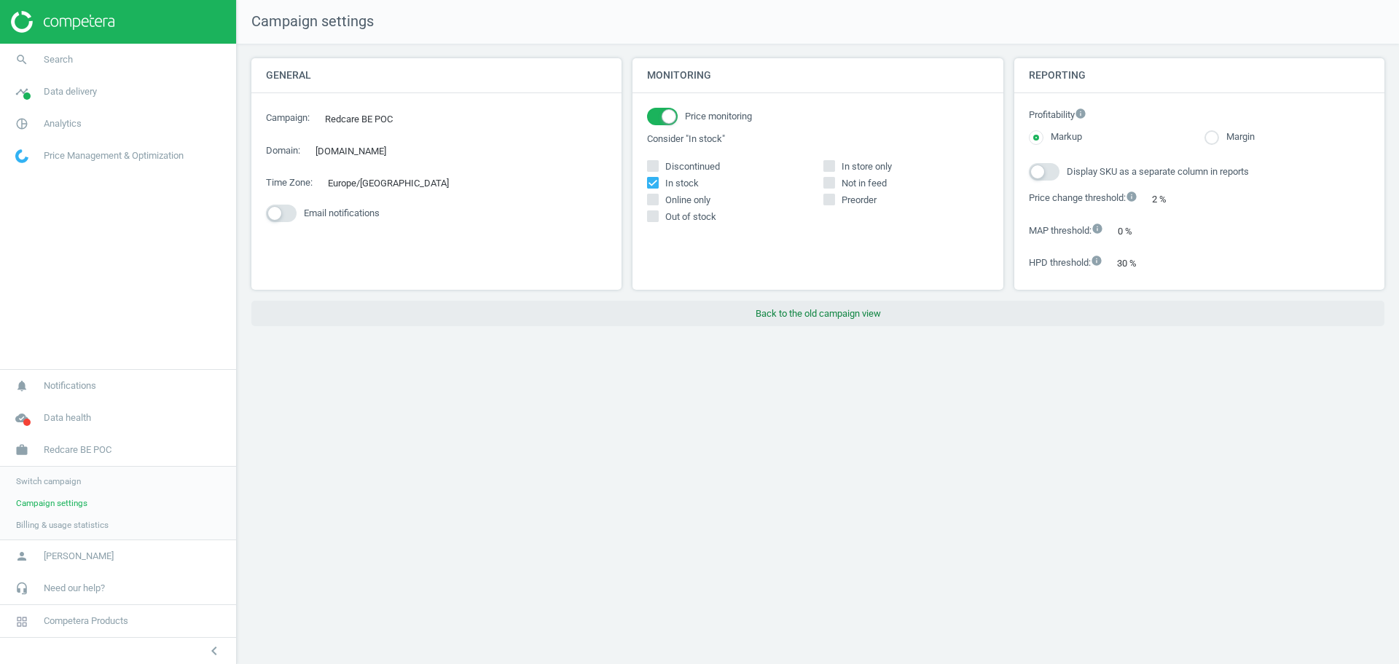
click at [816, 315] on button "Back to the old campaign view" at bounding box center [817, 314] width 1133 height 26
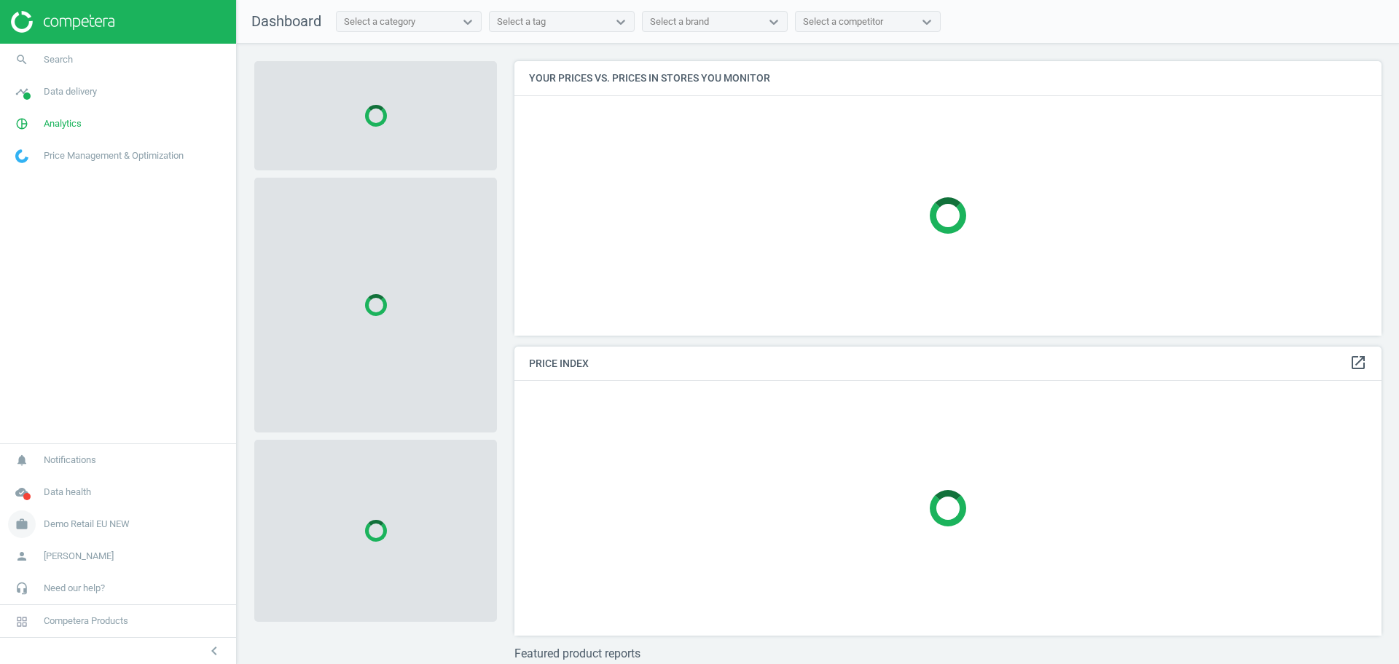
scroll to position [302, 882]
click at [97, 524] on span "Demo Retail EU NEW" at bounding box center [87, 524] width 86 height 13
click at [46, 482] on span "Switch campaign" at bounding box center [48, 482] width 65 height 12
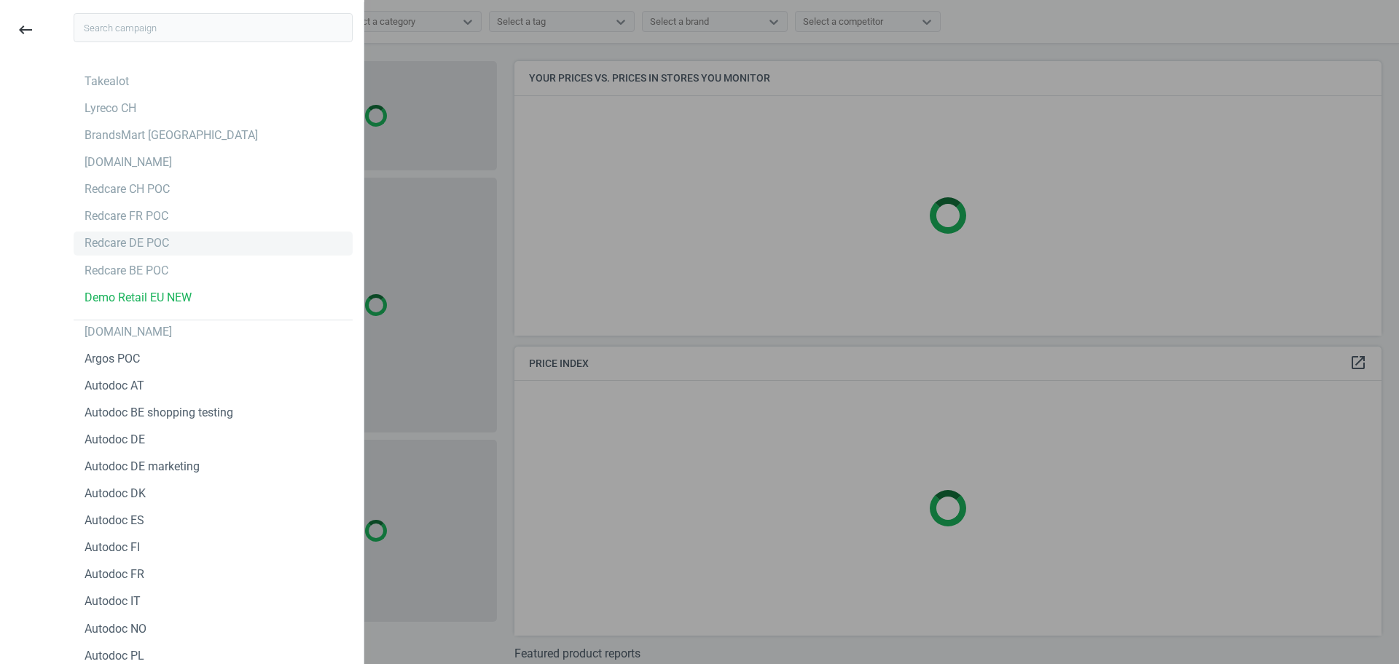
click at [142, 244] on div "Redcare DE POC" at bounding box center [127, 243] width 85 height 16
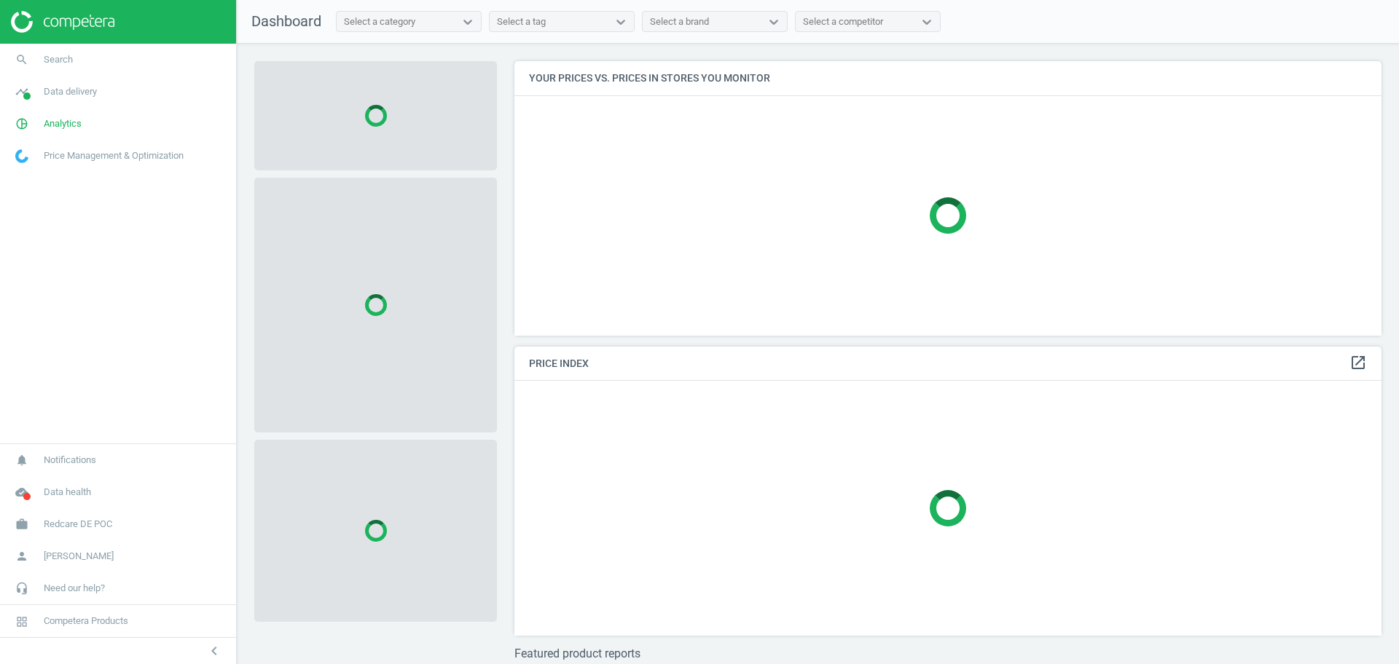
scroll to position [302, 882]
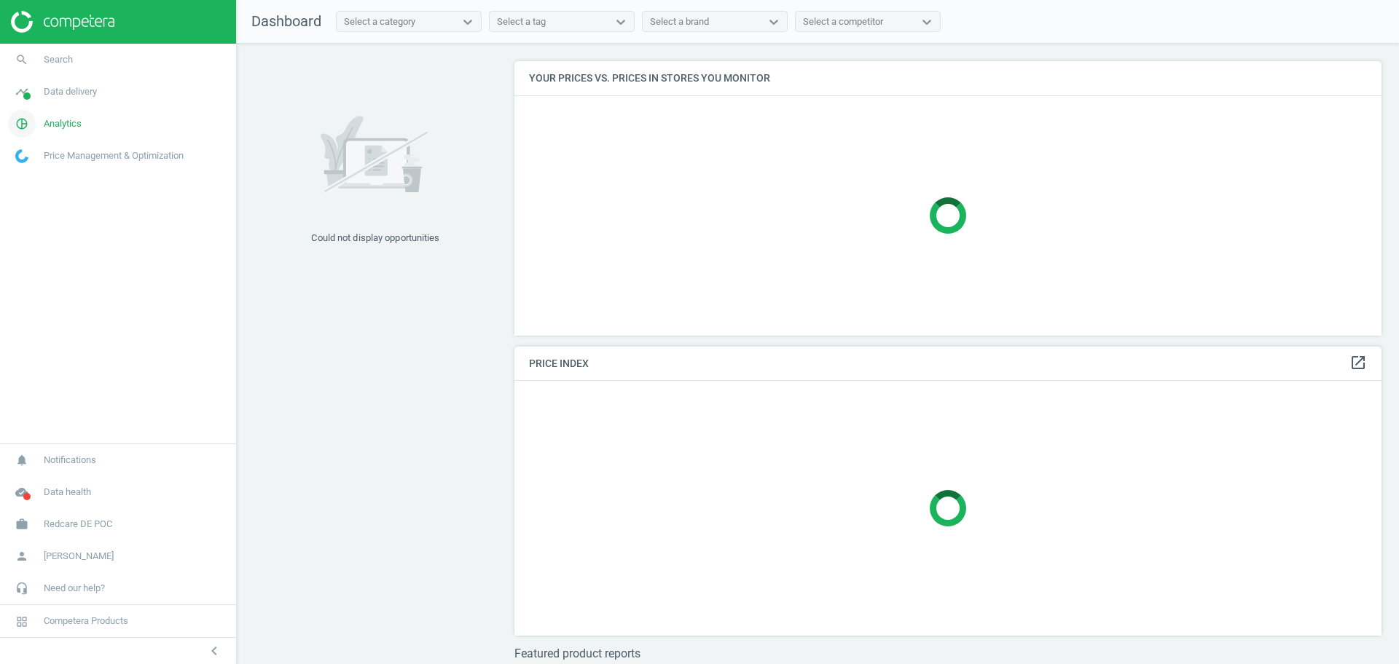
click at [66, 130] on link "pie_chart_outlined Analytics" at bounding box center [118, 124] width 236 height 32
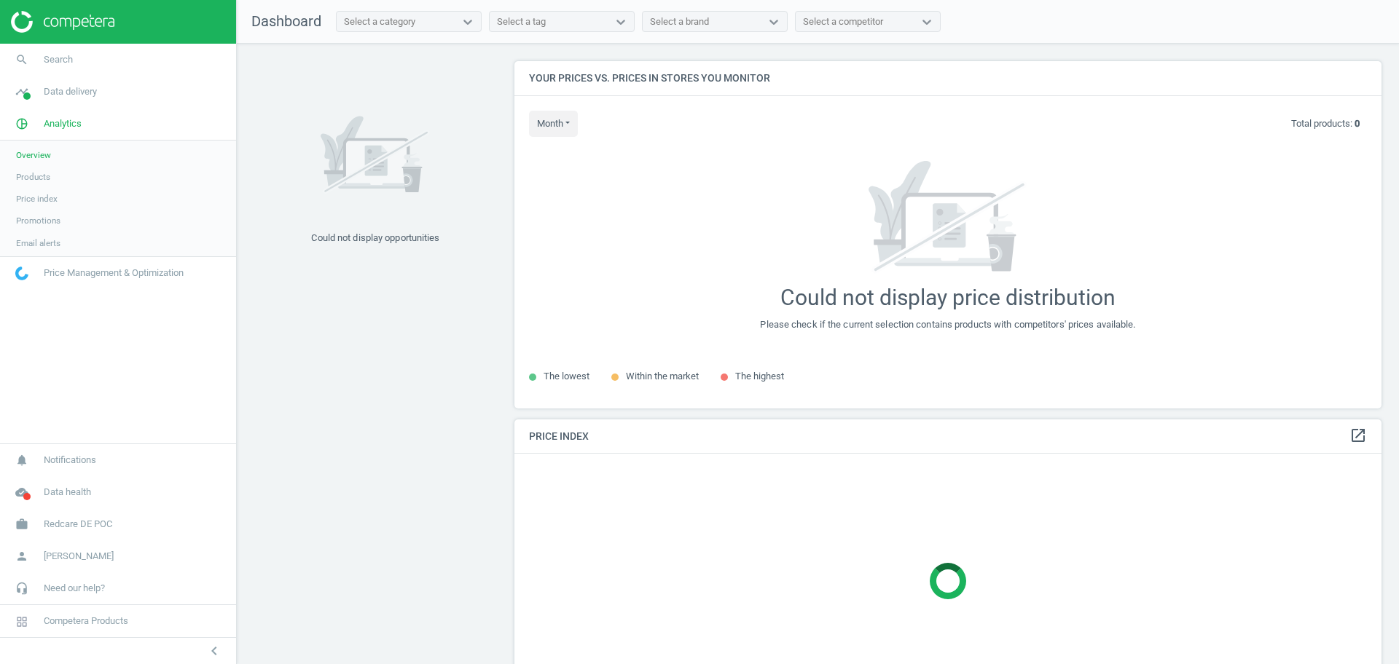
scroll to position [375, 882]
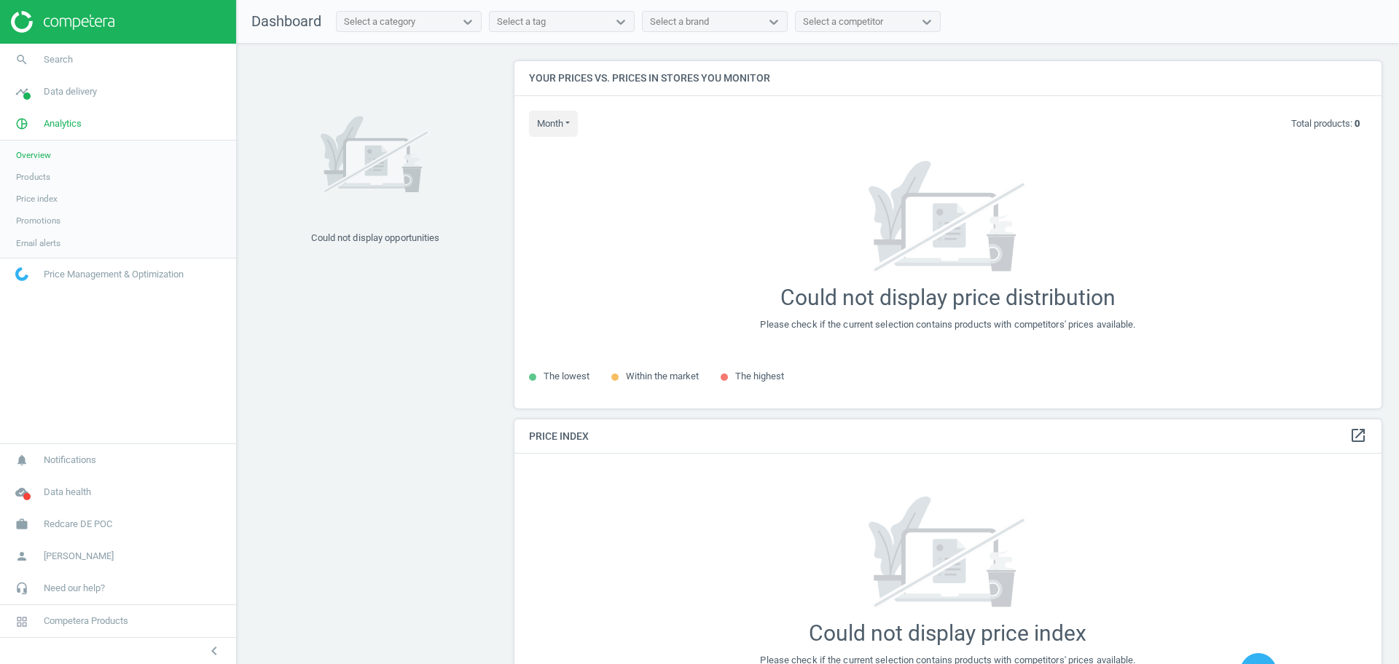
click at [42, 179] on span "Products" at bounding box center [33, 177] width 34 height 12
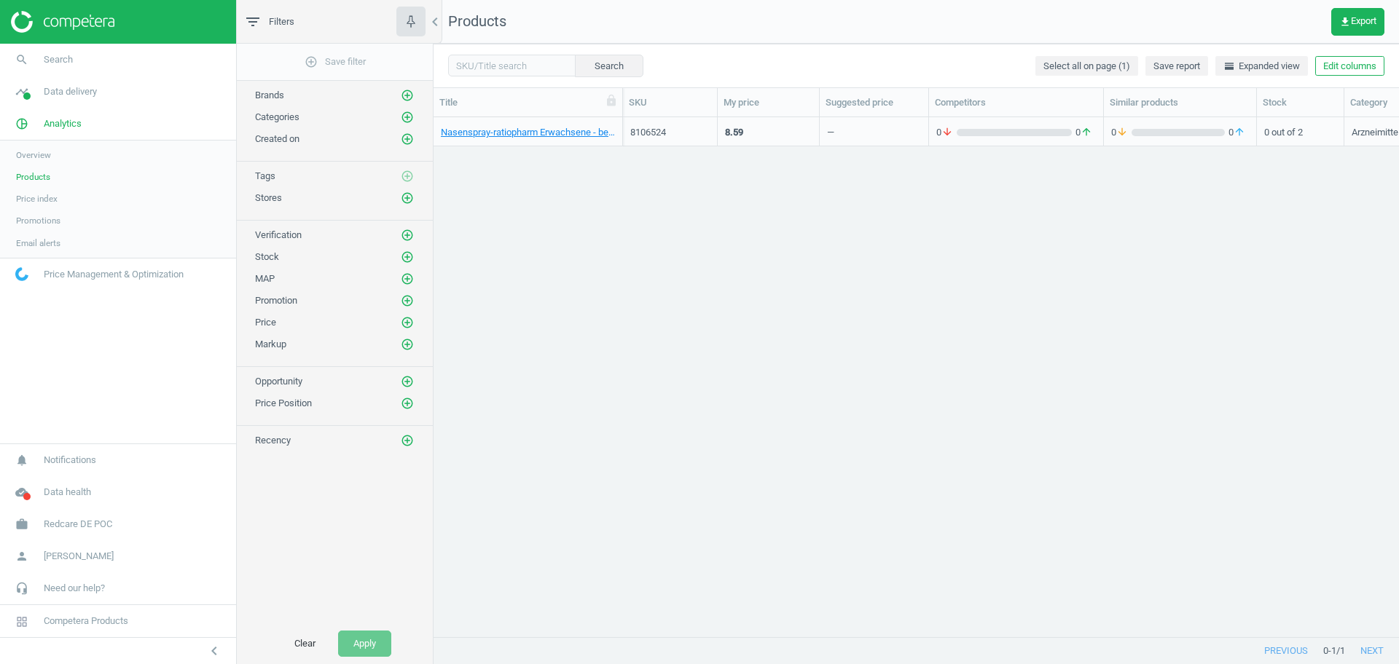
scroll to position [0, 764]
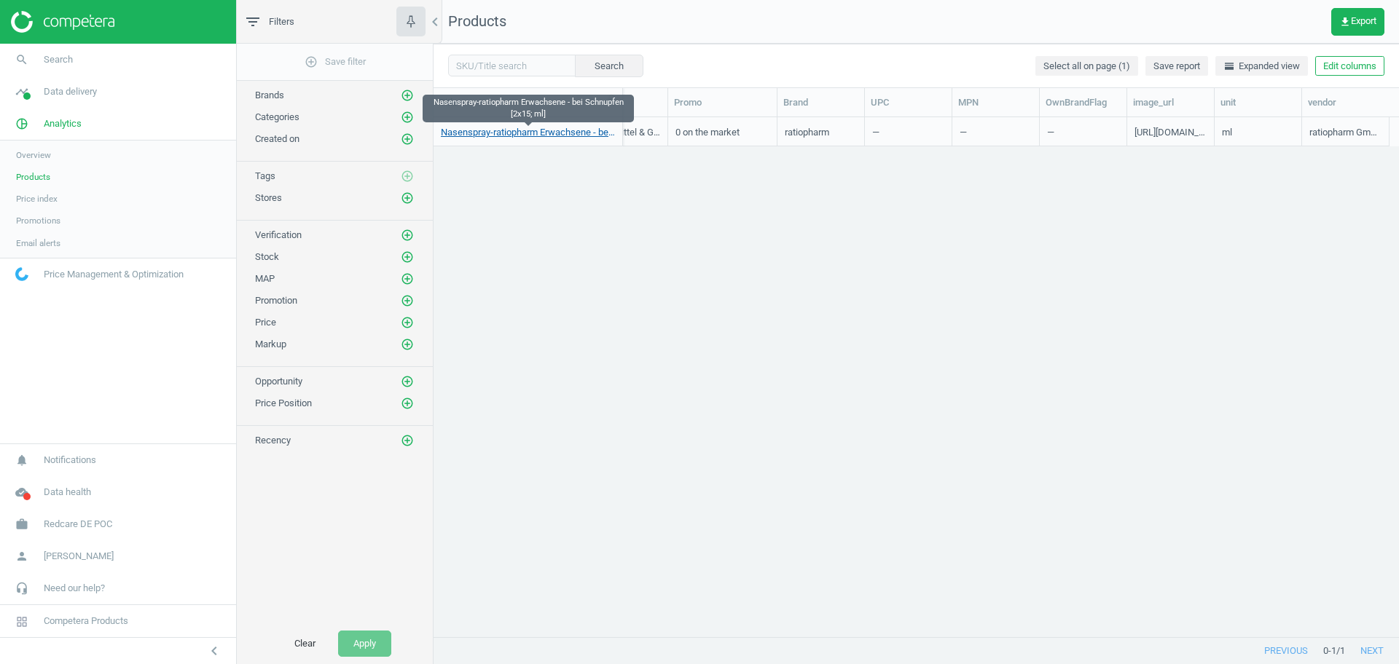
click at [496, 134] on link "Nasenspray-ratiopharm Erwachsene - bei Schnupfen [2x15; ml]" at bounding box center [528, 132] width 174 height 13
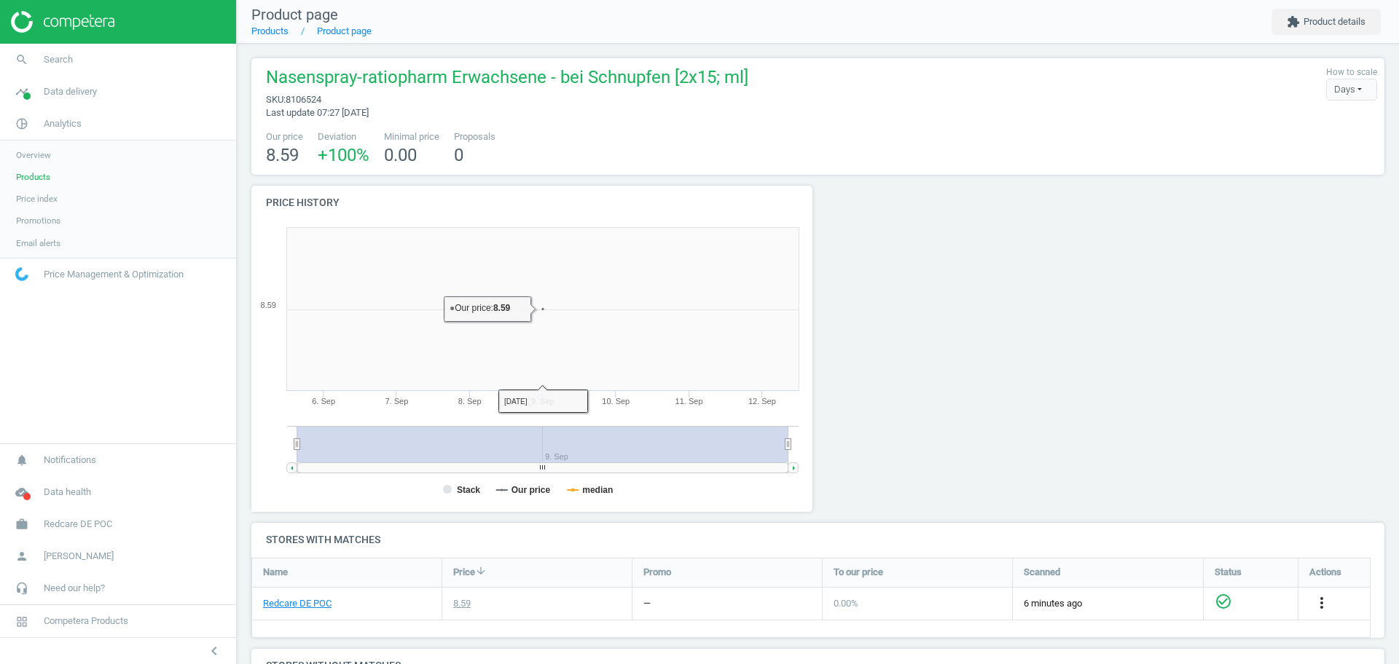
scroll to position [150, 0]
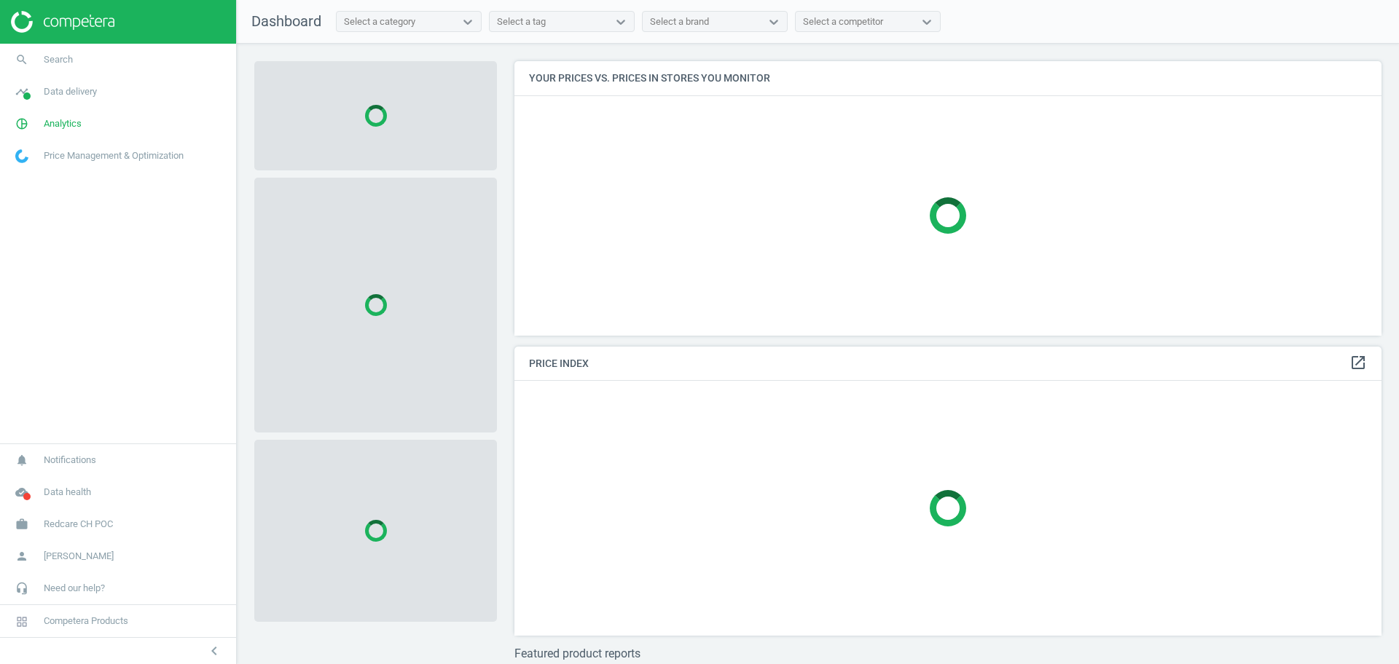
scroll to position [302, 882]
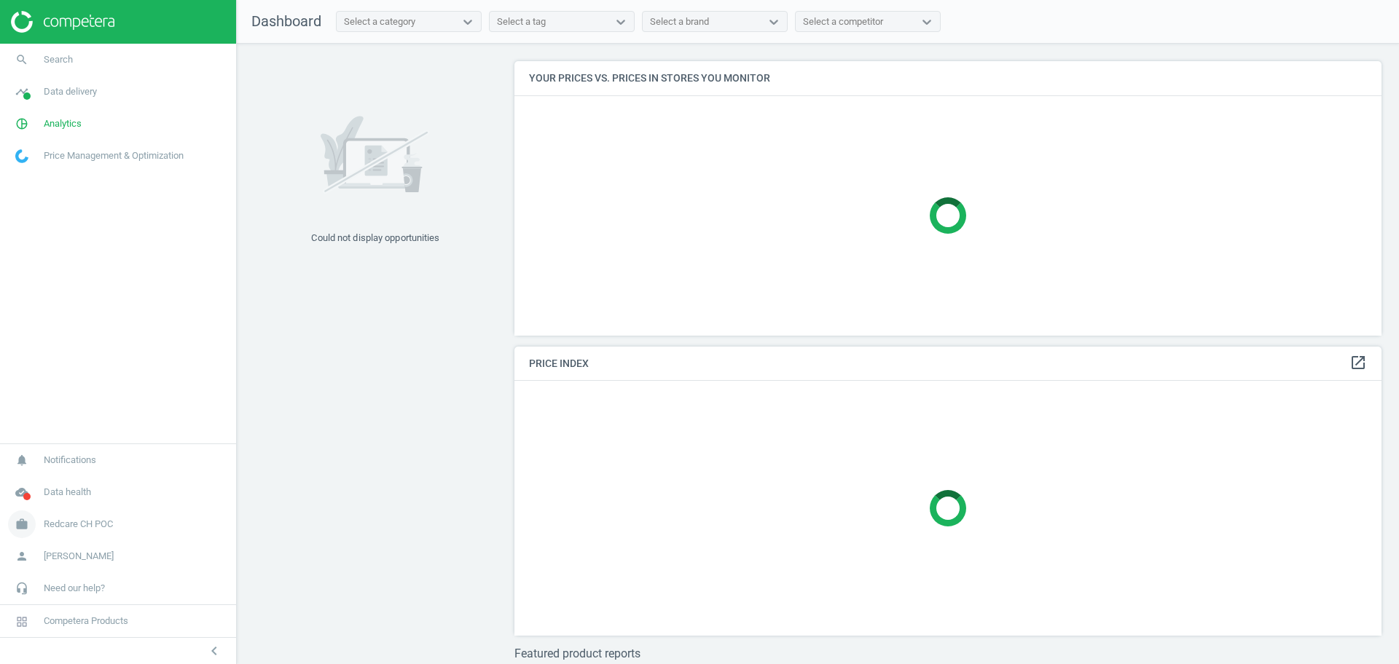
click at [71, 519] on span "Redcare CH POC" at bounding box center [78, 524] width 69 height 13
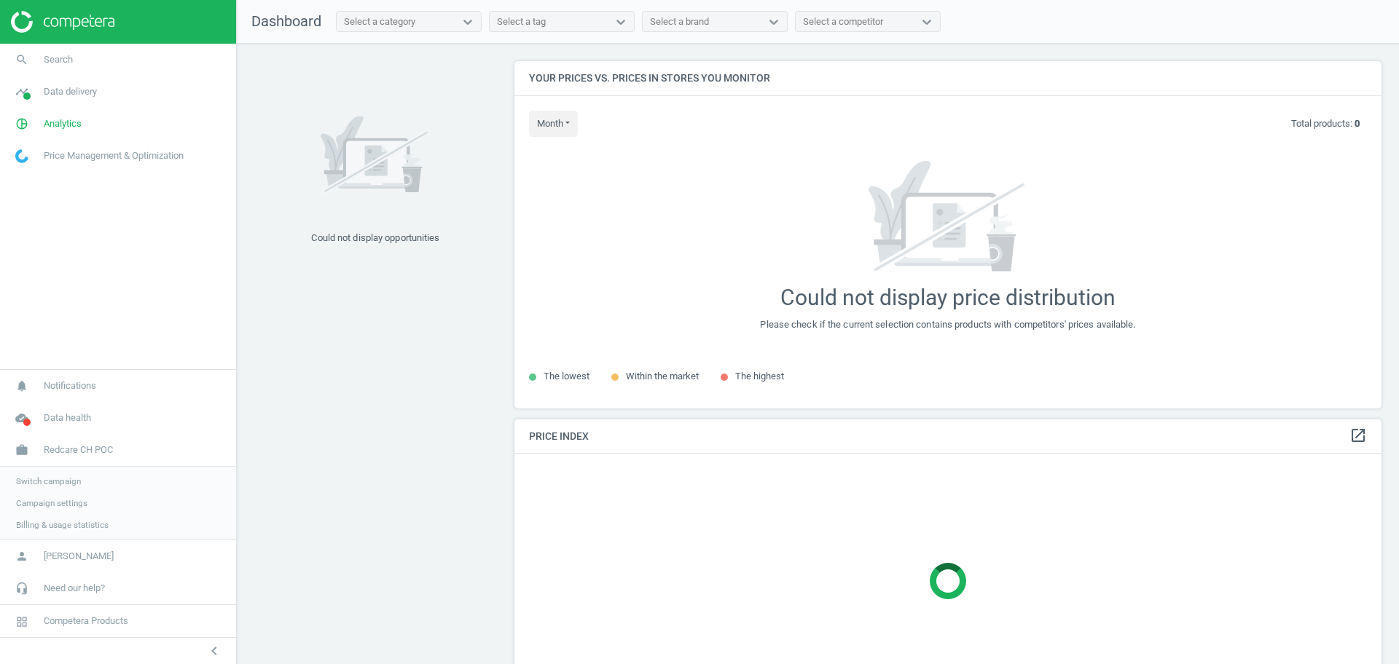
click at [63, 503] on span "Campaign settings" at bounding box center [51, 504] width 71 height 12
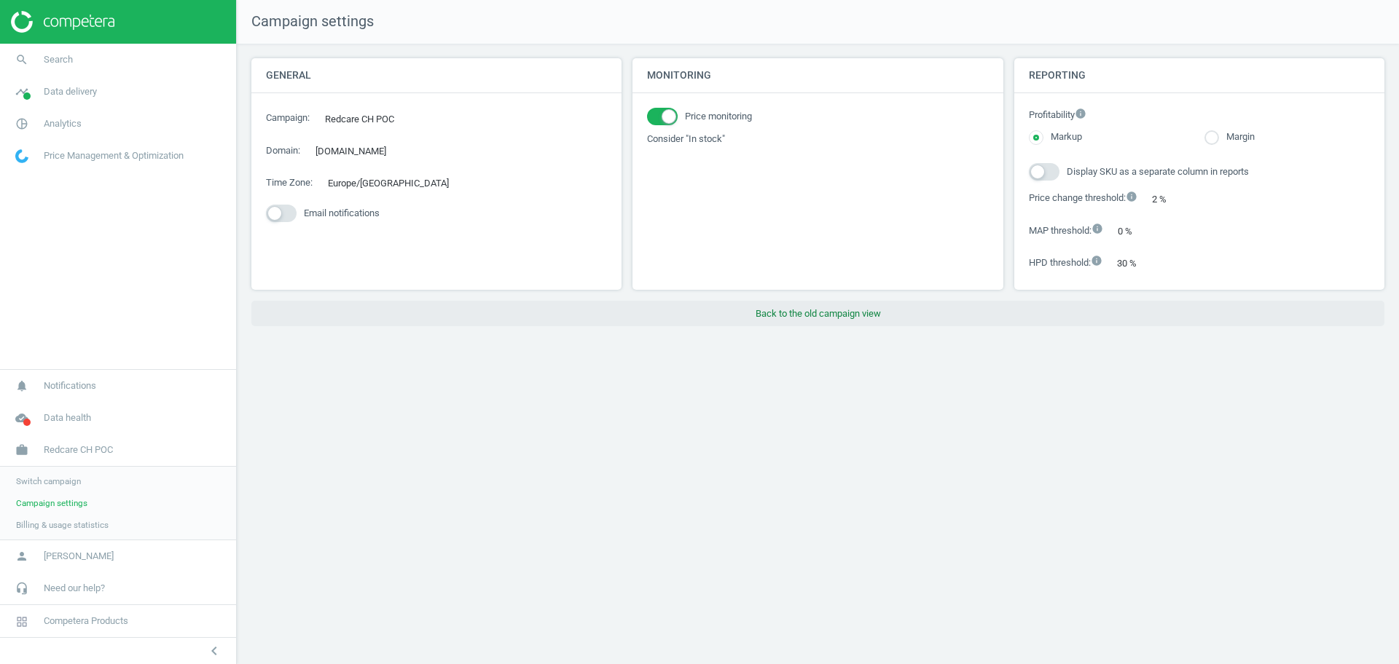
click at [866, 320] on button "Back to the old campaign view" at bounding box center [817, 314] width 1133 height 26
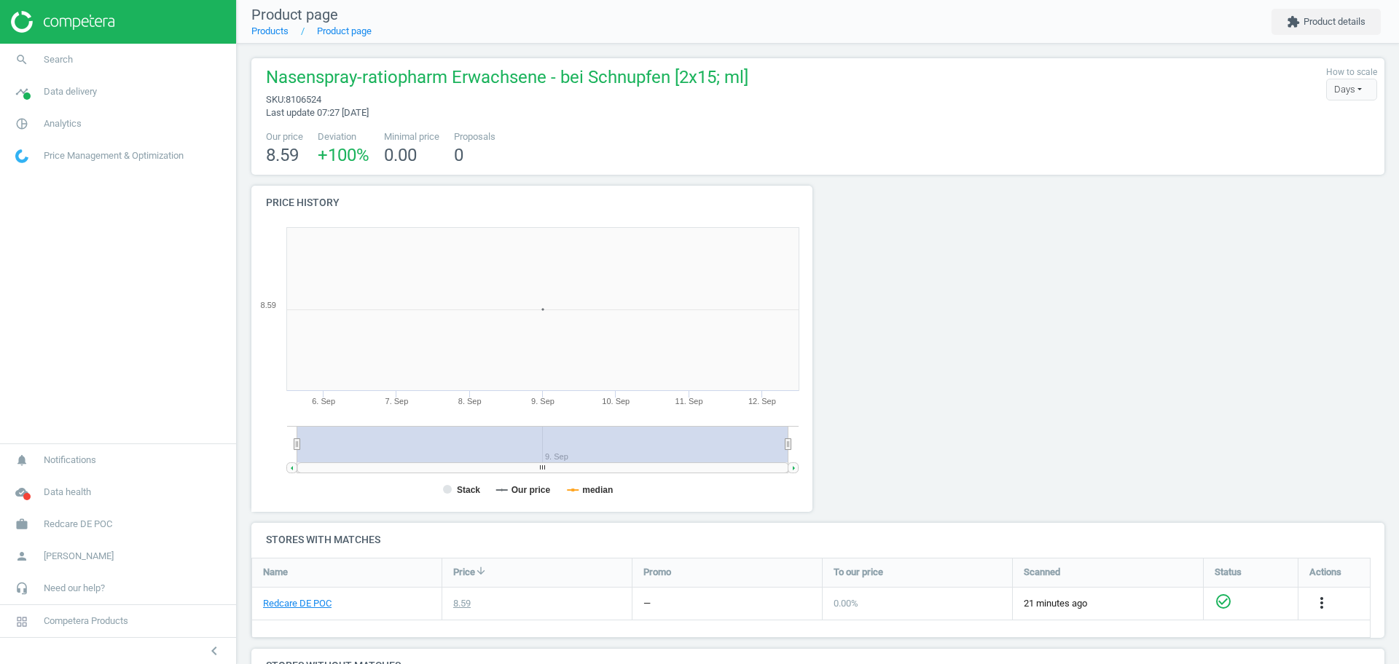
scroll to position [320, 582]
click at [74, 120] on span "Analytics" at bounding box center [63, 123] width 38 height 13
click at [43, 179] on span "Products" at bounding box center [33, 177] width 34 height 12
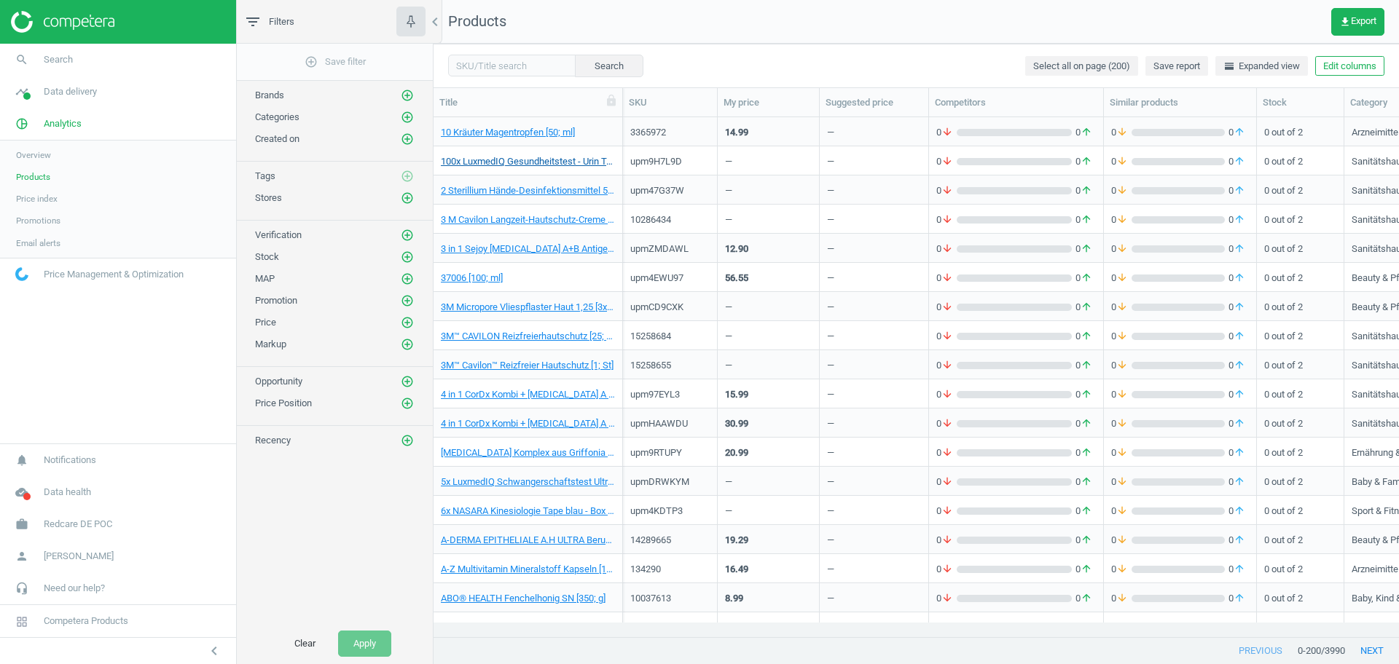
click at [540, 163] on link "100x LuxmedIQ Gesundheitstest - Urin Teststreifen für 10 Parameter [100; St]" at bounding box center [528, 161] width 174 height 13
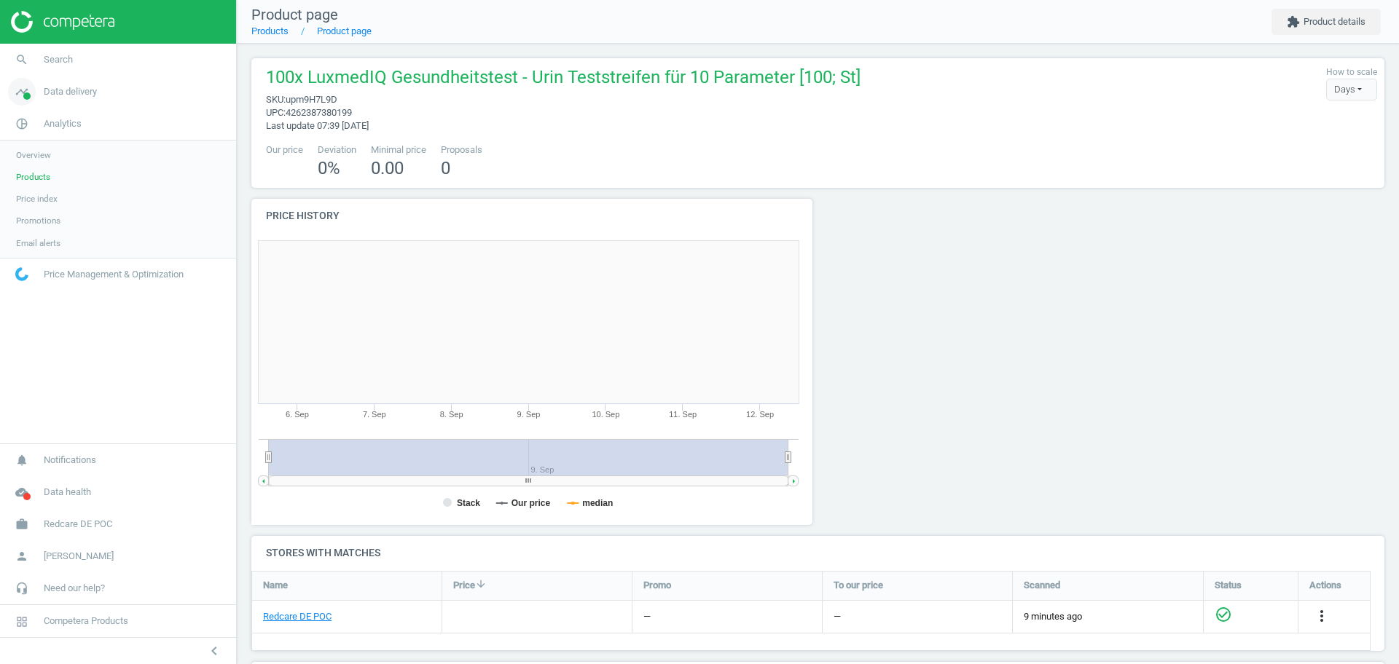
scroll to position [320, 582]
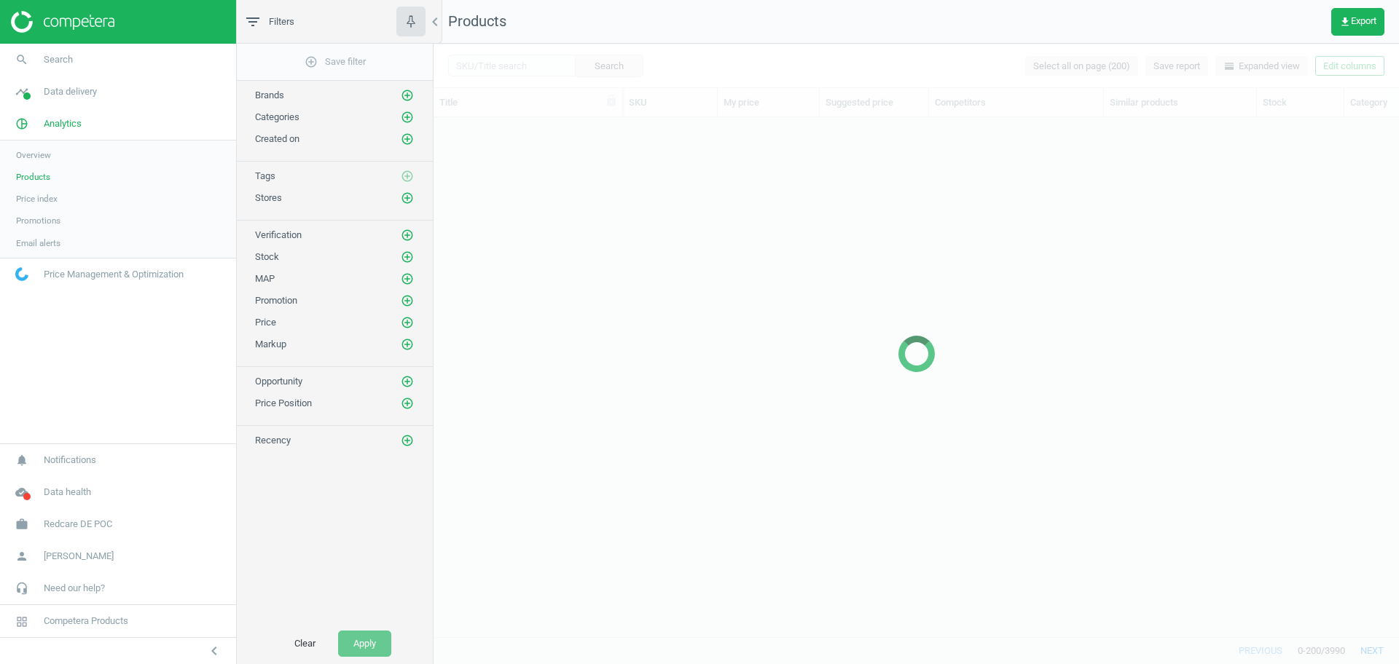
scroll to position [492, 951]
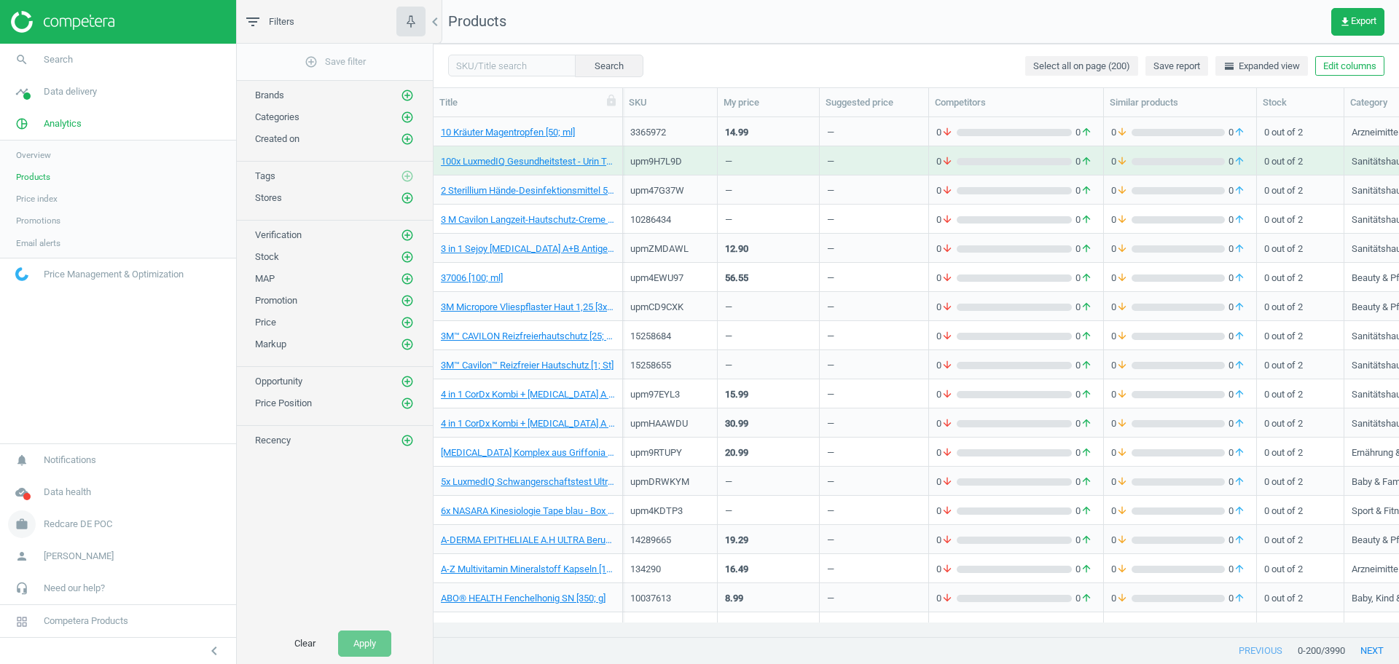
click at [103, 527] on span "Redcare DE POC" at bounding box center [78, 524] width 68 height 13
click at [47, 508] on span "Campaign settings" at bounding box center [51, 504] width 71 height 12
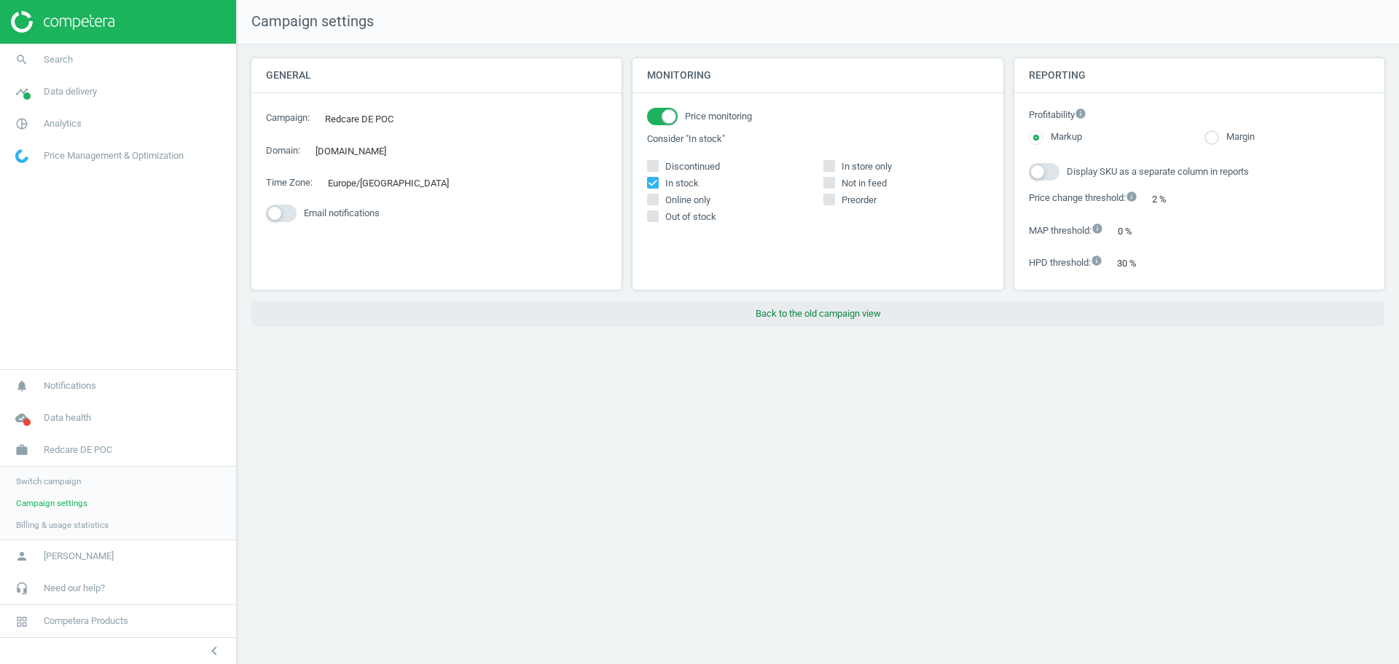
click at [825, 318] on button "Back to the old campaign view" at bounding box center [817, 314] width 1133 height 26
click at [1214, 369] on div "Campaign settings General Campaign : Redcare DE POC edit Domain : shop-apotheke…" at bounding box center [818, 332] width 1162 height 664
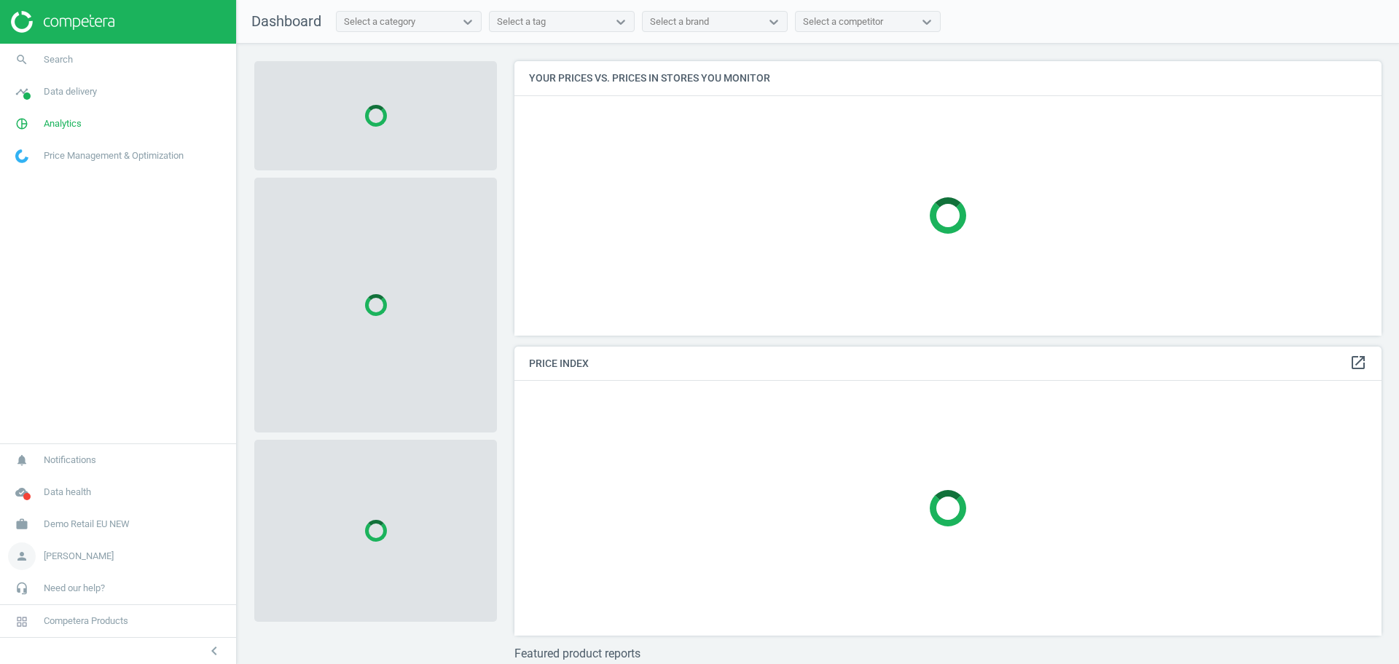
scroll to position [302, 882]
click at [101, 526] on span "Demo Retail EU NEW" at bounding box center [87, 524] width 86 height 13
click at [69, 487] on span "Switch campaign" at bounding box center [48, 482] width 65 height 12
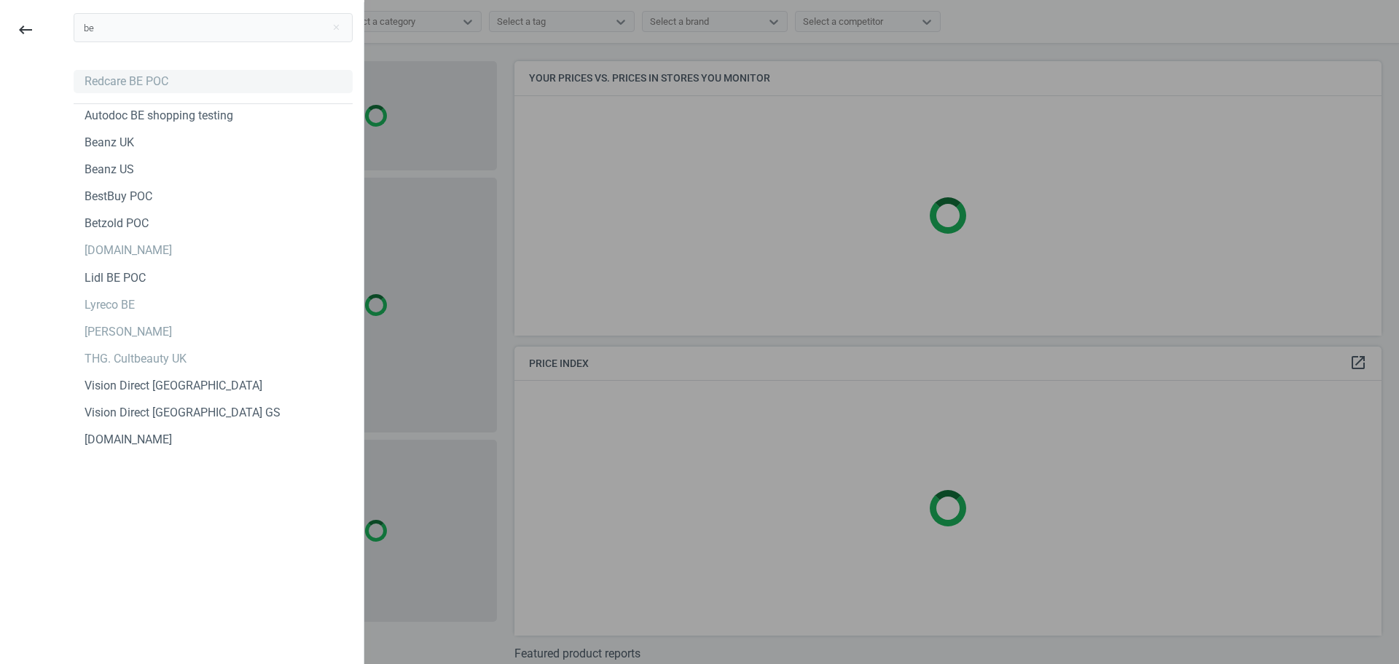
type input "be"
click at [169, 85] on div "Redcare BE POC" at bounding box center [213, 81] width 279 height 23
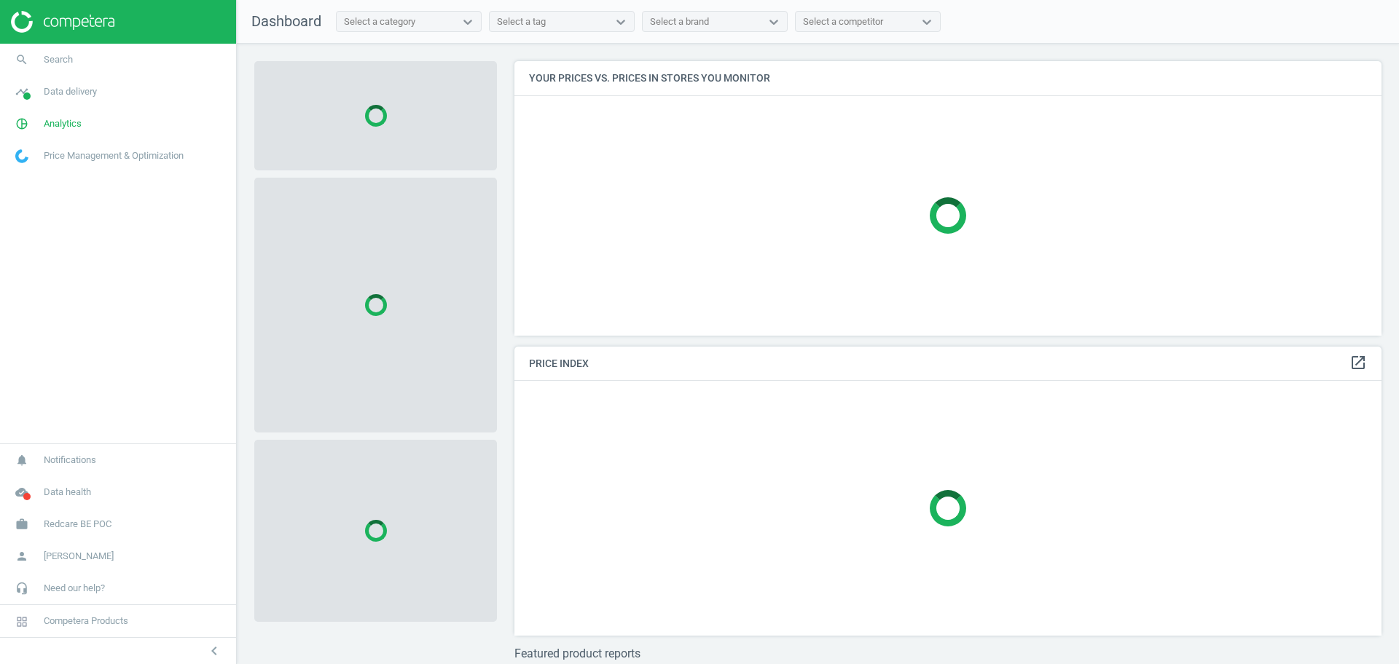
scroll to position [302, 882]
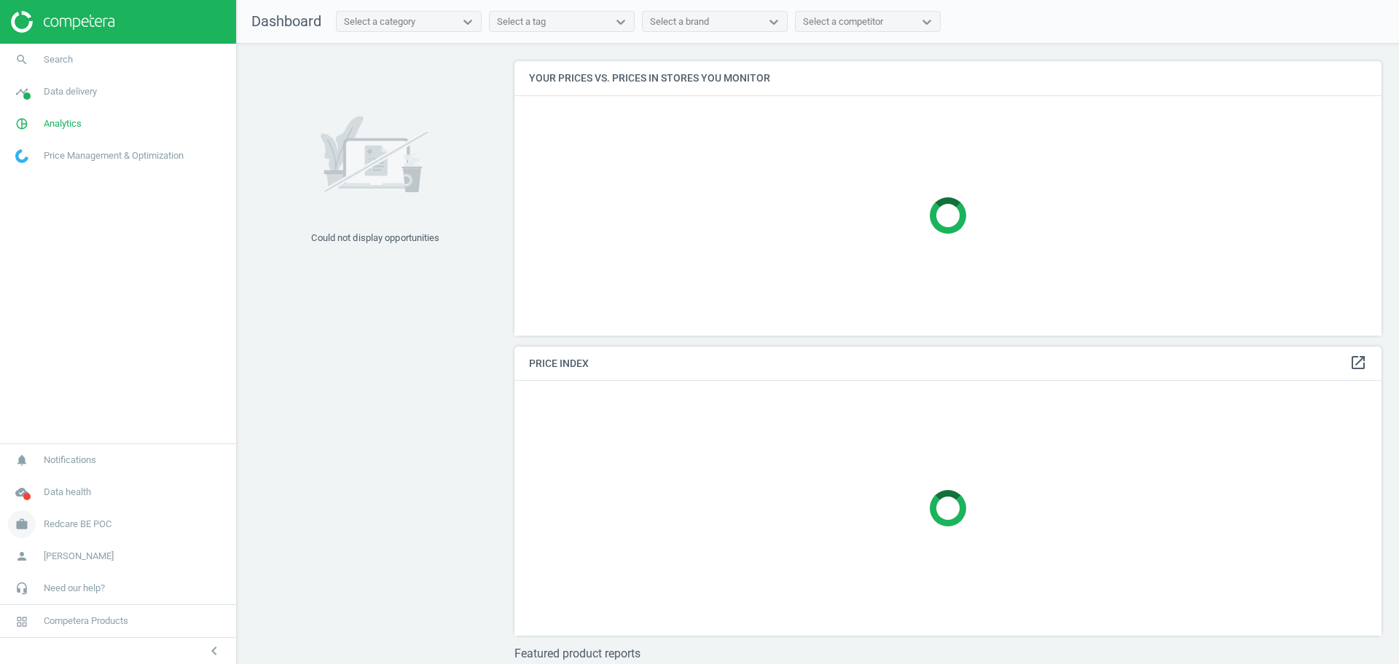
click at [60, 525] on span "Redcare BE POC" at bounding box center [78, 524] width 68 height 13
click at [53, 509] on span "Campaign settings" at bounding box center [51, 504] width 71 height 12
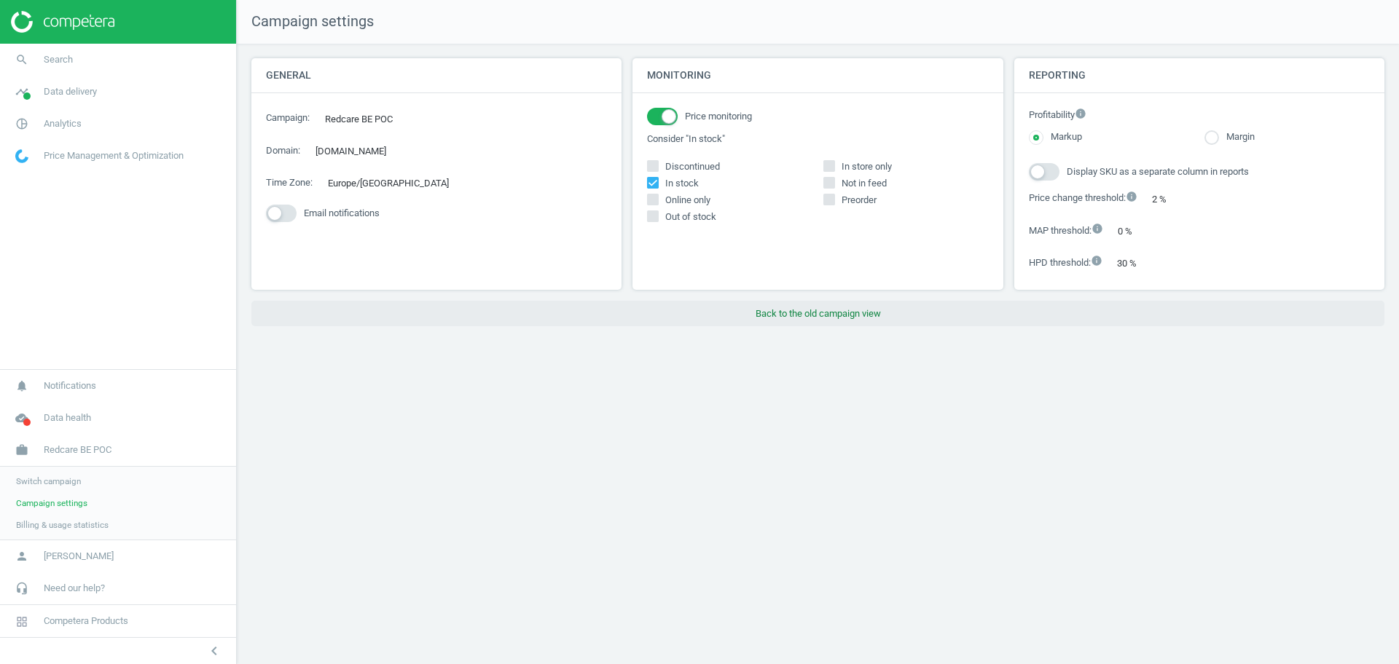
click at [758, 310] on button "Back to the old campaign view" at bounding box center [817, 314] width 1133 height 26
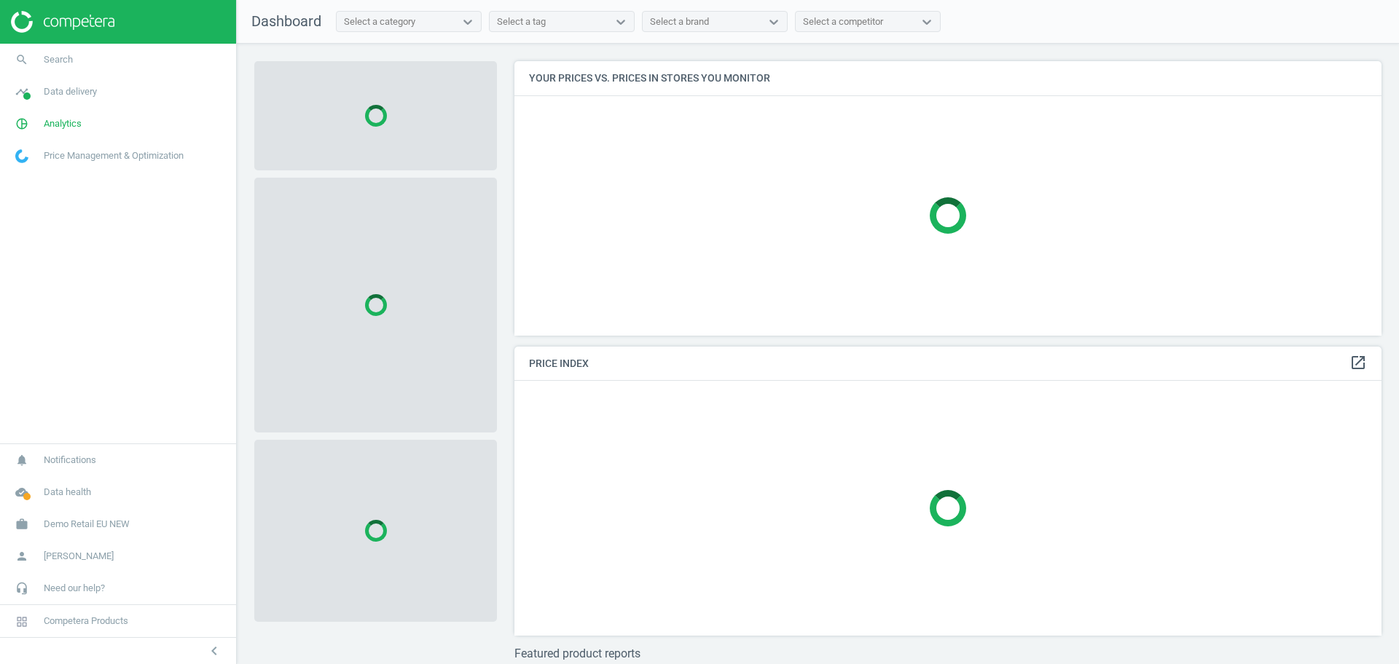
scroll to position [302, 882]
click at [63, 118] on span "Analytics" at bounding box center [63, 123] width 38 height 13
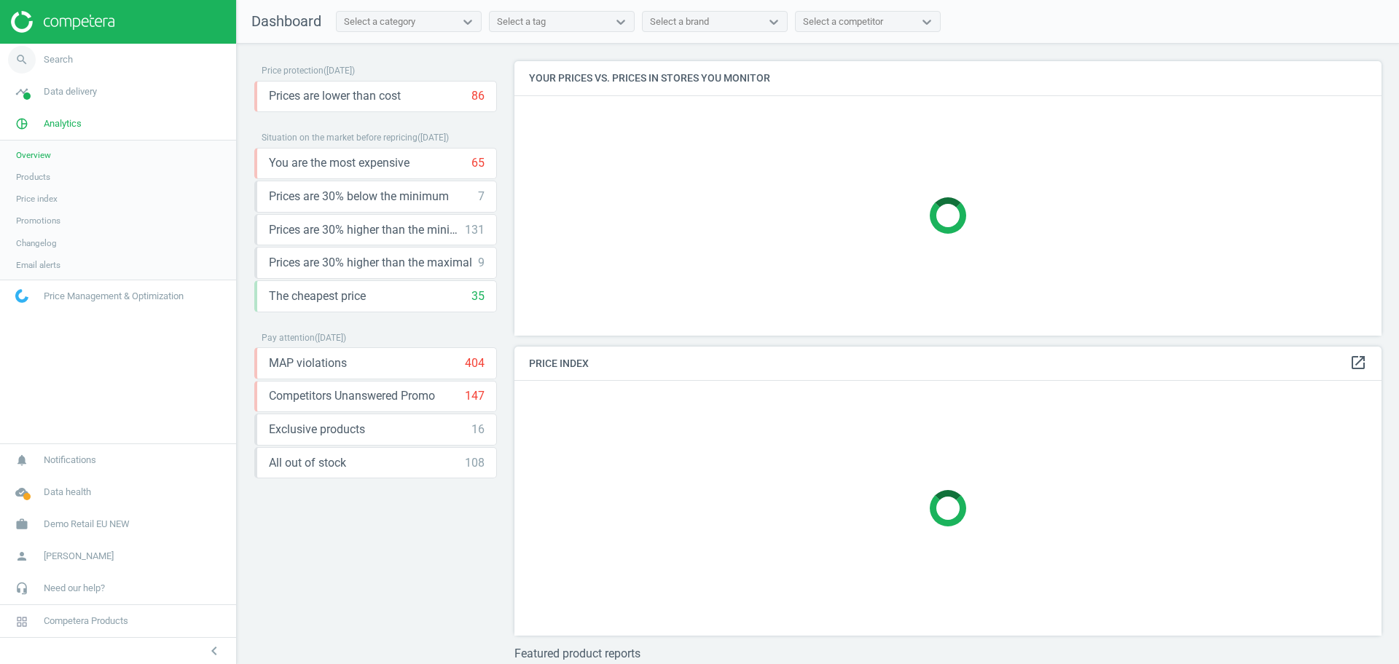
click at [60, 55] on span "Search" at bounding box center [58, 59] width 29 height 13
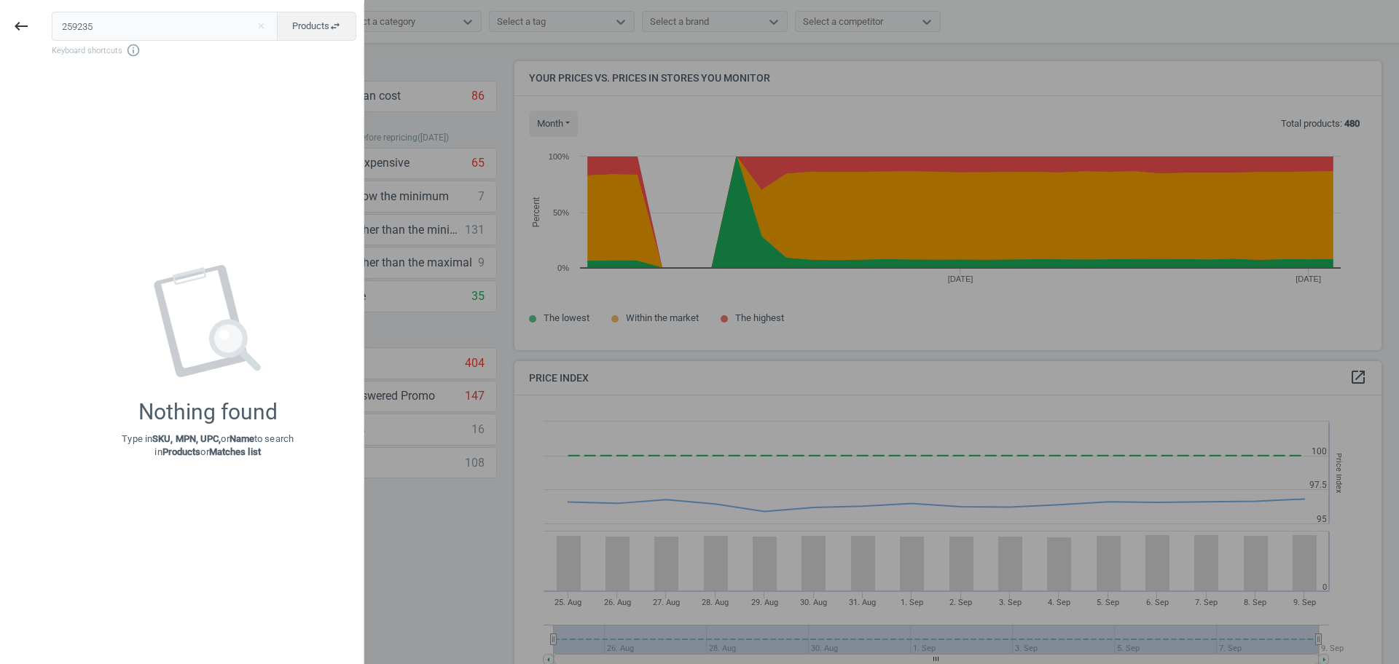
scroll to position [364, 882]
type input "259235"
click at [42, 34] on div "keyboard_backspace" at bounding box center [21, 26] width 42 height 34
click at [22, 23] on icon "keyboard_backspace" at bounding box center [20, 25] width 17 height 17
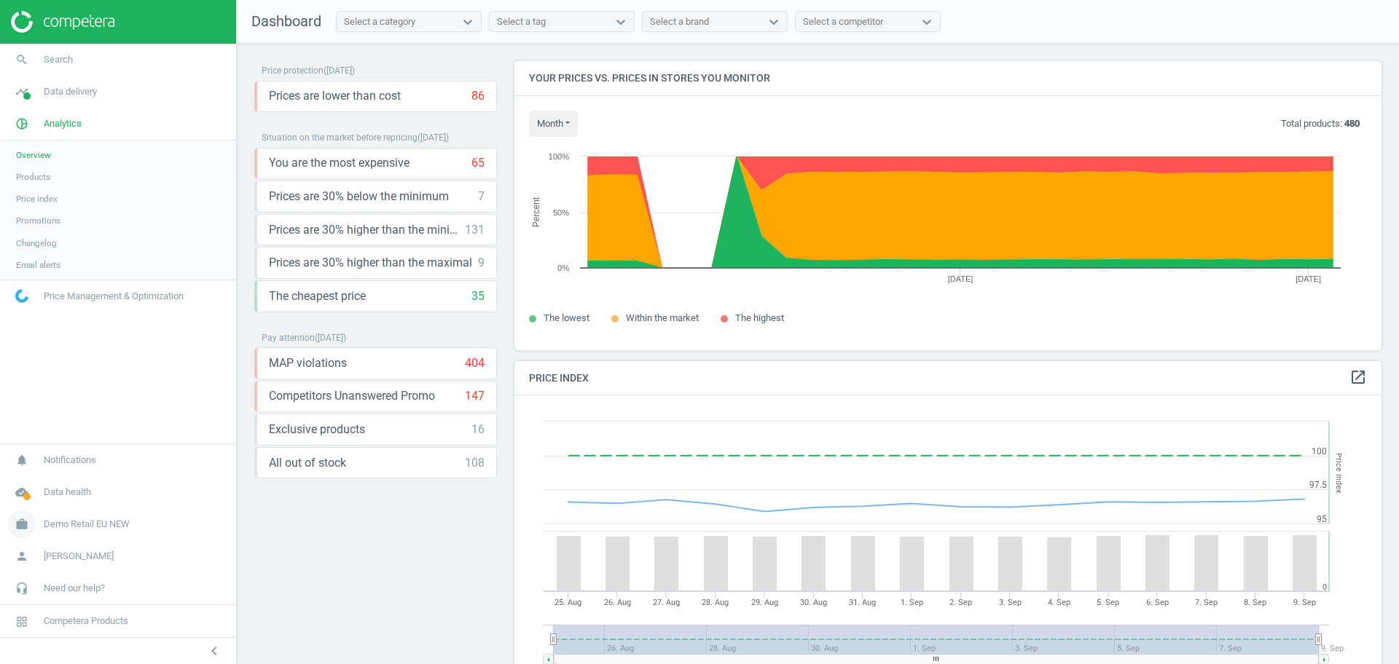
click at [107, 527] on span "Demo Retail EU NEW" at bounding box center [87, 524] width 86 height 13
click at [55, 486] on span "Switch campaign" at bounding box center [48, 482] width 65 height 12
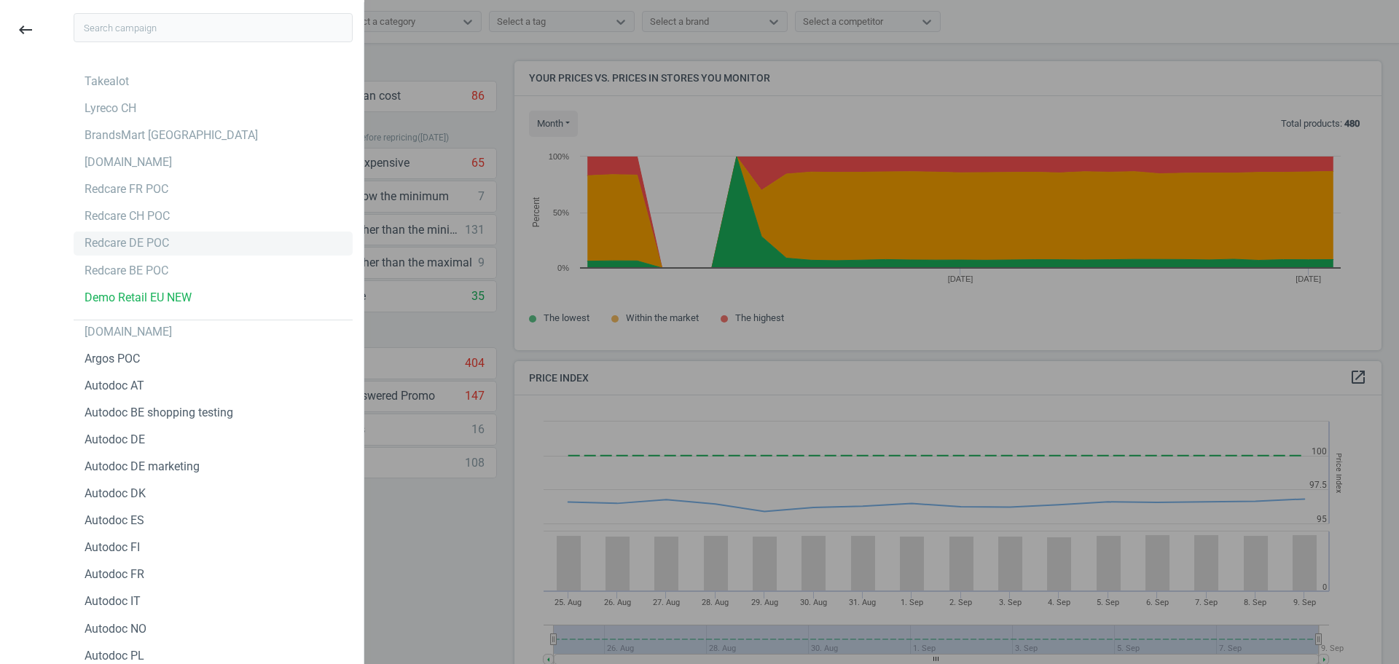
click at [133, 254] on div "Redcare DE POC" at bounding box center [213, 243] width 279 height 23
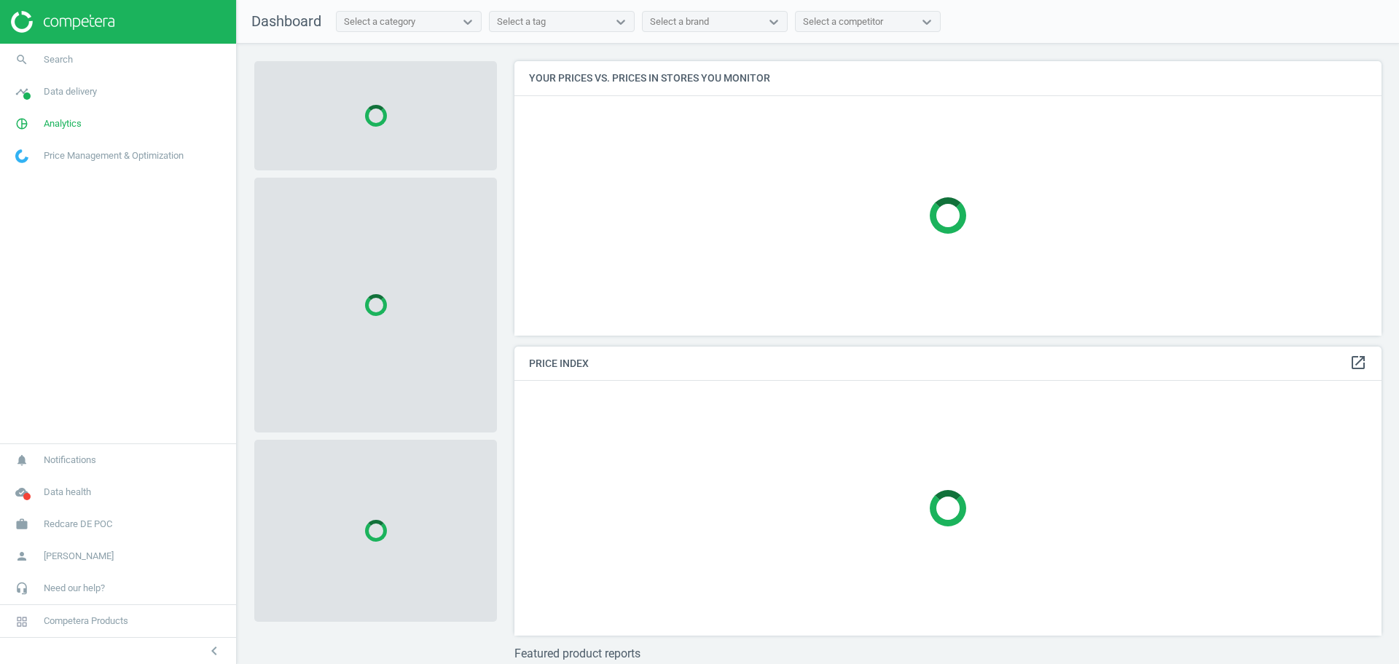
scroll to position [302, 882]
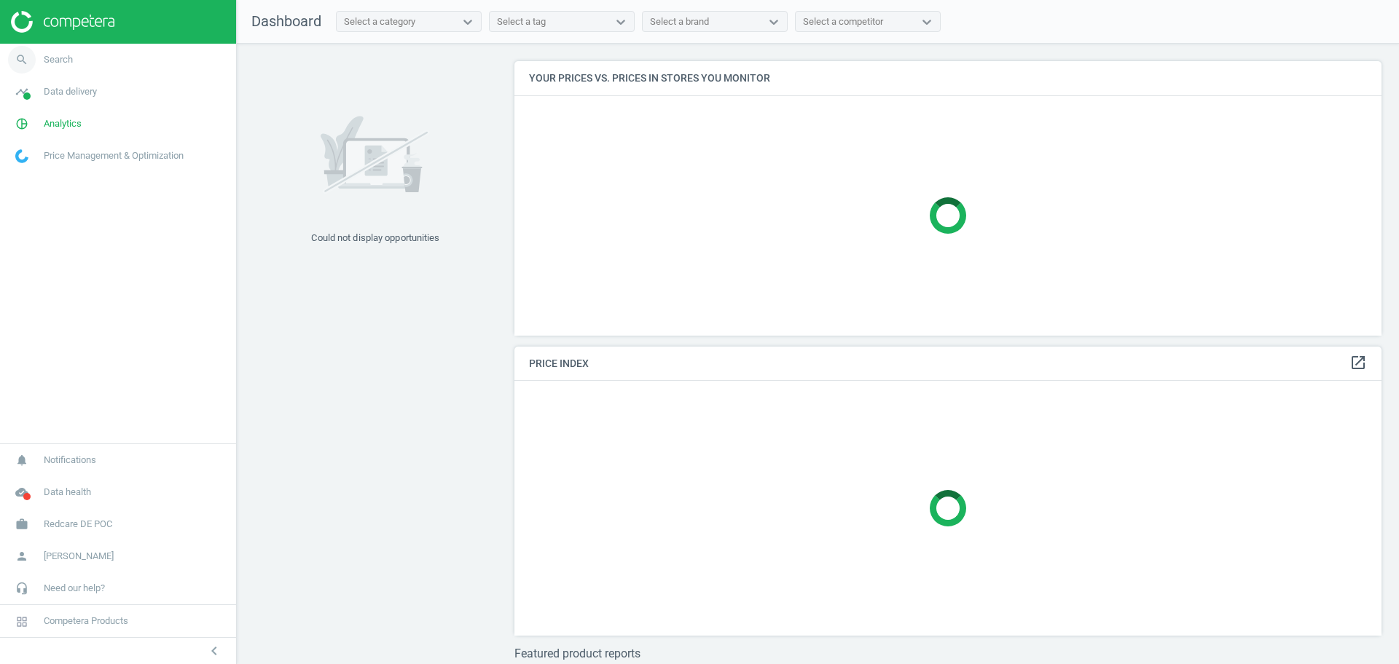
click at [47, 63] on span "Search" at bounding box center [58, 59] width 29 height 13
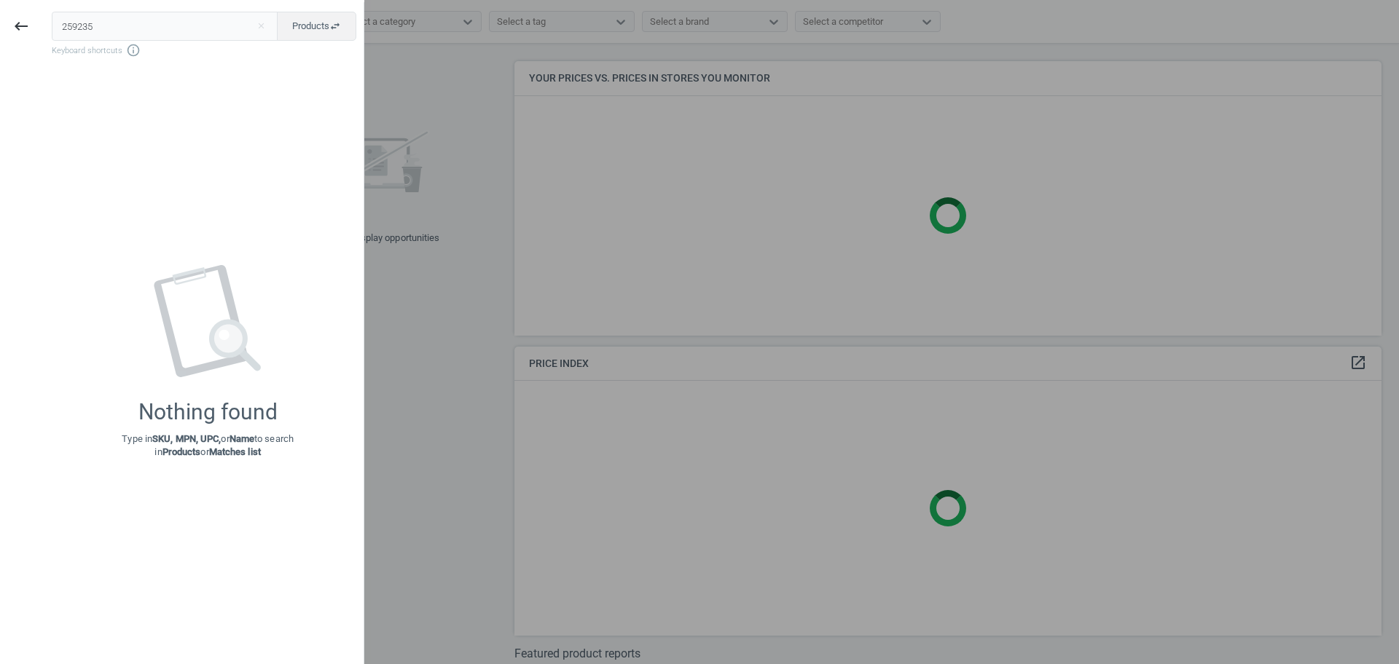
scroll to position [375, 882]
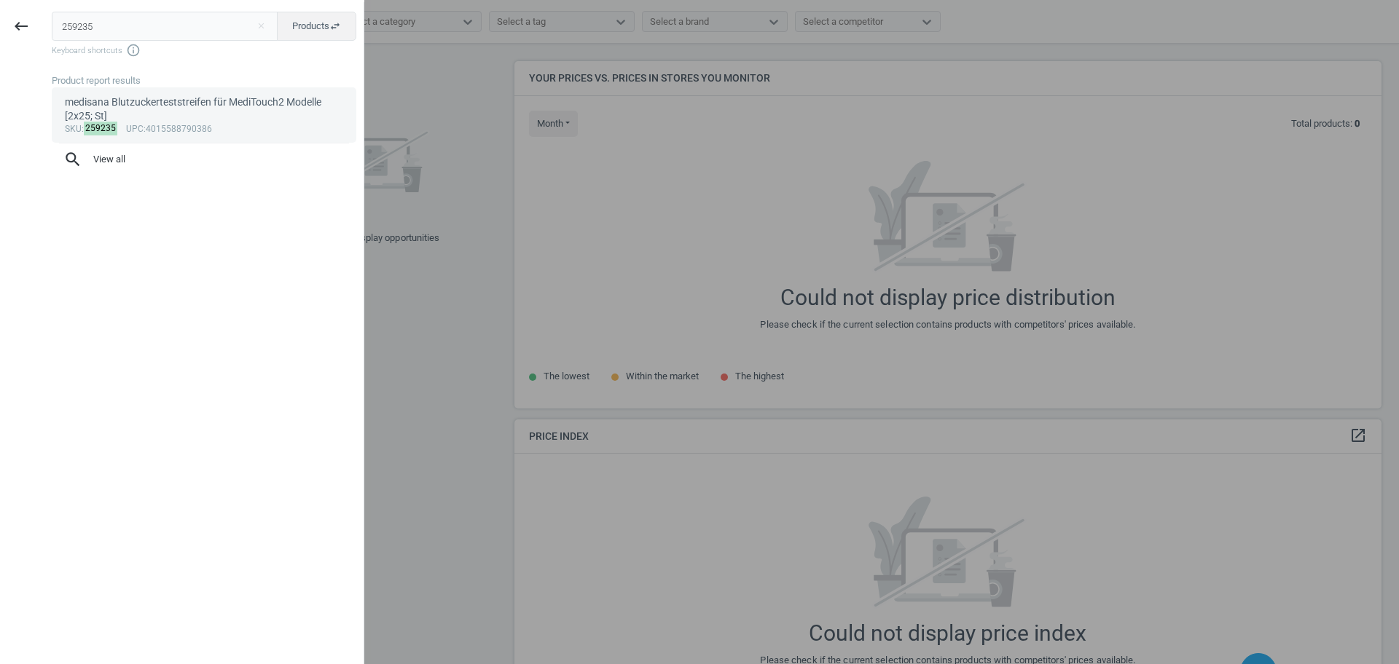
type input "259235"
click at [121, 124] on div "sku : 259235 upc :4015588790386" at bounding box center [204, 130] width 279 height 12
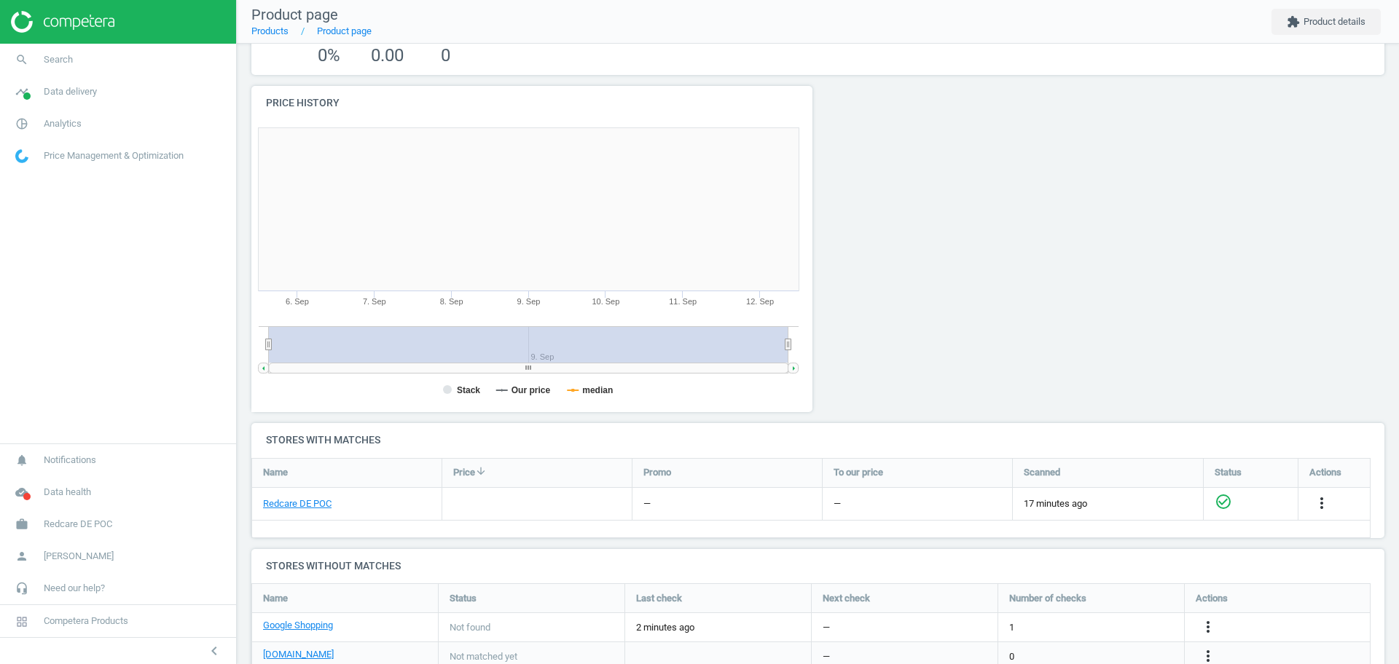
scroll to position [163, 0]
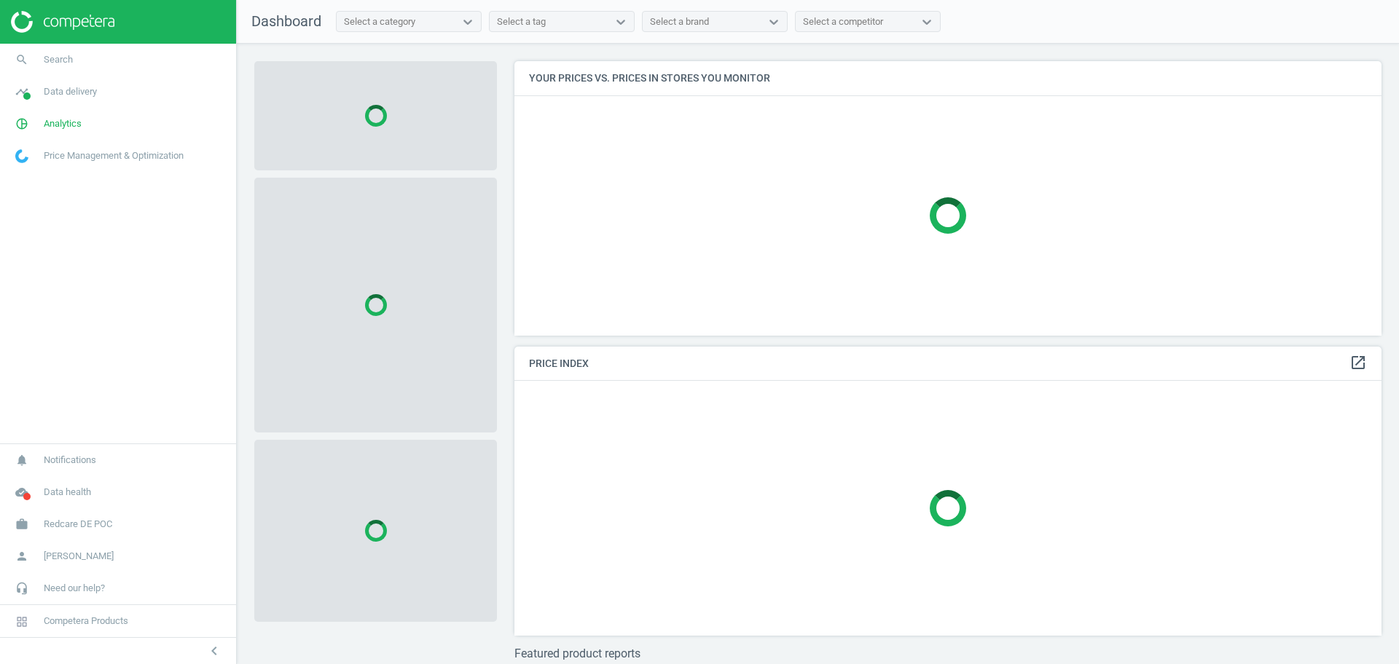
scroll to position [302, 882]
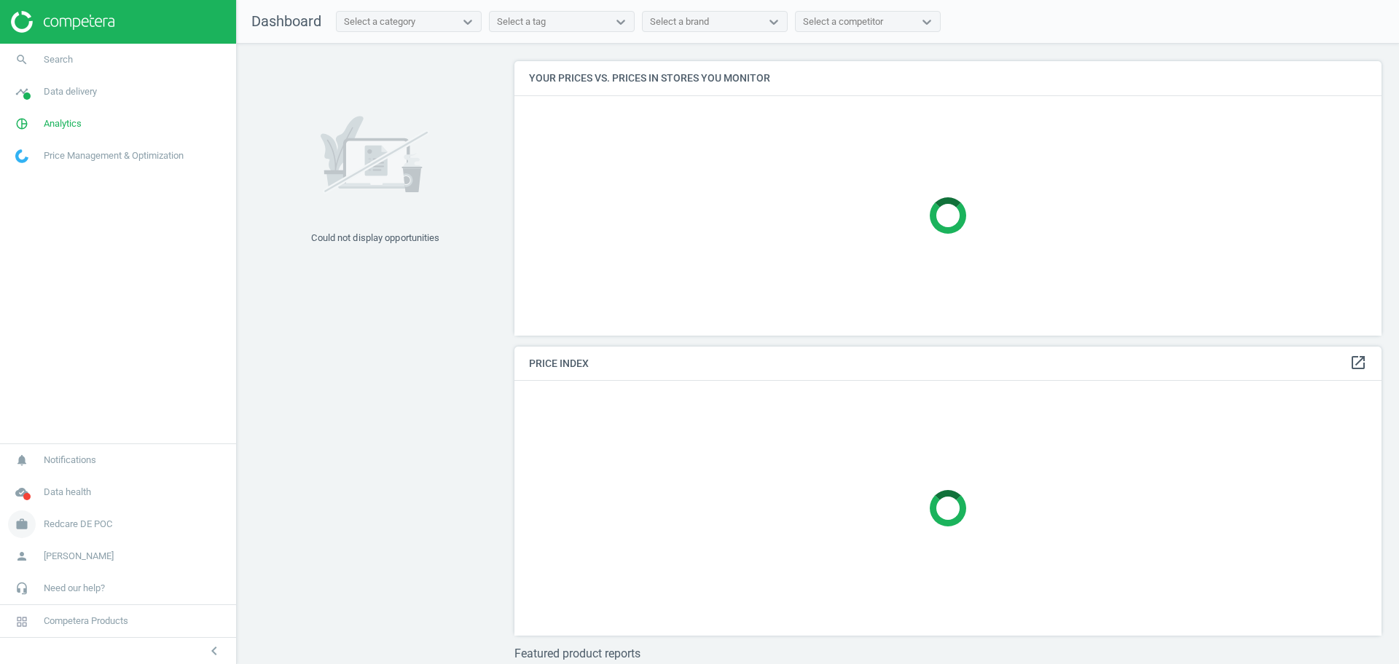
click at [61, 532] on link "work Redcare DE POC" at bounding box center [118, 525] width 236 height 32
click at [55, 504] on span "Campaign settings" at bounding box center [51, 504] width 71 height 12
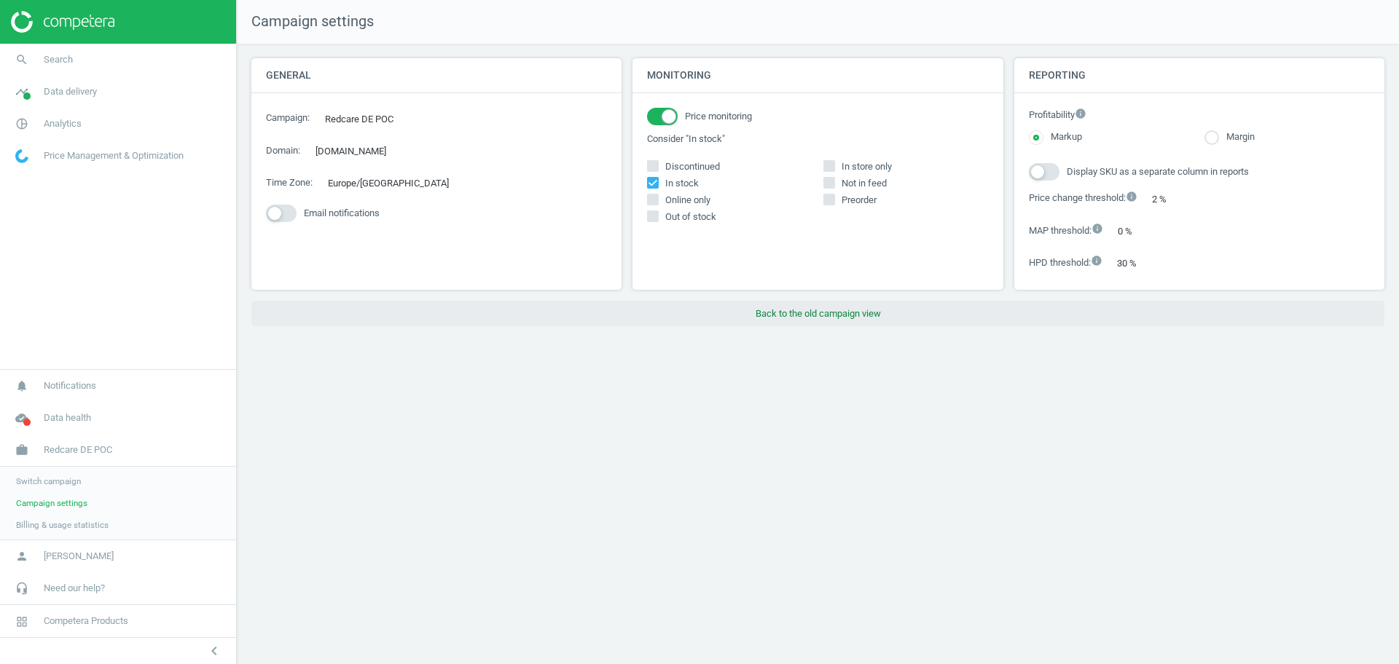
click at [782, 307] on button "Back to the old campaign view" at bounding box center [817, 314] width 1133 height 26
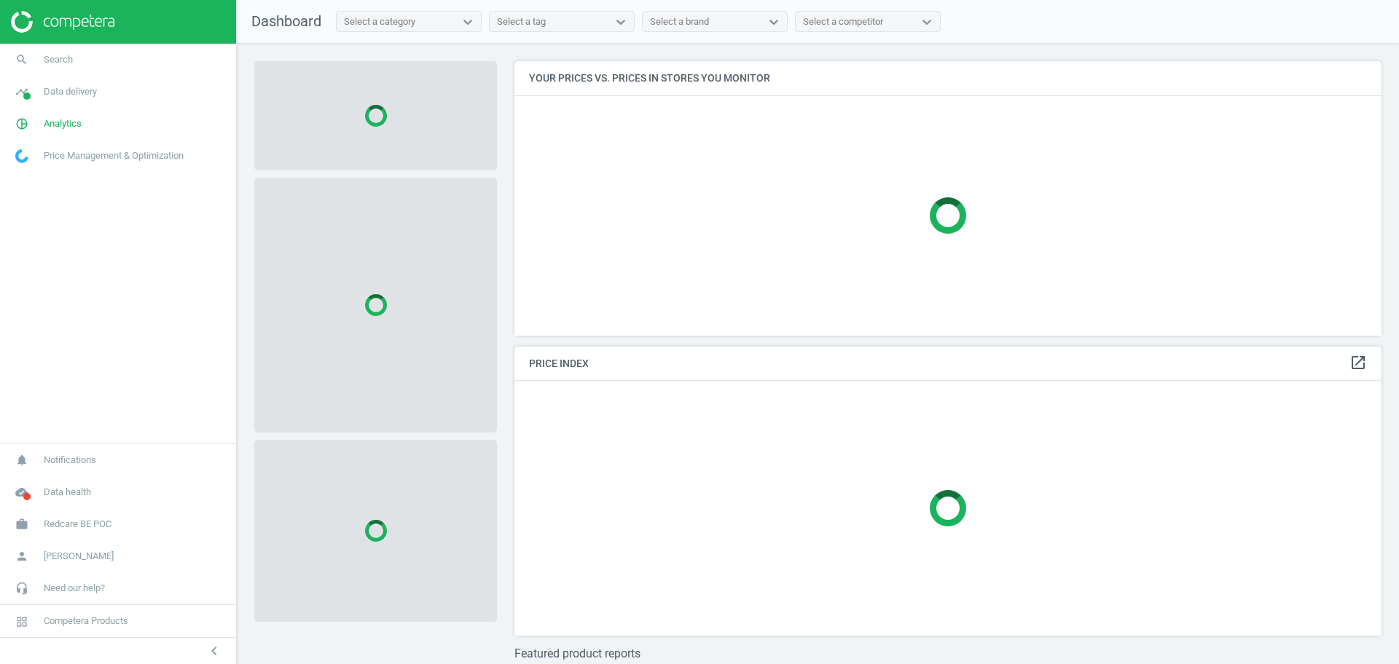
scroll to position [302, 882]
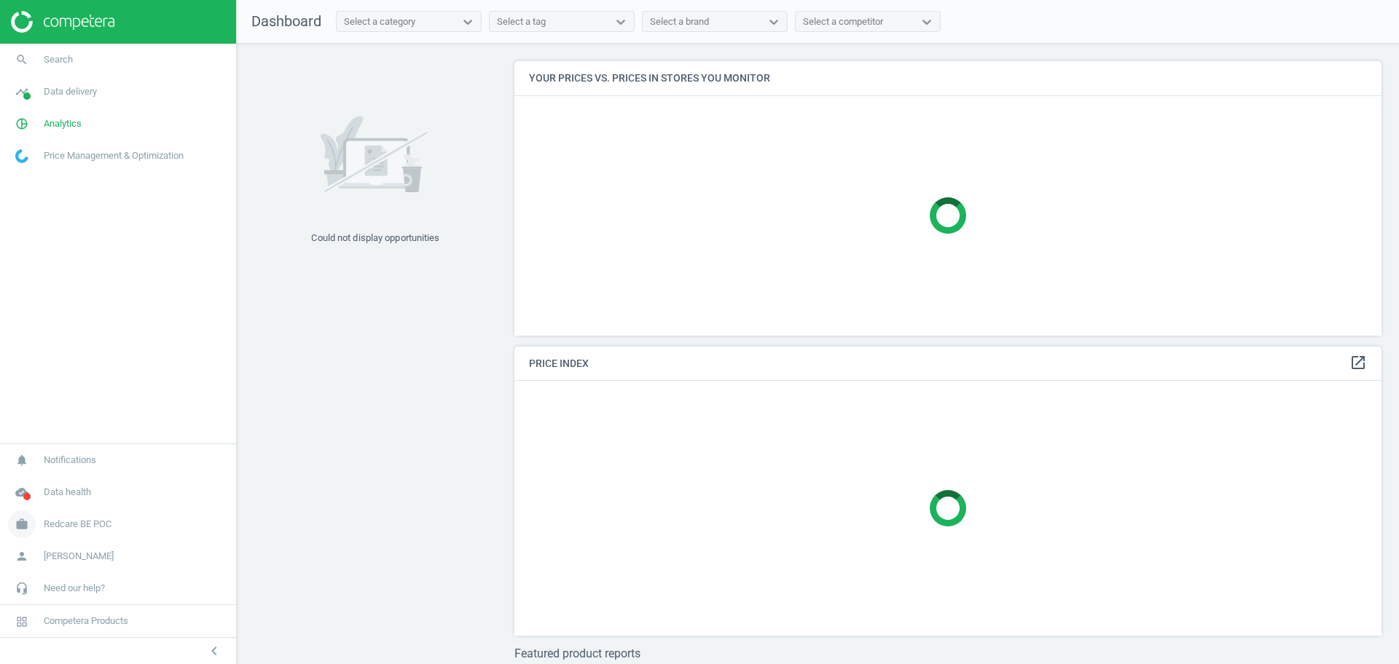
click at [76, 520] on span "Redcare BE POC" at bounding box center [78, 524] width 68 height 13
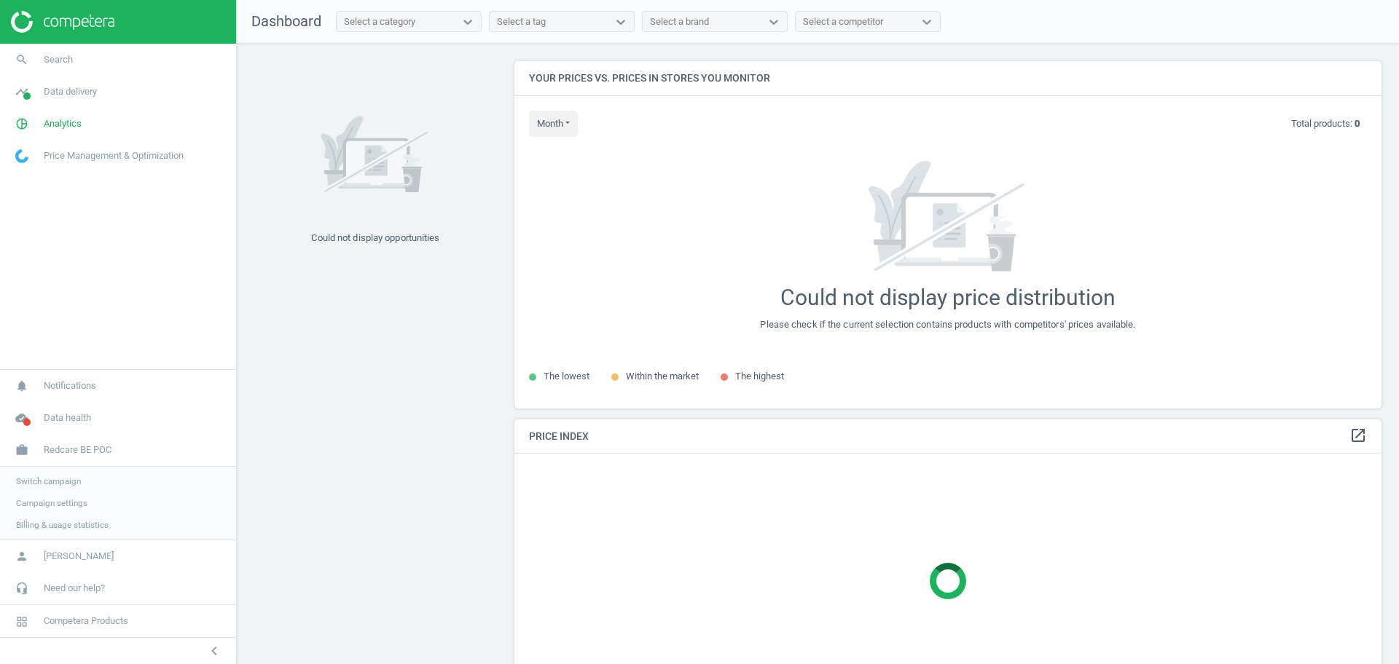
scroll to position [375, 882]
click at [58, 501] on span "Campaign settings" at bounding box center [51, 504] width 71 height 12
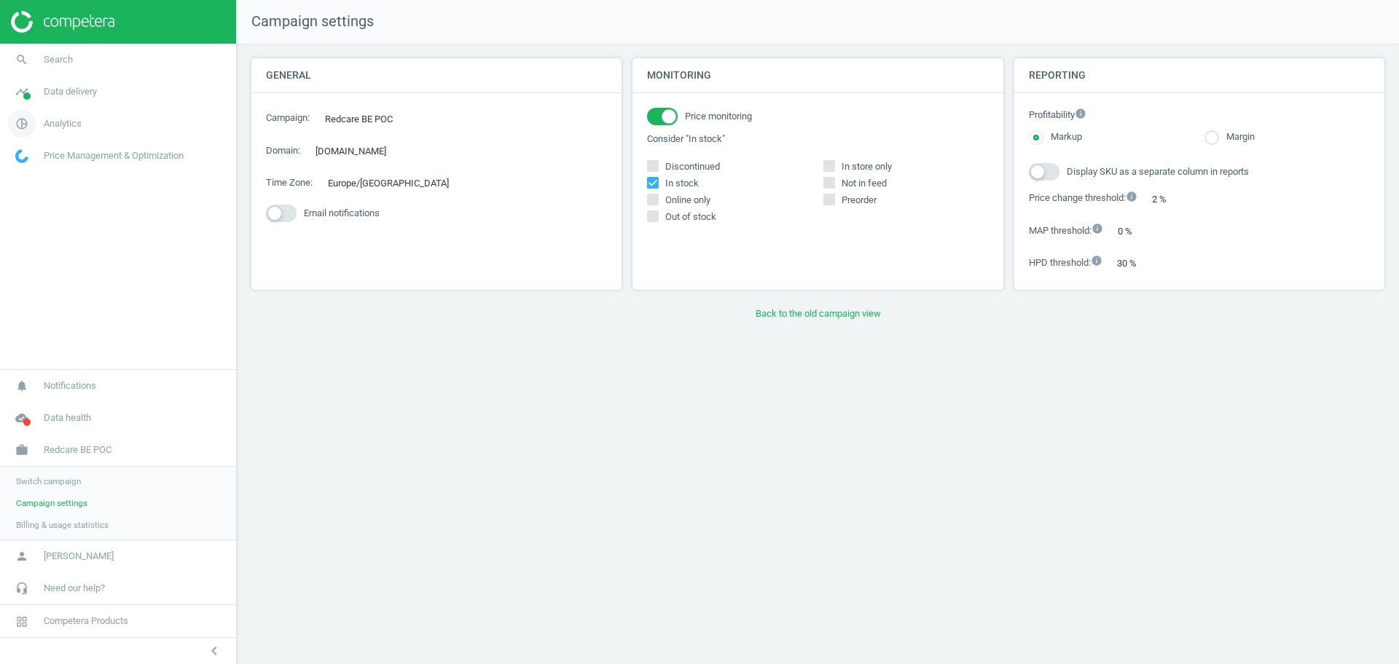
click at [61, 122] on span "Analytics" at bounding box center [63, 123] width 38 height 13
click at [43, 173] on span "Products" at bounding box center [33, 177] width 34 height 12
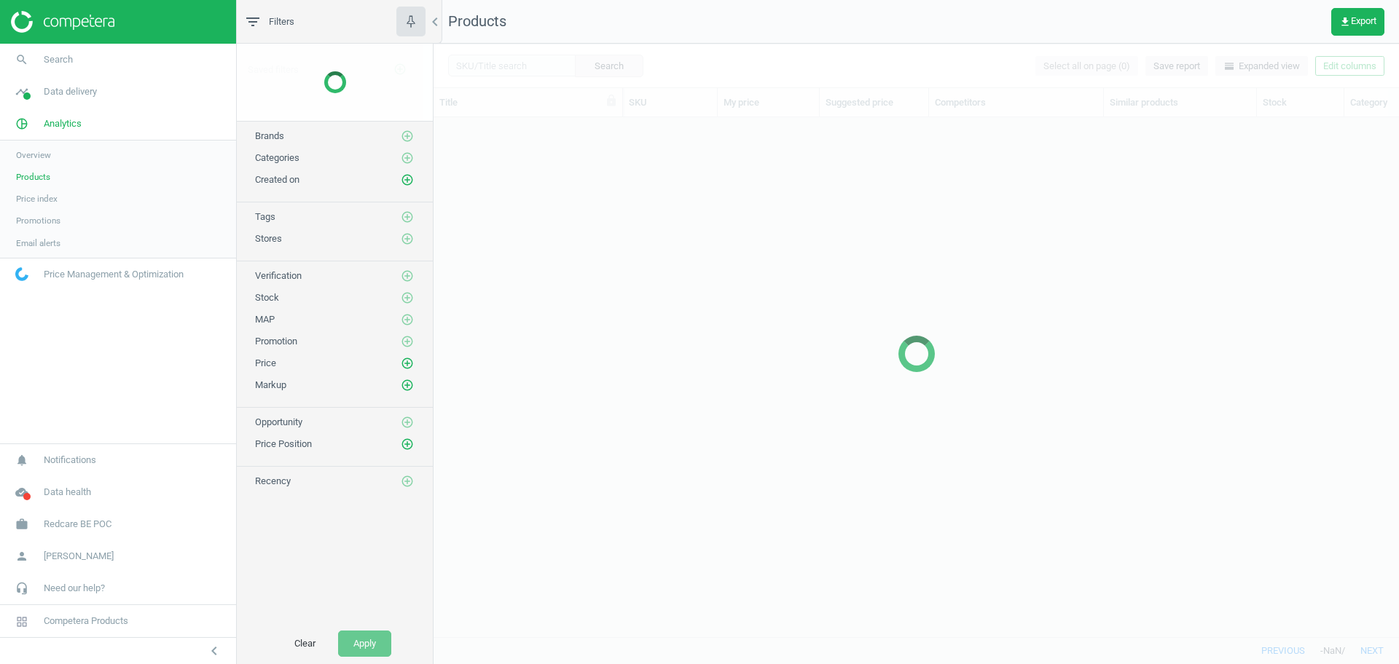
scroll to position [492, 951]
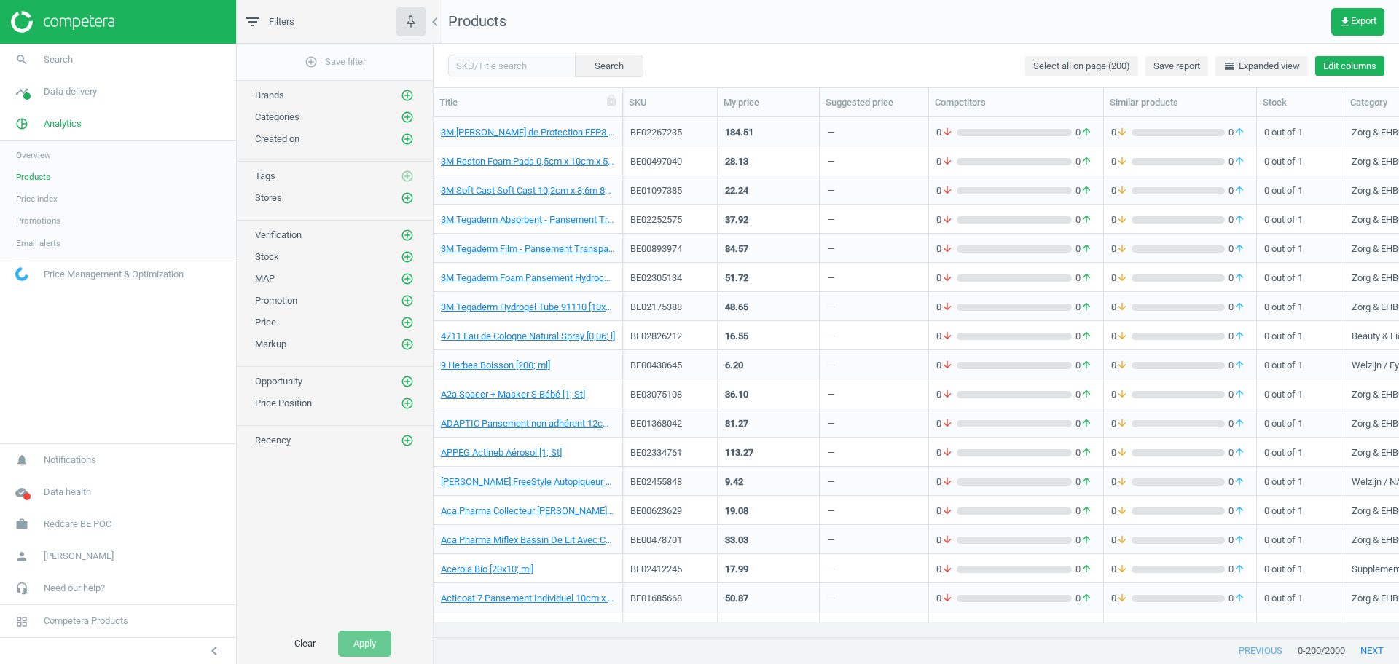
click at [1350, 66] on button "Edit columns" at bounding box center [1349, 66] width 69 height 20
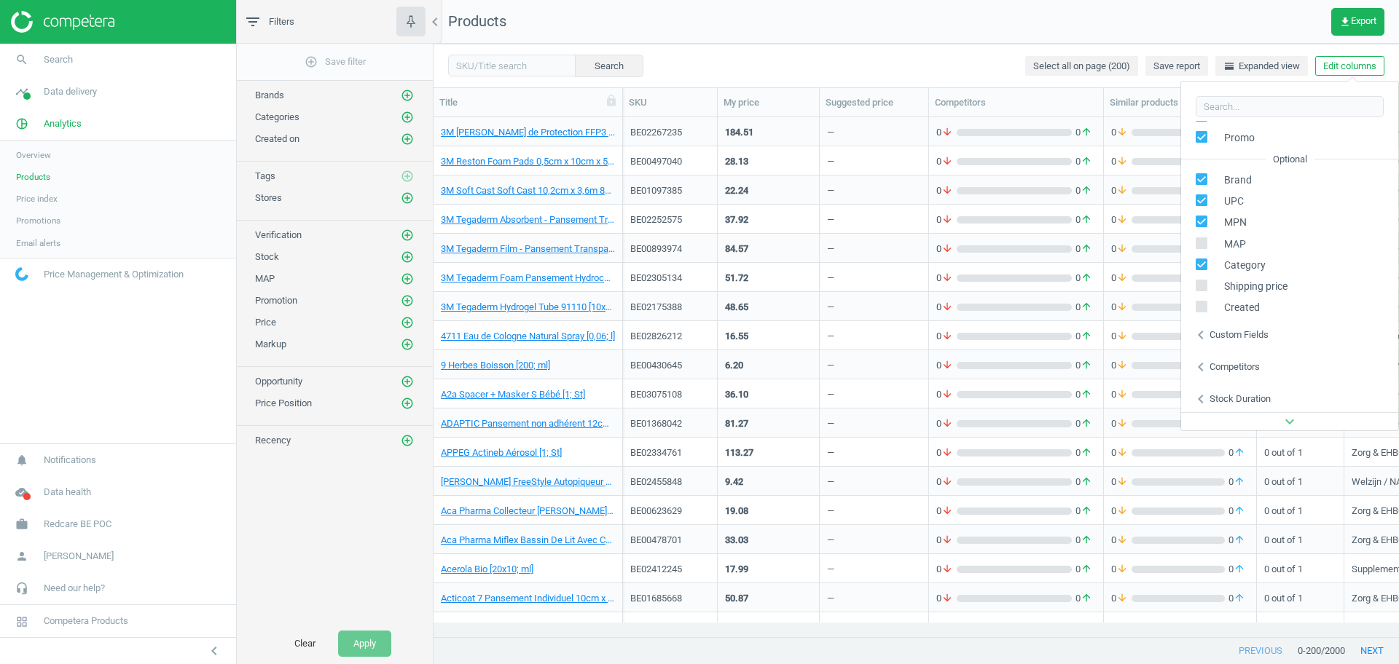
scroll to position [166, 0]
click at [1229, 340] on div "chevron_left Custom fields" at bounding box center [1289, 332] width 217 height 32
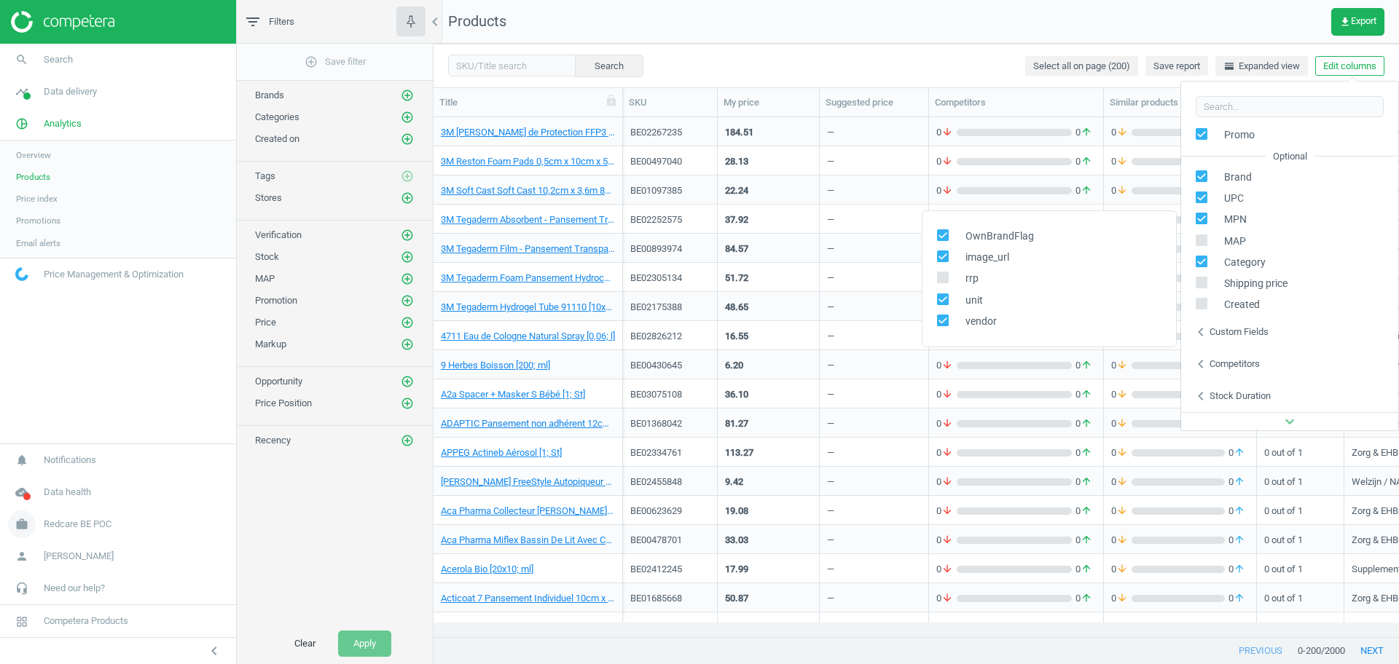
click at [49, 533] on link "work Redcare BE POC" at bounding box center [118, 525] width 236 height 32
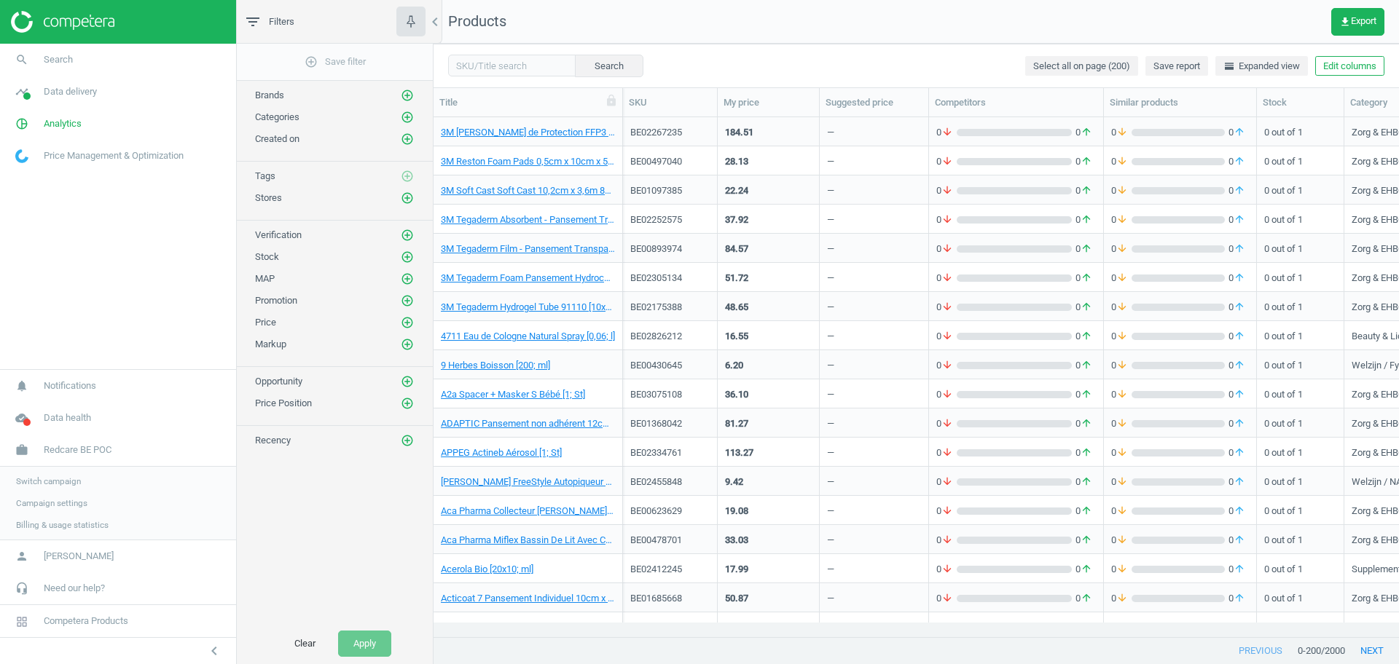
click at [41, 485] on span "Switch campaign" at bounding box center [48, 482] width 65 height 12
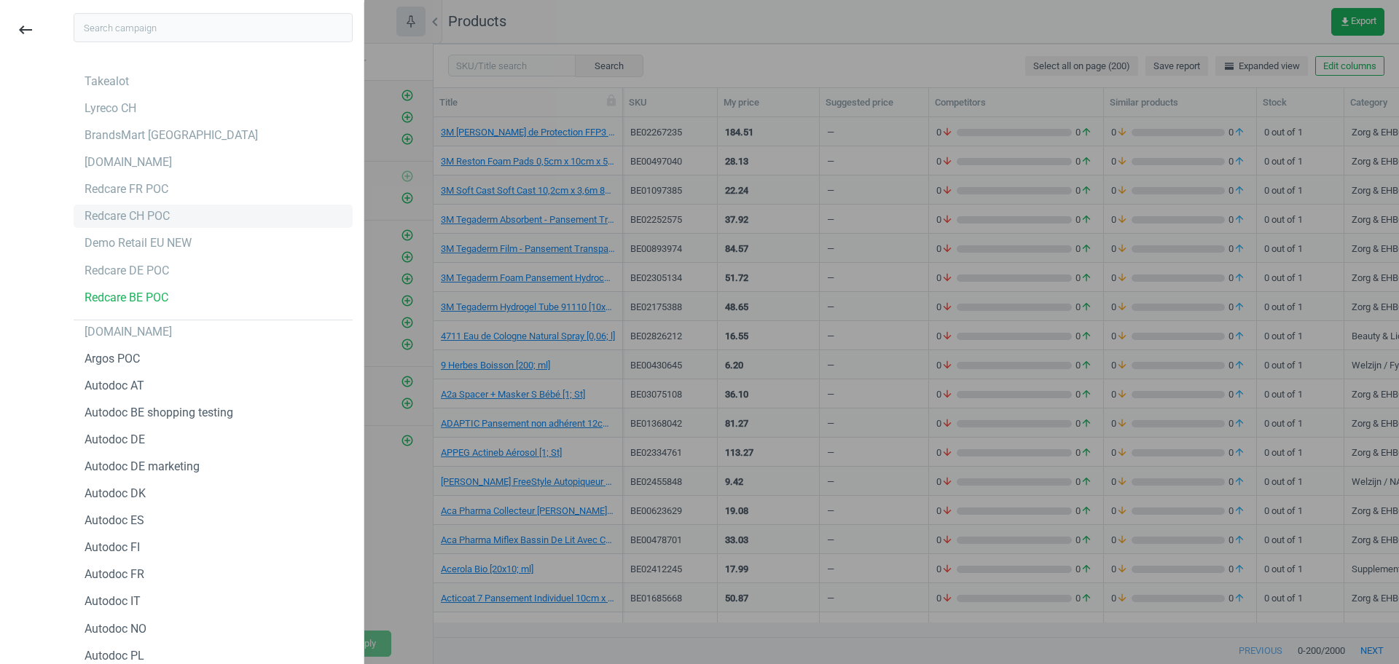
click at [153, 214] on div "Redcare CH POC" at bounding box center [127, 216] width 85 height 16
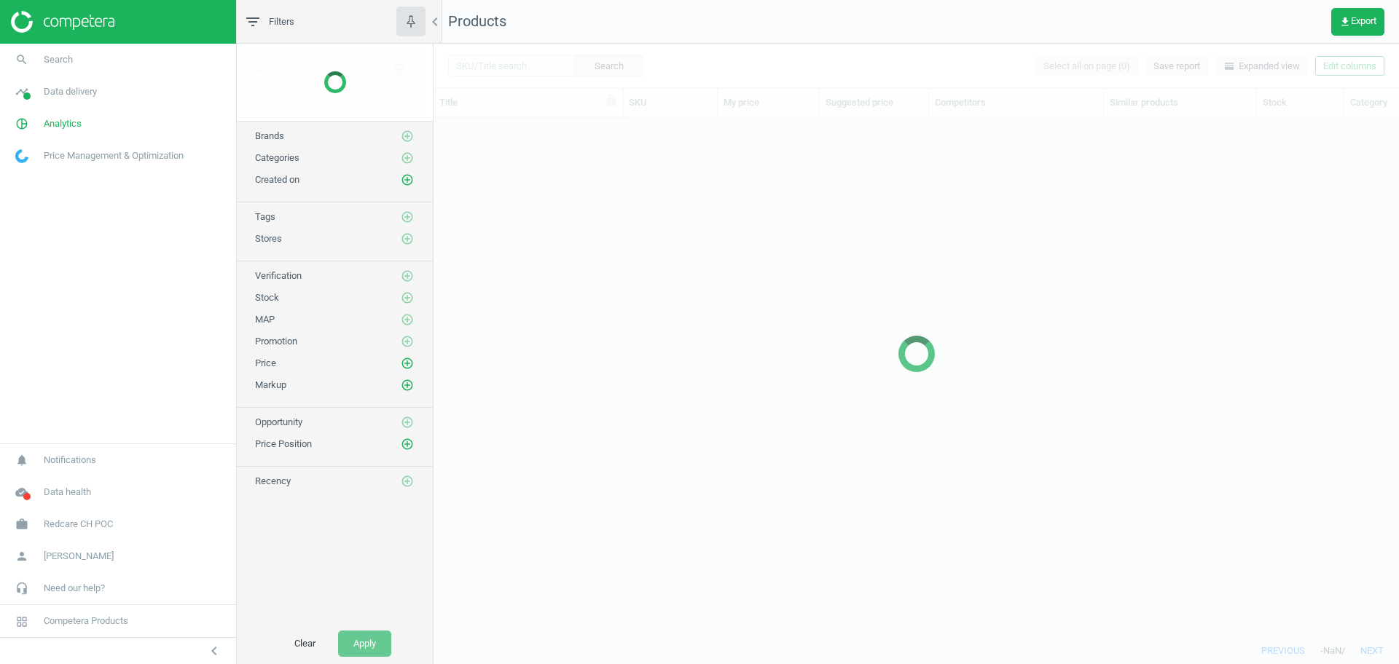
scroll to position [492, 951]
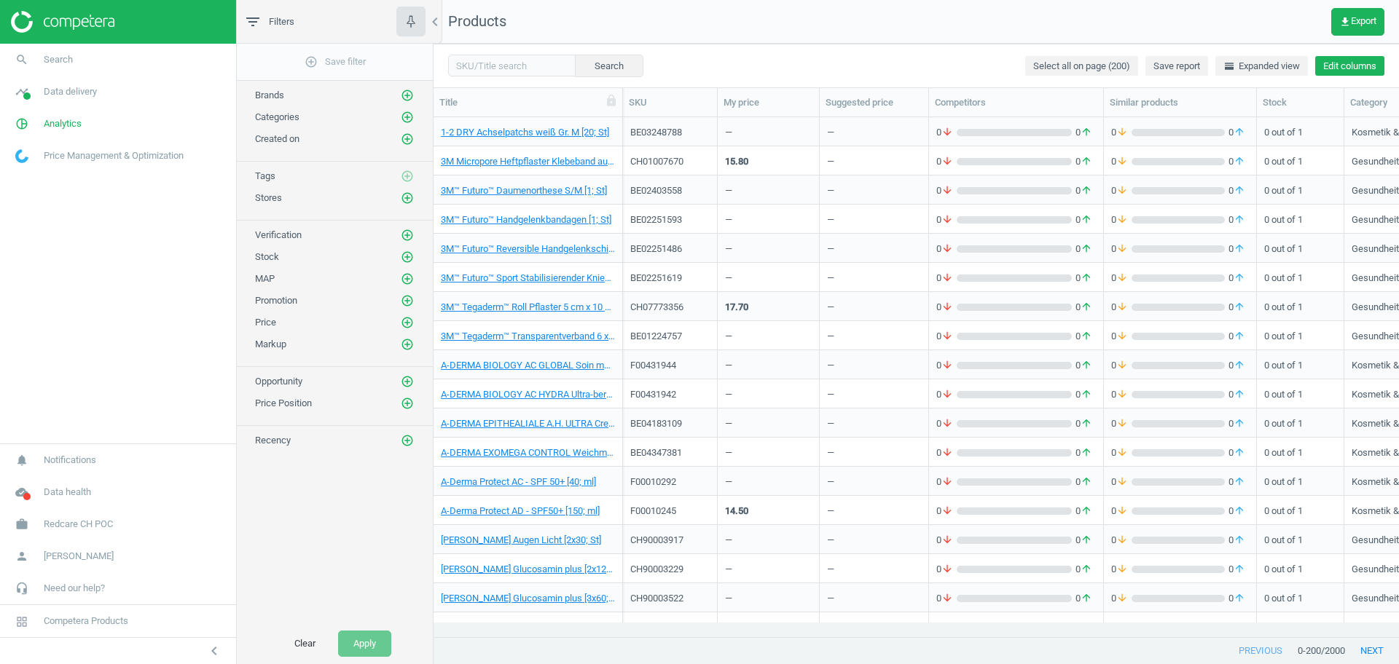
click at [1351, 68] on button "Edit columns" at bounding box center [1349, 66] width 69 height 20
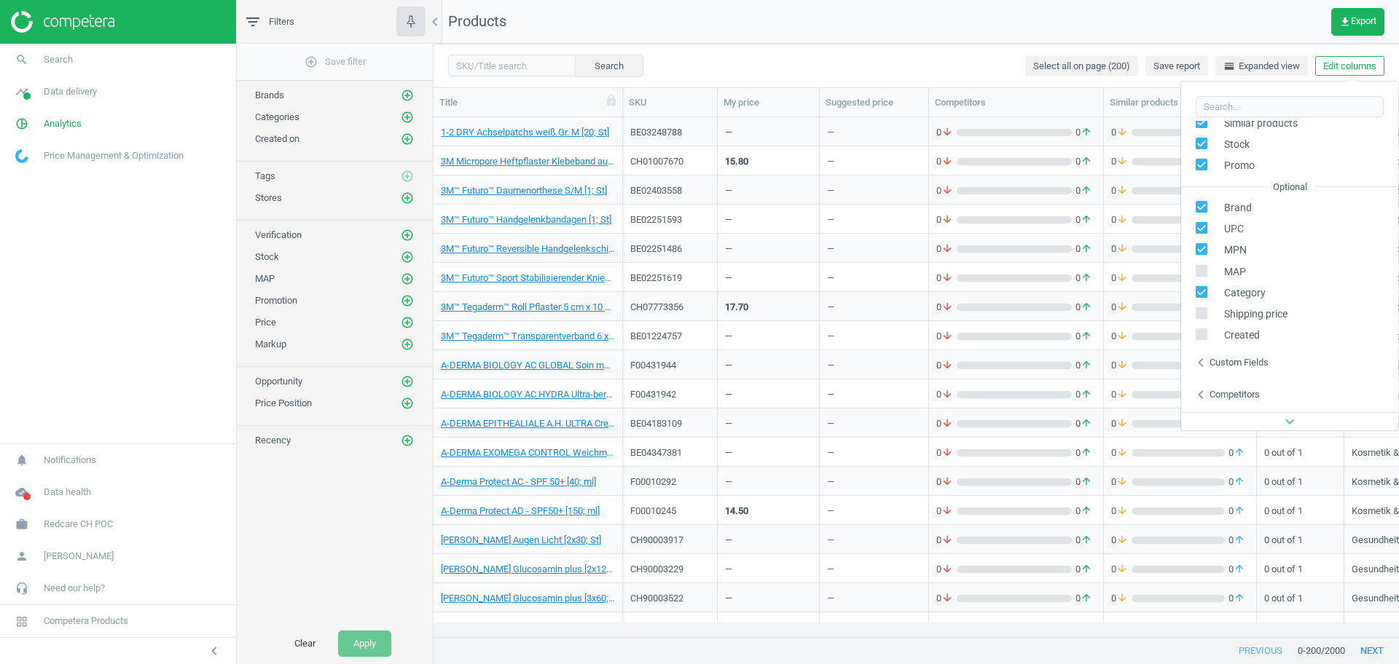
scroll to position [166, 0]
click at [1231, 337] on div "Custom fields" at bounding box center [1238, 332] width 59 height 13
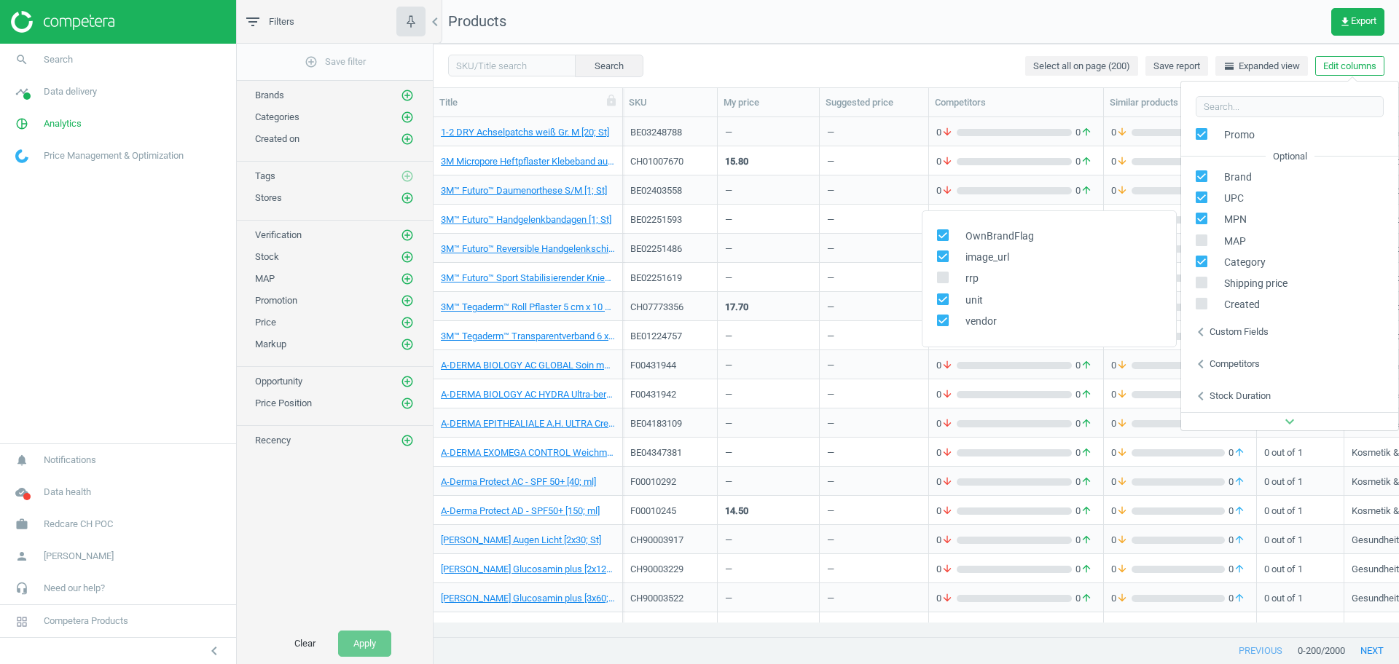
click at [888, 47] on div "Search Select all on page (200) Save report horizontal_split Expanded view Edit…" at bounding box center [915, 66] width 965 height 44
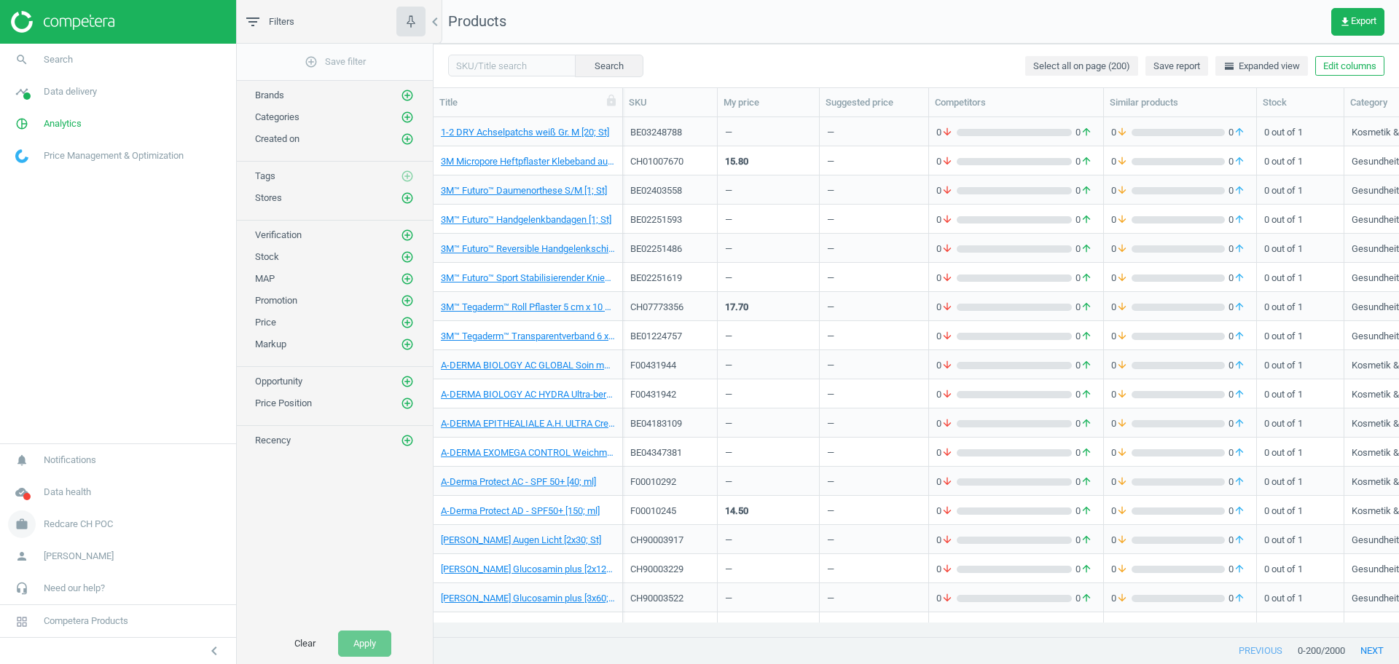
click at [82, 530] on span "Redcare CH POC" at bounding box center [78, 524] width 69 height 13
click at [52, 489] on link "Switch campaign" at bounding box center [118, 482] width 236 height 22
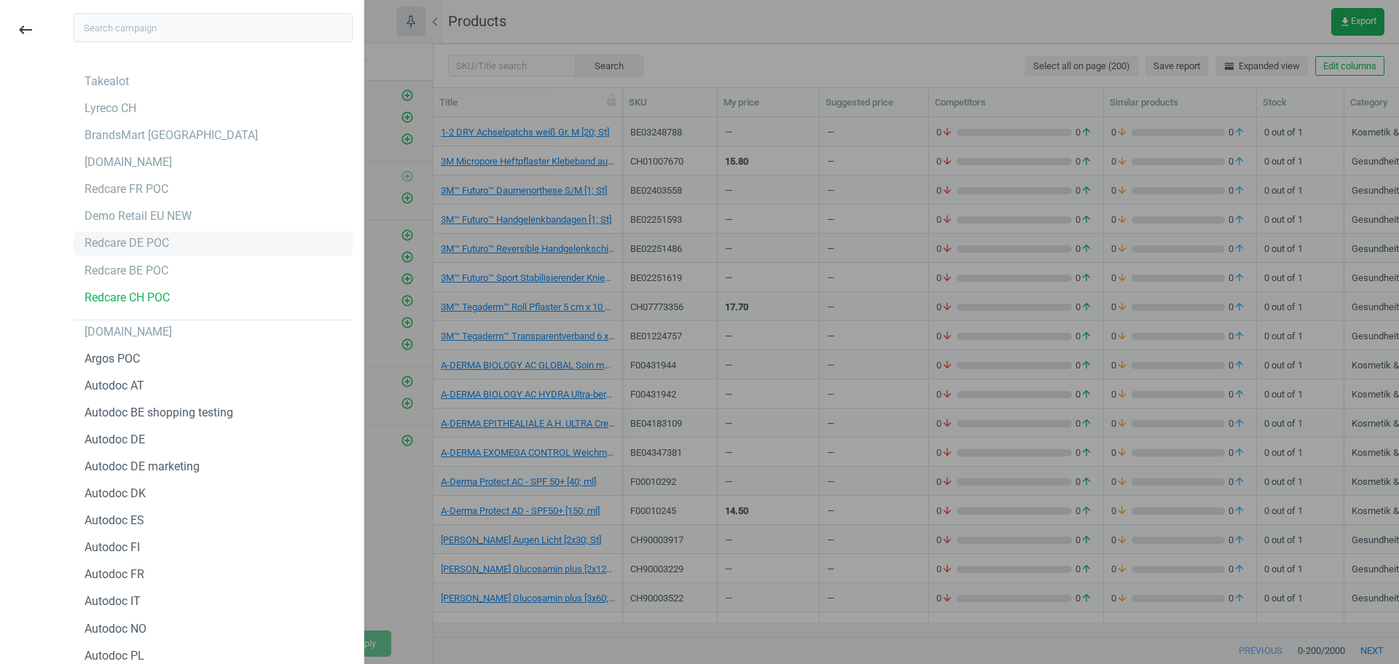
click at [145, 246] on div "Redcare DE POC" at bounding box center [127, 243] width 85 height 16
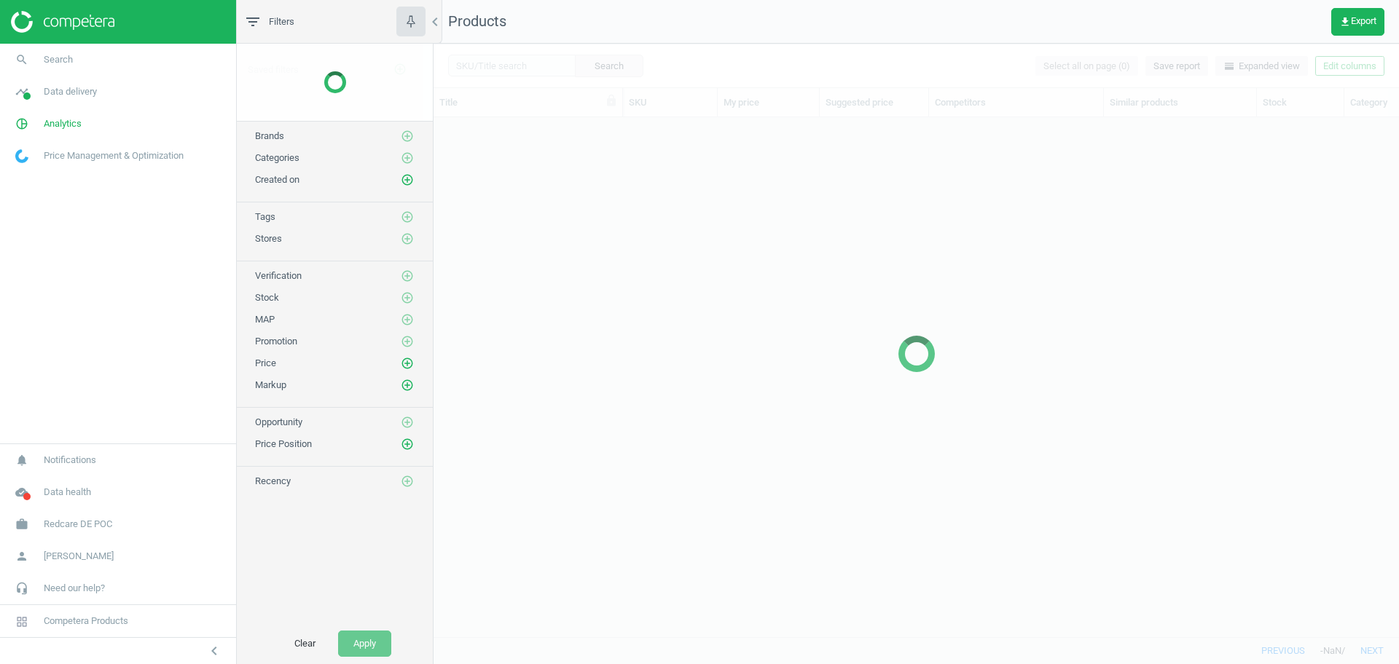
scroll to position [492, 951]
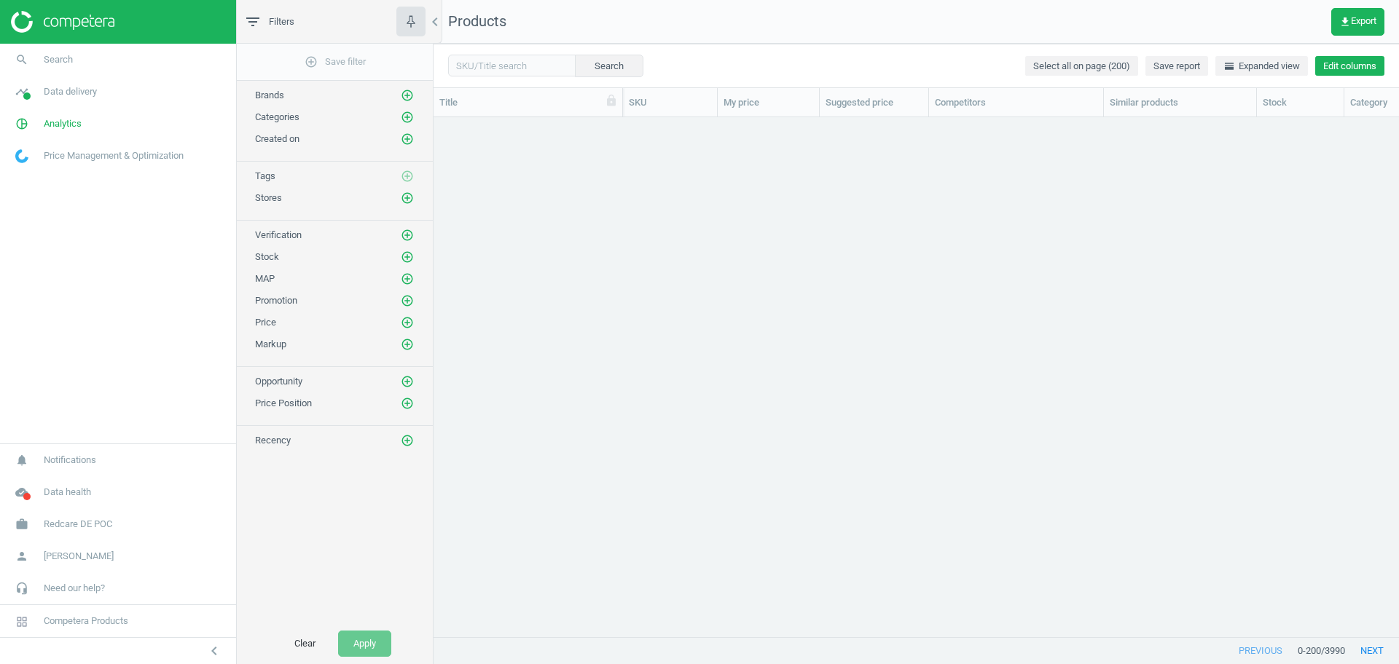
click at [1333, 63] on button "Edit columns" at bounding box center [1349, 66] width 69 height 20
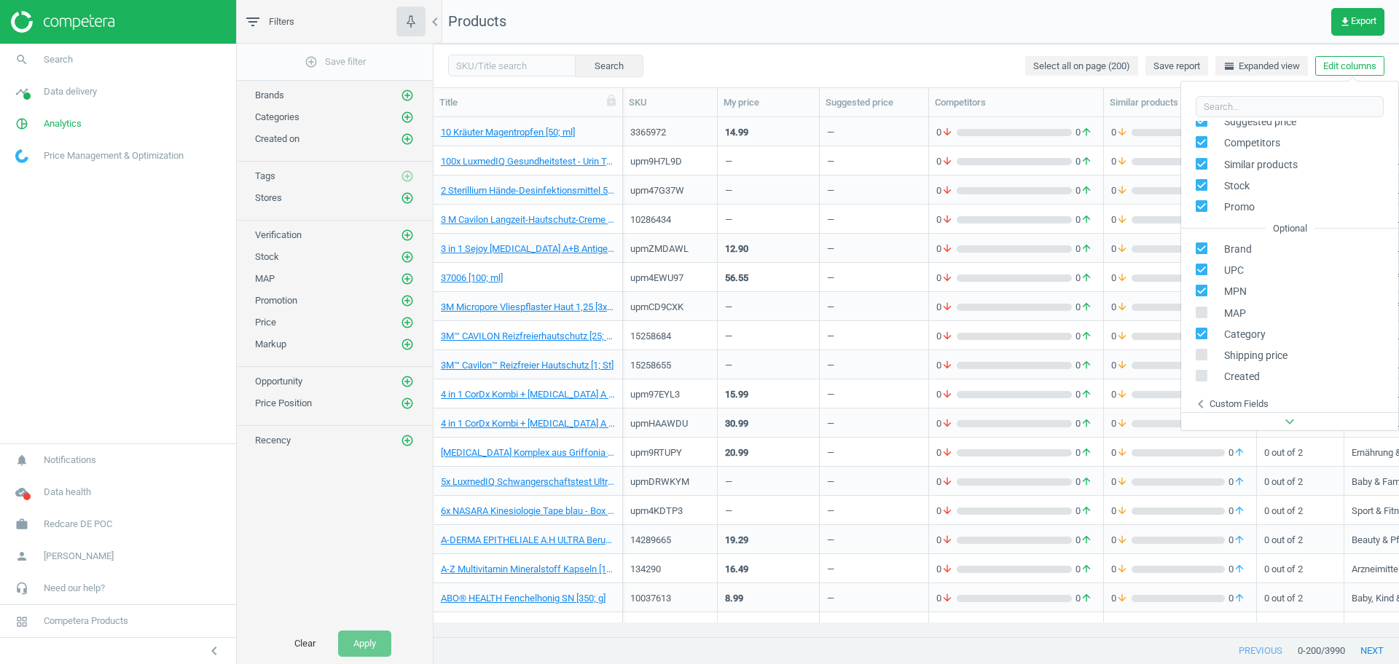
scroll to position [166, 0]
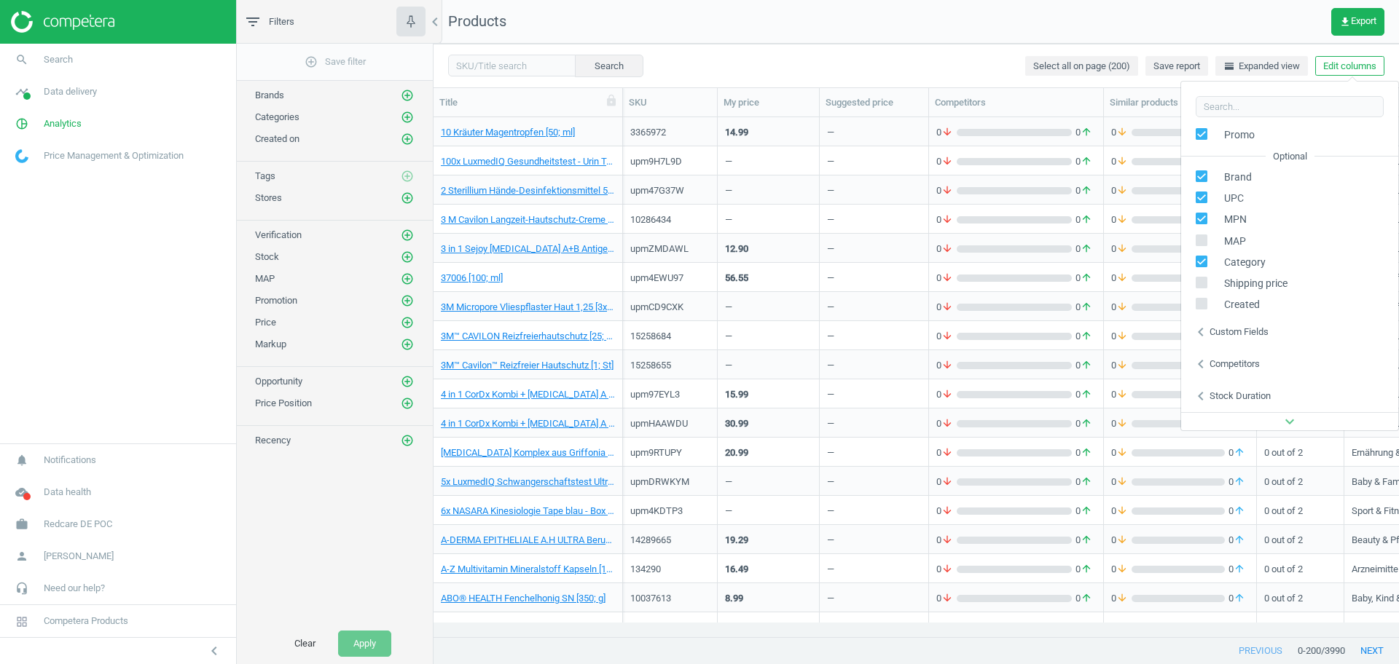
click at [1228, 337] on div "Custom fields" at bounding box center [1238, 332] width 59 height 13
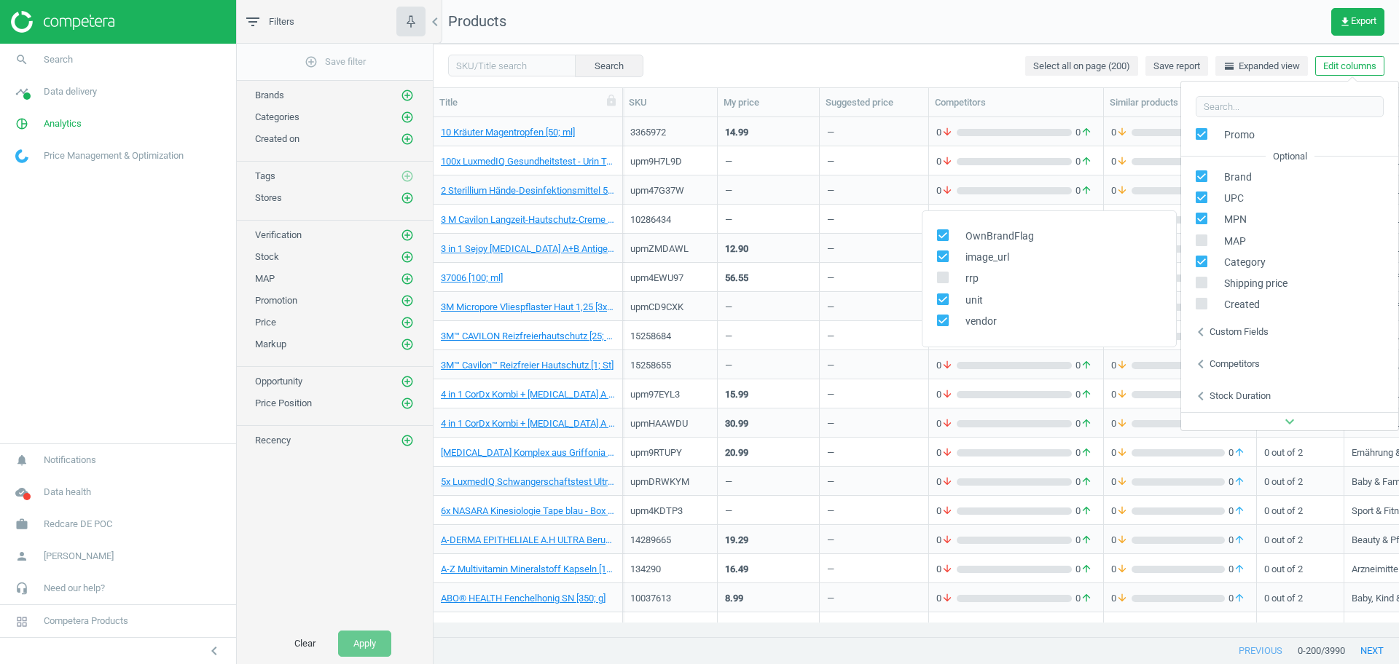
click at [874, 31] on nav "Products get_app Export" at bounding box center [915, 22] width 965 height 44
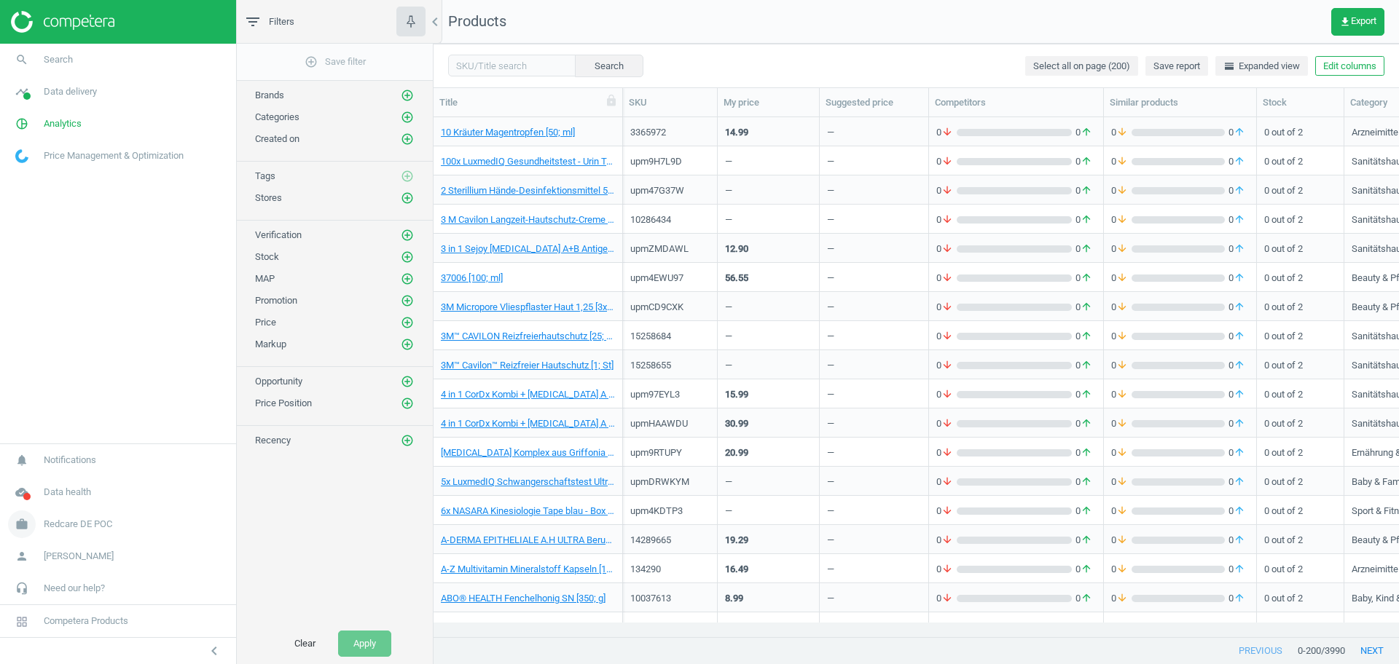
click at [93, 522] on span "Redcare DE POC" at bounding box center [78, 524] width 68 height 13
